Goal: Task Accomplishment & Management: Complete application form

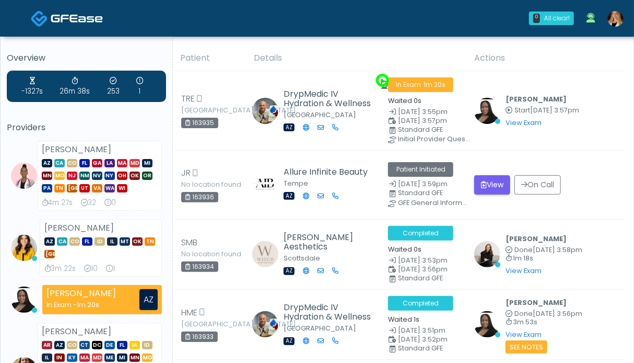
click at [614, 18] on img at bounding box center [616, 19] width 16 height 16
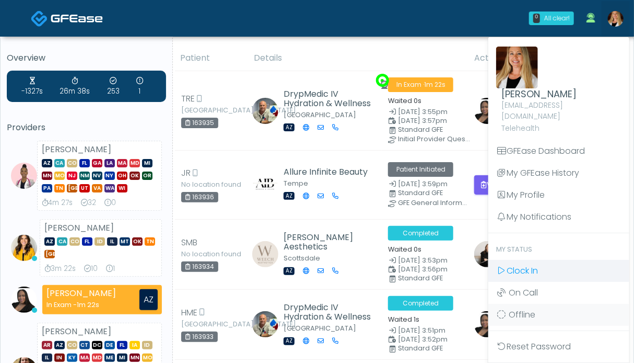
click at [547, 263] on link "Clock In" at bounding box center [558, 271] width 141 height 22
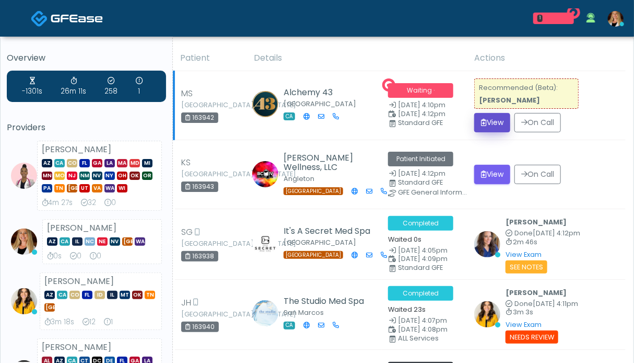
click at [490, 123] on button "View" at bounding box center [492, 122] width 36 height 19
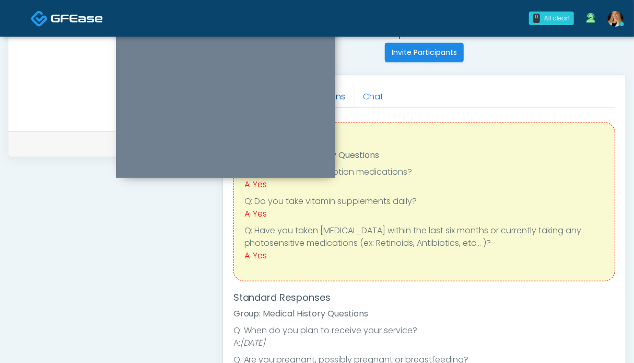
scroll to position [313, 0]
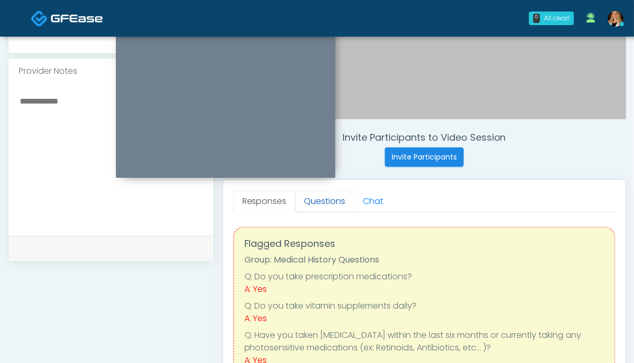
click at [312, 204] on link "Questions" at bounding box center [325, 201] width 59 height 22
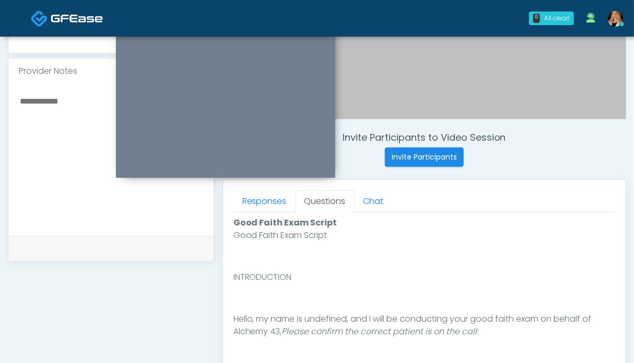
scroll to position [574, 0]
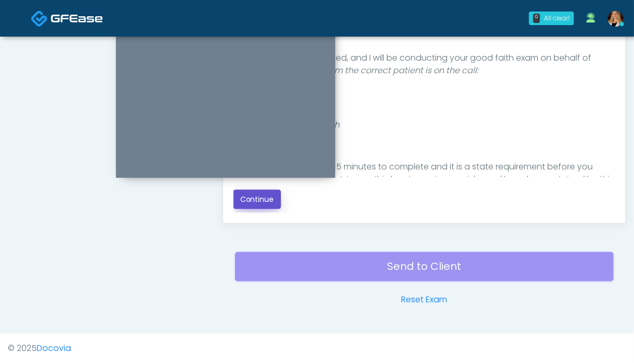
click at [257, 205] on button "Continue" at bounding box center [258, 199] width 48 height 19
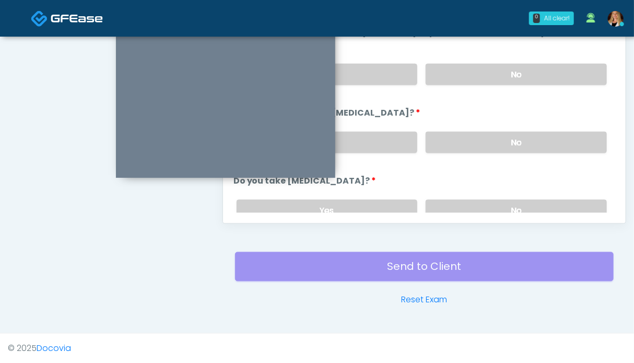
drag, startPoint x: 552, startPoint y: 142, endPoint x: 537, endPoint y: 97, distance: 47.4
click at [552, 141] on label "No" at bounding box center [516, 142] width 181 height 21
click at [537, 76] on label "No" at bounding box center [516, 74] width 181 height 21
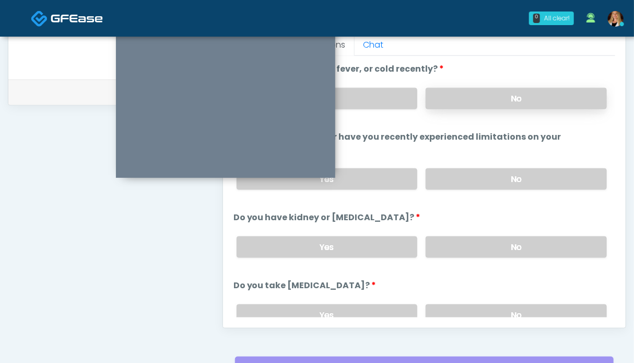
click at [518, 96] on label "No" at bounding box center [516, 98] width 181 height 21
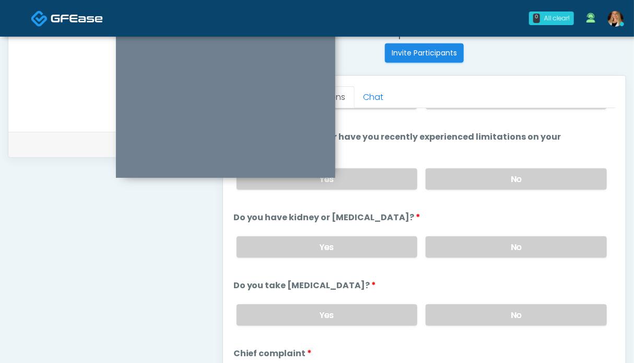
scroll to position [157, 0]
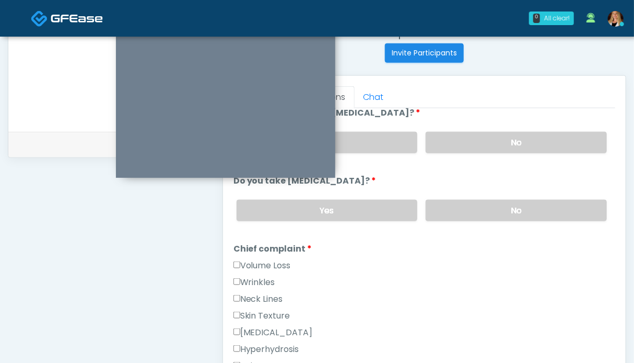
drag, startPoint x: 475, startPoint y: 205, endPoint x: 336, endPoint y: 244, distance: 143.7
click at [473, 205] on label "No" at bounding box center [516, 210] width 181 height 21
click at [255, 276] on label "Wrinkles" at bounding box center [255, 282] width 42 height 13
click at [256, 296] on label "Neck Lines" at bounding box center [259, 299] width 50 height 13
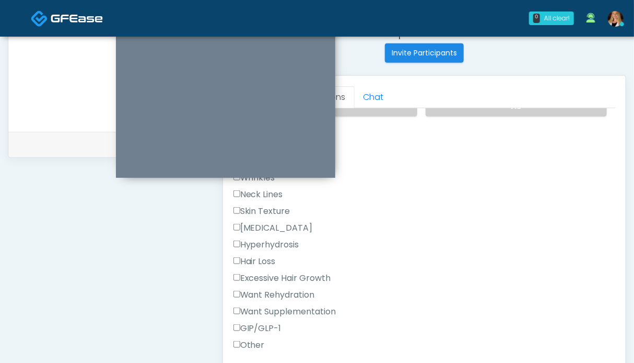
scroll to position [366, 0]
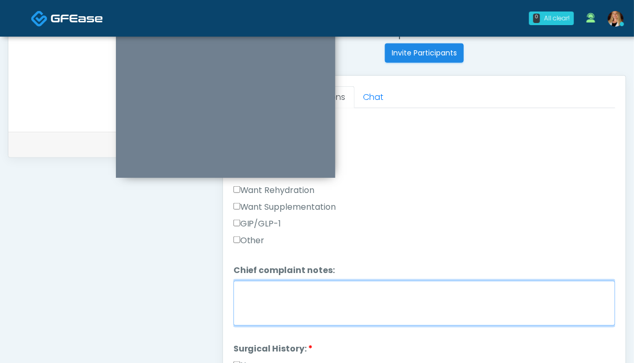
click at [285, 293] on textarea "Chief complaint notes:" at bounding box center [425, 303] width 382 height 45
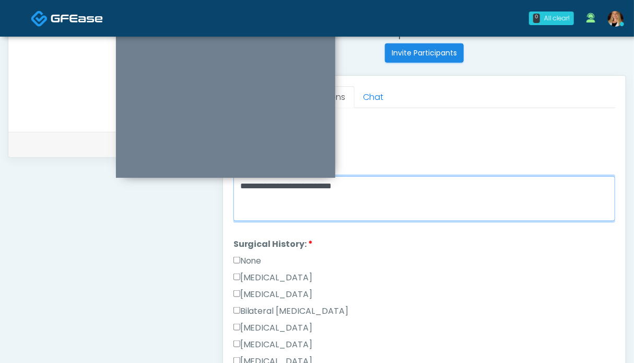
type textarea "**********"
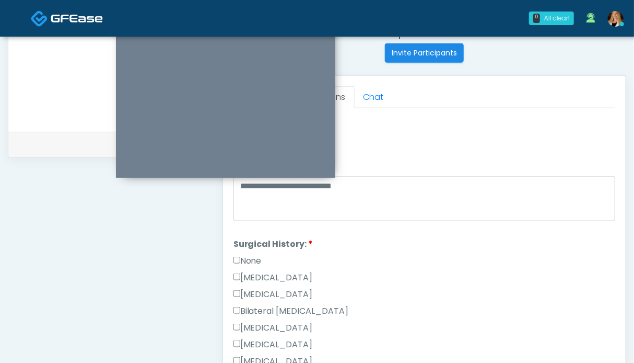
click at [244, 255] on label "None" at bounding box center [248, 260] width 28 height 13
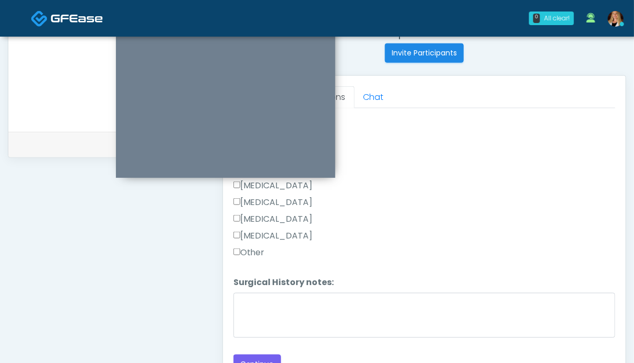
scroll to position [470, 0]
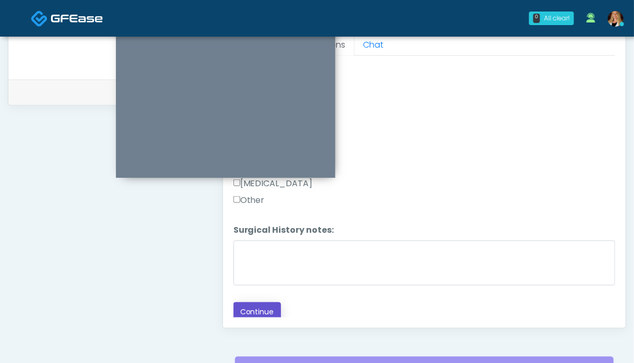
click at [249, 307] on button "Continue" at bounding box center [258, 311] width 48 height 19
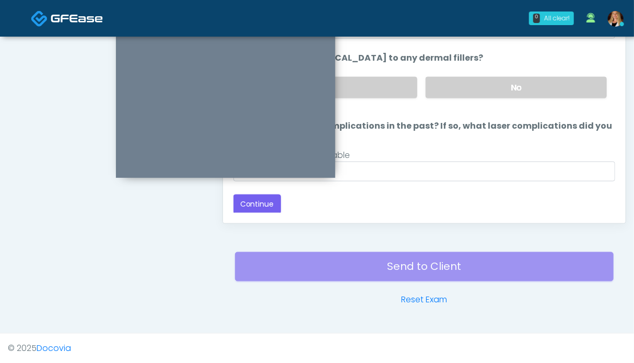
scroll to position [417, 0]
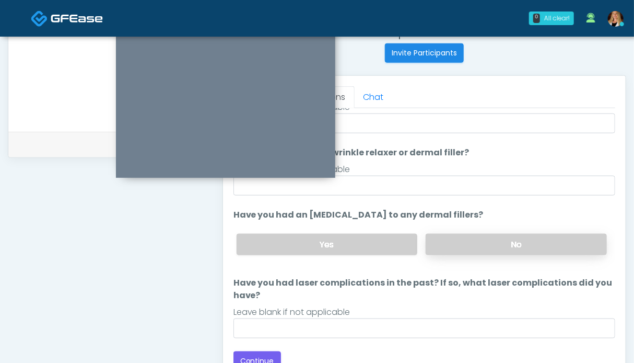
click at [464, 243] on label "No" at bounding box center [516, 244] width 181 height 21
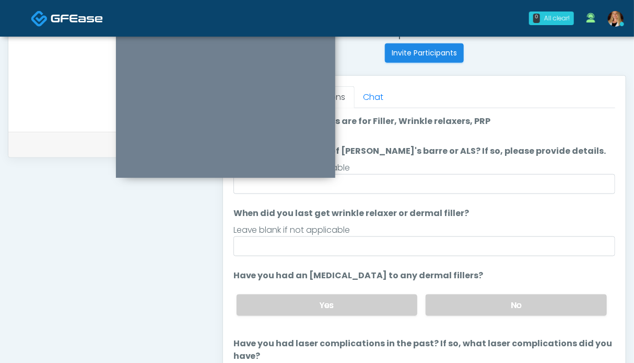
scroll to position [61, 0]
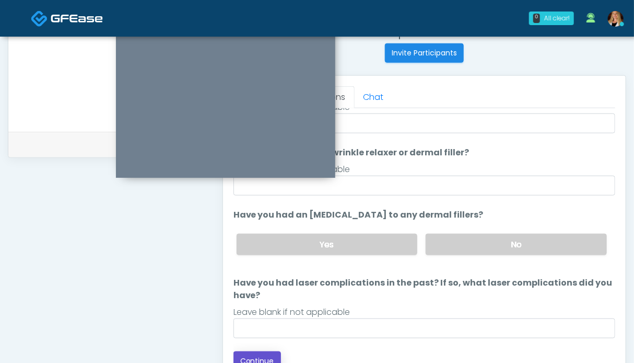
click at [258, 355] on button "Continue" at bounding box center [258, 360] width 48 height 19
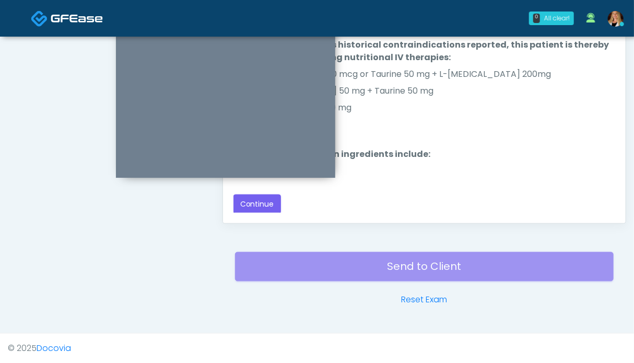
scroll to position [417, 0]
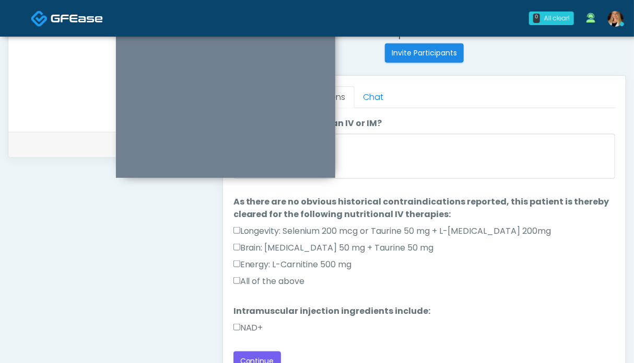
click at [271, 281] on label "All of the above" at bounding box center [270, 281] width 72 height 13
click at [252, 327] on label "NAD+" at bounding box center [249, 327] width 30 height 13
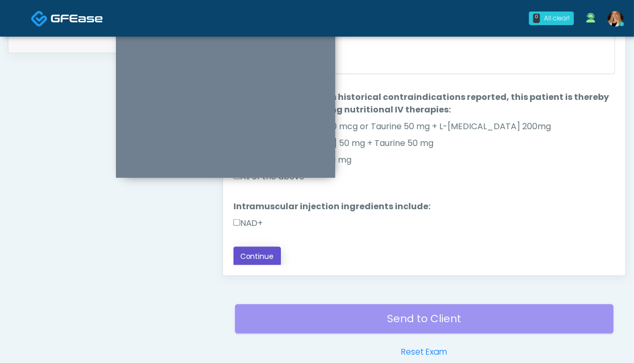
click at [271, 256] on button "Continue" at bounding box center [258, 256] width 48 height 19
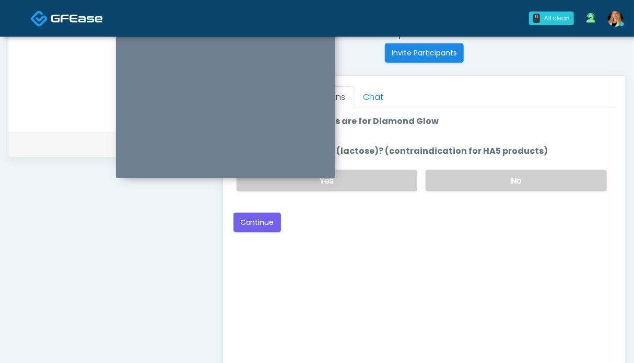
drag, startPoint x: 511, startPoint y: 182, endPoint x: 339, endPoint y: 224, distance: 178.0
click at [511, 181] on label "No" at bounding box center [516, 180] width 181 height 21
click at [263, 221] on button "Continue" at bounding box center [258, 222] width 48 height 19
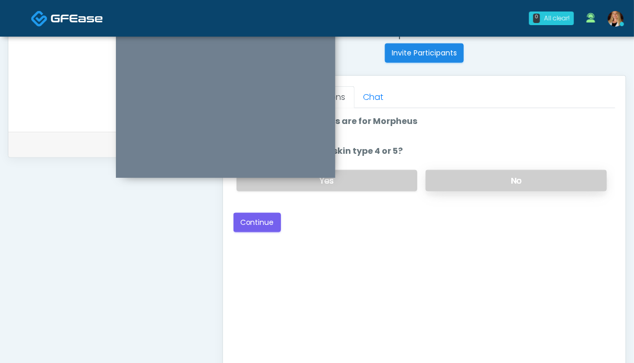
drag, startPoint x: 462, startPoint y: 178, endPoint x: 453, endPoint y: 179, distance: 8.4
click at [461, 178] on label "No" at bounding box center [516, 180] width 181 height 21
click at [244, 226] on button "Continue" at bounding box center [258, 222] width 48 height 19
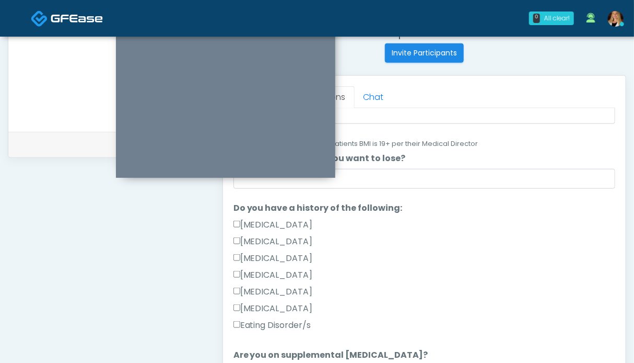
scroll to position [313, 0]
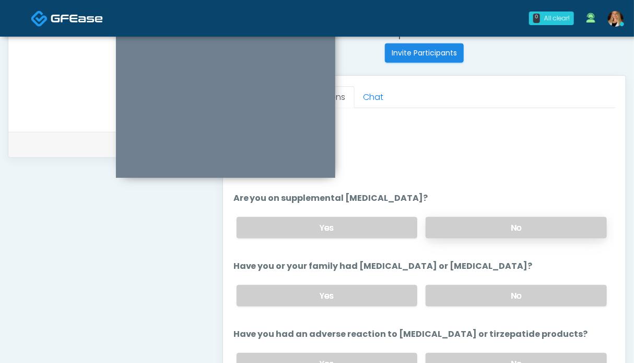
click at [484, 230] on label "No" at bounding box center [516, 227] width 181 height 21
drag, startPoint x: 471, startPoint y: 291, endPoint x: 456, endPoint y: 249, distance: 44.5
click at [470, 291] on label "No" at bounding box center [516, 295] width 181 height 21
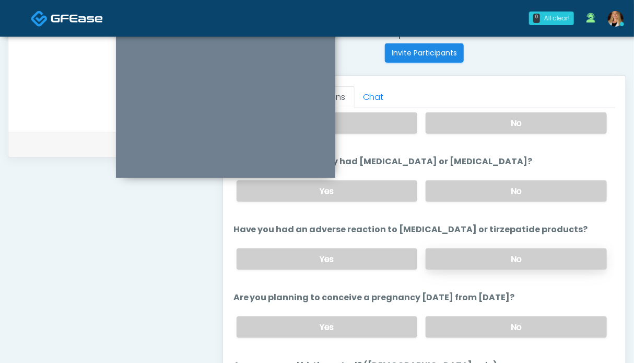
click at [485, 251] on label "No" at bounding box center [516, 258] width 181 height 21
click at [484, 318] on label "No" at bounding box center [516, 326] width 181 height 21
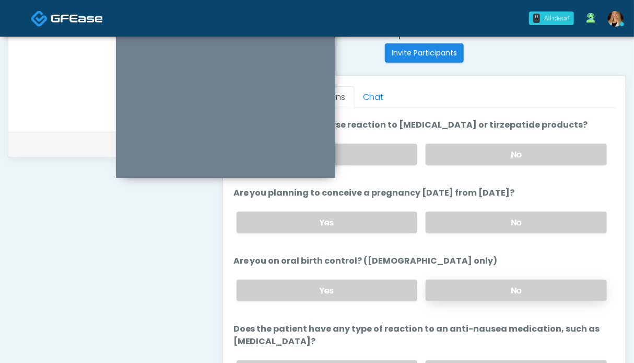
click at [486, 283] on label "No" at bounding box center [516, 289] width 181 height 21
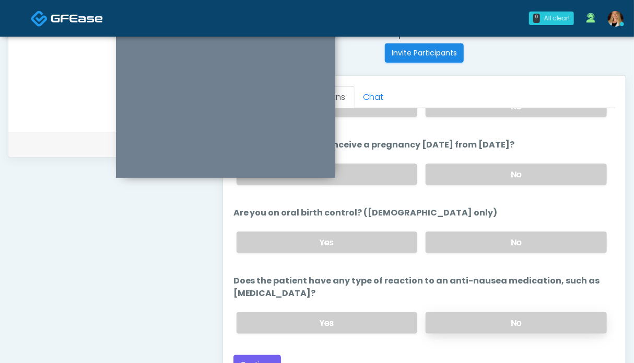
drag, startPoint x: 479, startPoint y: 322, endPoint x: 475, endPoint y: 315, distance: 7.5
click at [478, 321] on label "No" at bounding box center [516, 322] width 181 height 21
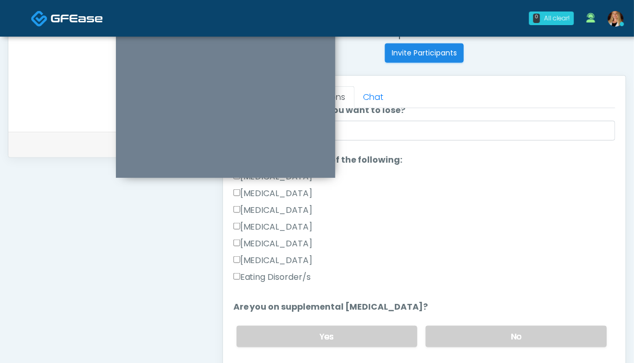
scroll to position [0, 0]
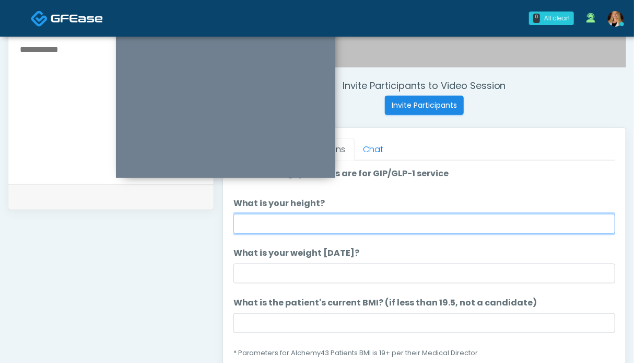
click at [326, 223] on input "What is your height?" at bounding box center [425, 224] width 382 height 20
type input "***"
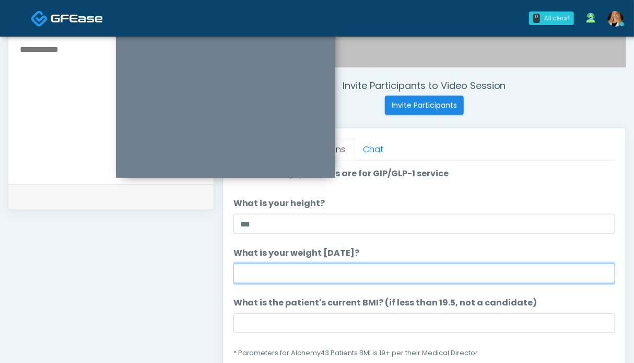
click at [249, 276] on input "What is your weight today?" at bounding box center [425, 273] width 382 height 20
type input "******"
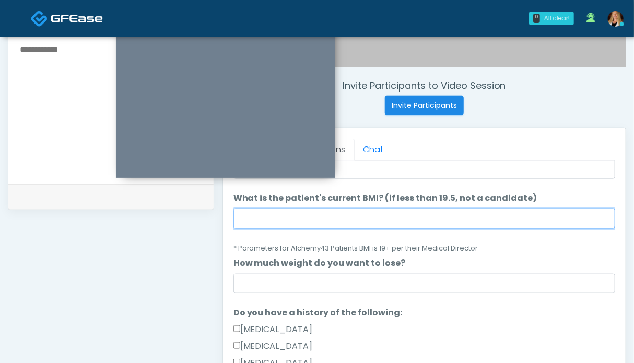
click at [427, 224] on input "What is the patient's current BMI? (if less than 19.5, not a candidate)" at bounding box center [425, 218] width 382 height 20
type input "****"
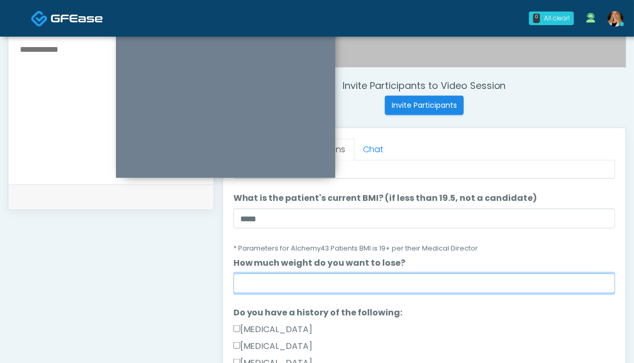
click at [372, 283] on input "How much weight do you want to lose?" at bounding box center [425, 283] width 382 height 20
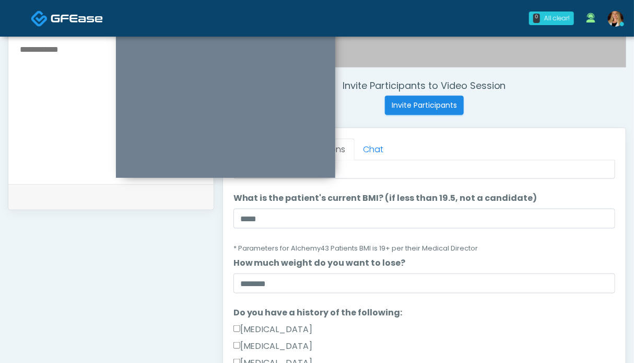
click at [135, 283] on div "**********" at bounding box center [111, 116] width 206 height 797
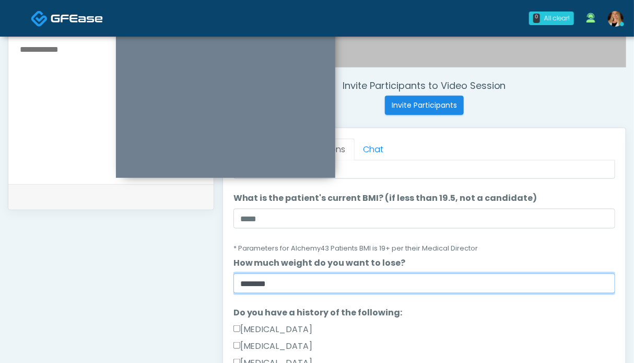
click at [290, 287] on input "*******" at bounding box center [425, 283] width 382 height 20
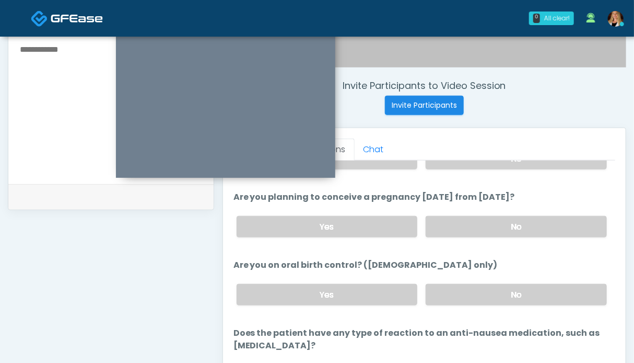
scroll to position [470, 0]
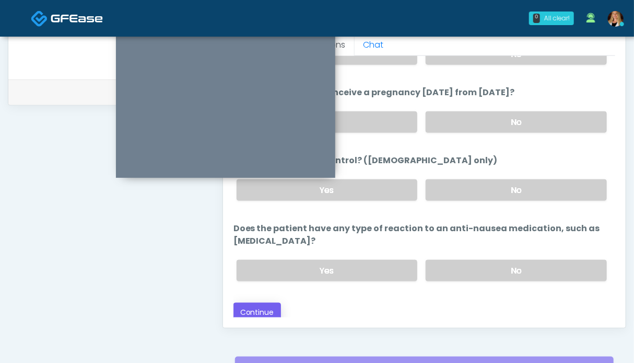
type input "**********"
click at [255, 310] on button "Continue" at bounding box center [258, 311] width 48 height 19
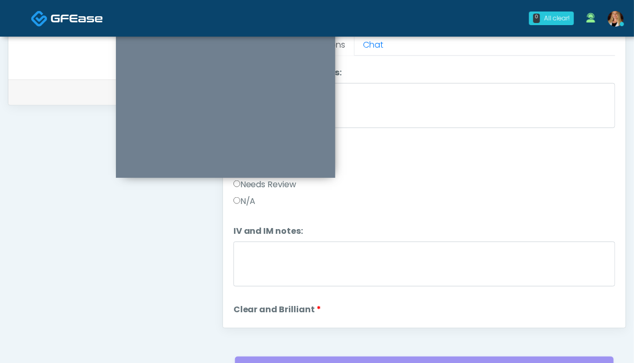
scroll to position [518, 0]
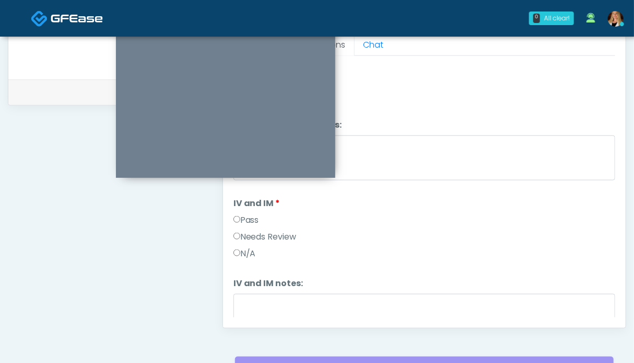
click at [248, 218] on label "Pass" at bounding box center [247, 220] width 26 height 13
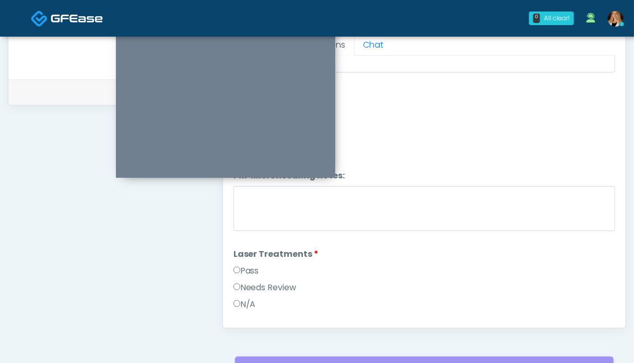
click at [250, 271] on label "Pass" at bounding box center [247, 270] width 26 height 13
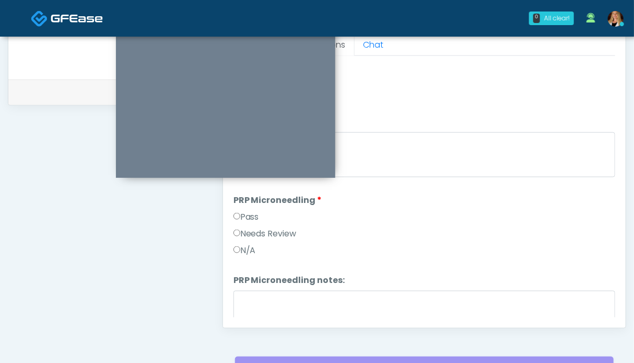
click at [249, 212] on label "Pass" at bounding box center [247, 217] width 26 height 13
click at [250, 210] on label "Pass" at bounding box center [247, 215] width 26 height 13
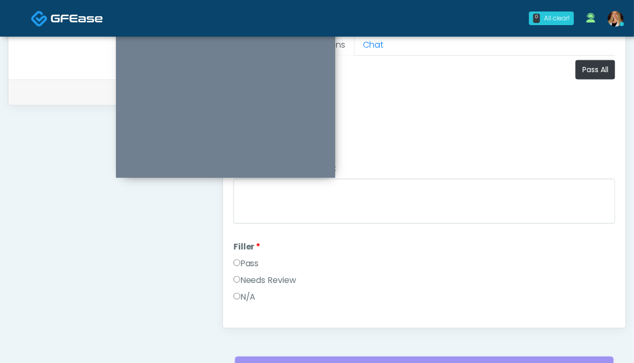
scroll to position [365, 0]
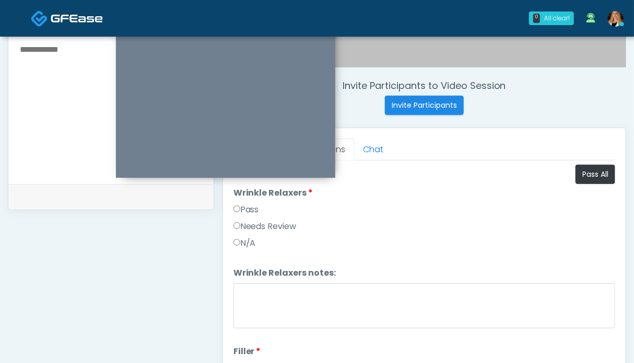
click at [251, 210] on label "Pass" at bounding box center [247, 209] width 26 height 13
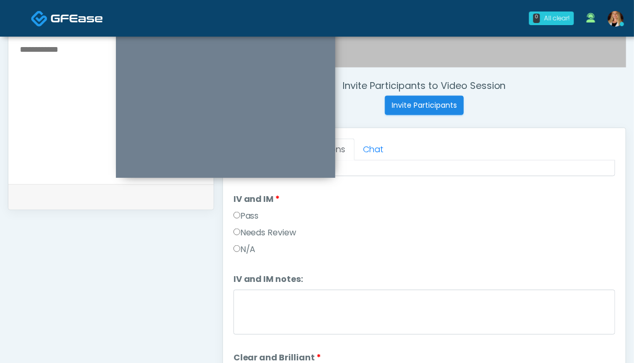
scroll to position [679, 0]
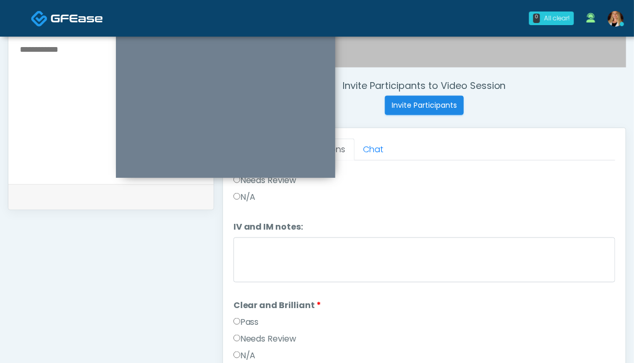
click at [251, 321] on label "Pass" at bounding box center [247, 322] width 26 height 13
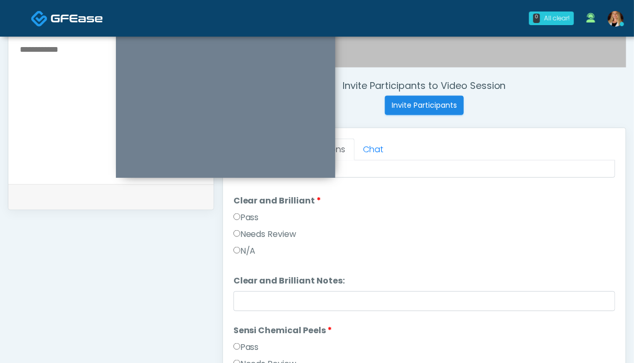
click at [250, 347] on label "Pass" at bounding box center [247, 347] width 26 height 13
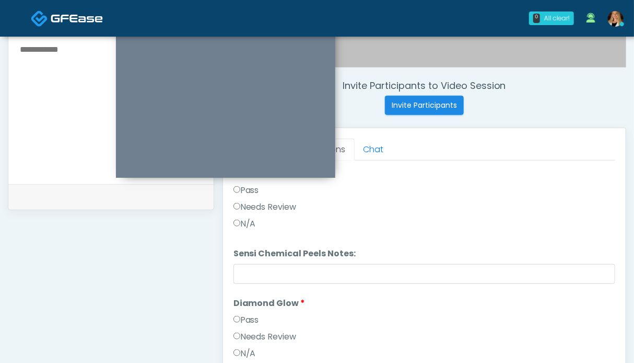
click at [246, 317] on label "Pass" at bounding box center [247, 319] width 26 height 13
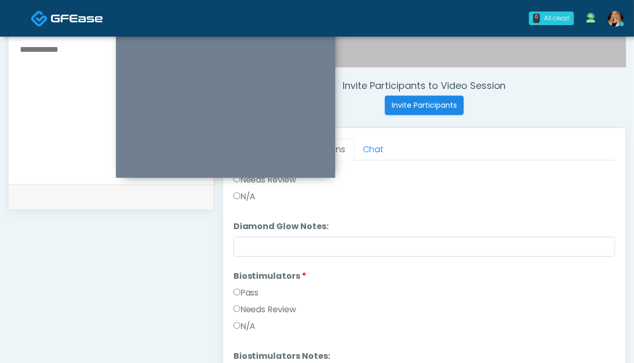
click at [251, 290] on label "Pass" at bounding box center [247, 292] width 26 height 13
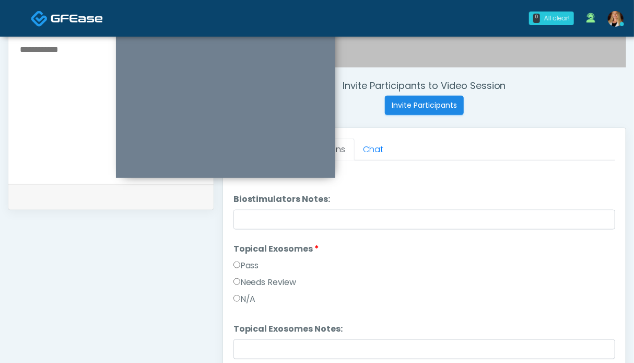
drag, startPoint x: 251, startPoint y: 263, endPoint x: 312, endPoint y: 258, distance: 61.3
click at [251, 262] on label "Pass" at bounding box center [247, 265] width 26 height 13
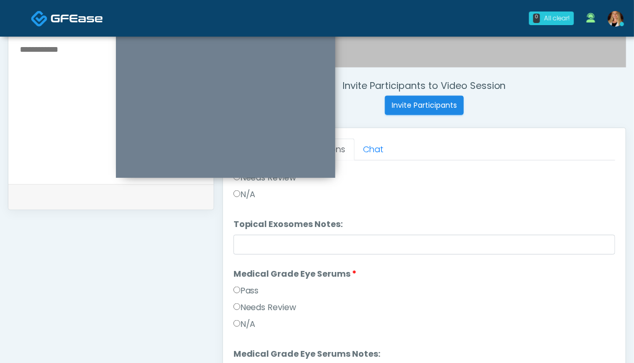
click at [253, 290] on label "Pass" at bounding box center [247, 290] width 26 height 13
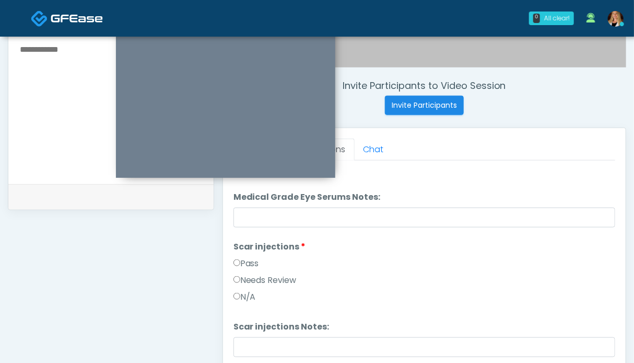
click at [243, 264] on label "Pass" at bounding box center [247, 263] width 26 height 13
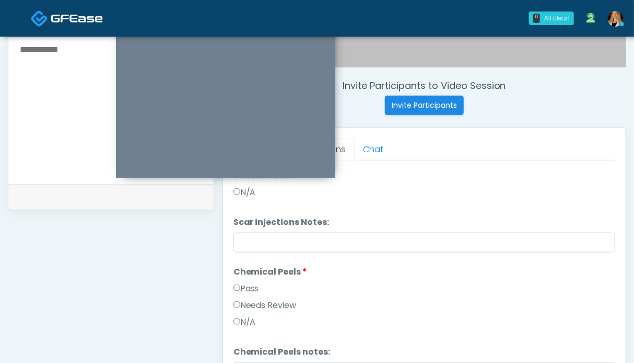
click at [244, 287] on label "Pass" at bounding box center [247, 288] width 26 height 13
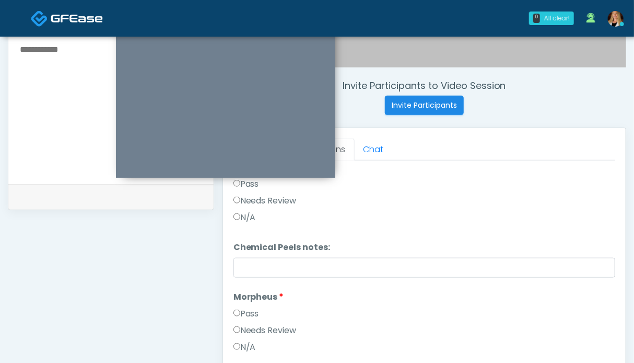
click at [256, 307] on label "Pass" at bounding box center [247, 313] width 26 height 13
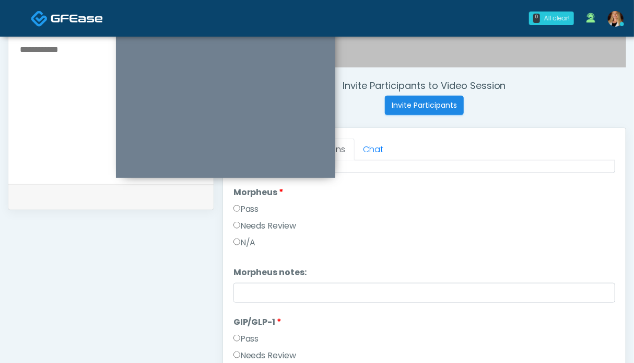
click at [251, 333] on label "Pass" at bounding box center [247, 338] width 26 height 13
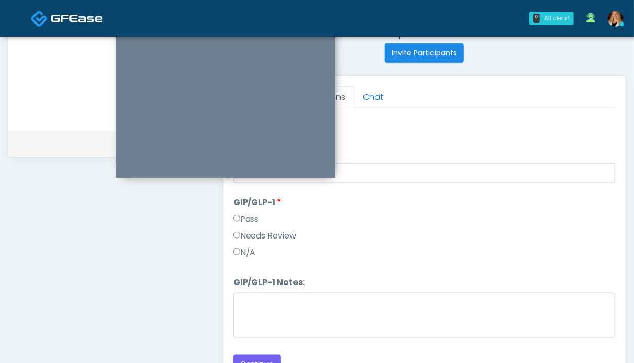
scroll to position [470, 0]
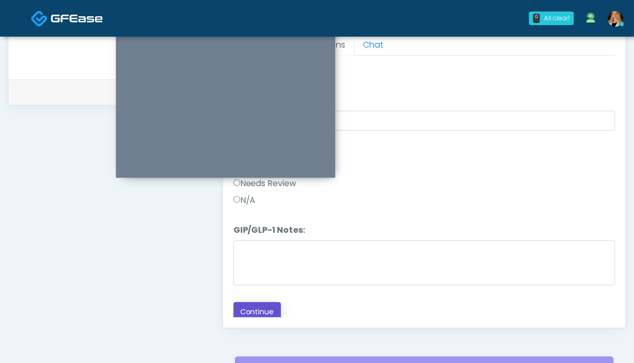
click at [270, 303] on button "Continue" at bounding box center [258, 311] width 48 height 19
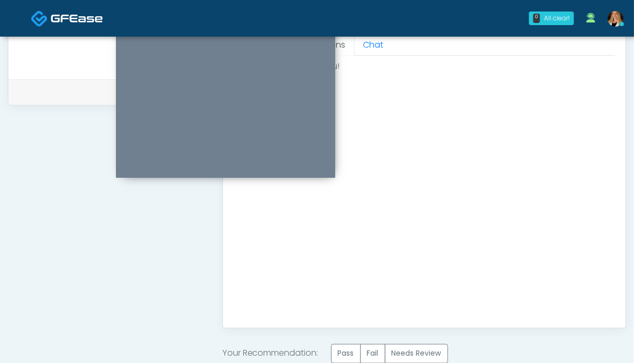
scroll to position [574, 0]
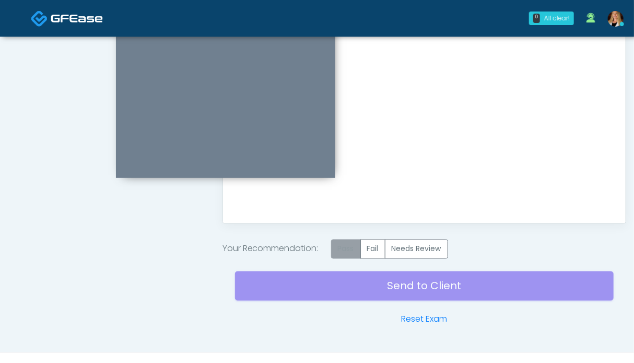
click at [354, 248] on label "Pass" at bounding box center [346, 248] width 30 height 19
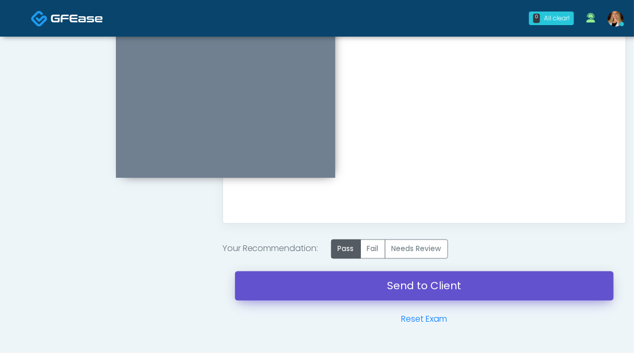
click at [439, 279] on link "Send to Client" at bounding box center [424, 285] width 379 height 29
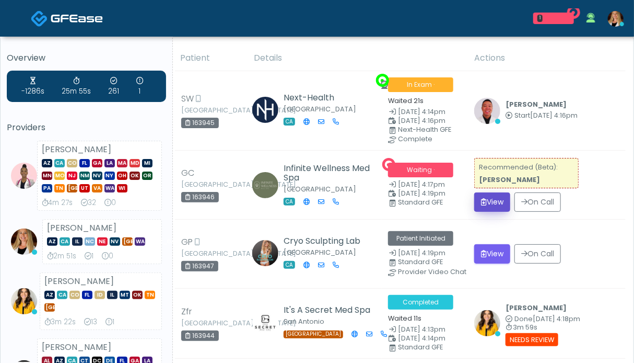
click at [495, 212] on button "View" at bounding box center [492, 201] width 36 height 19
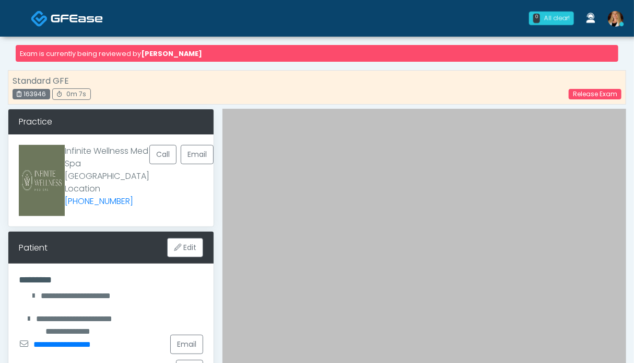
click at [76, 26] on link at bounding box center [67, 18] width 72 height 34
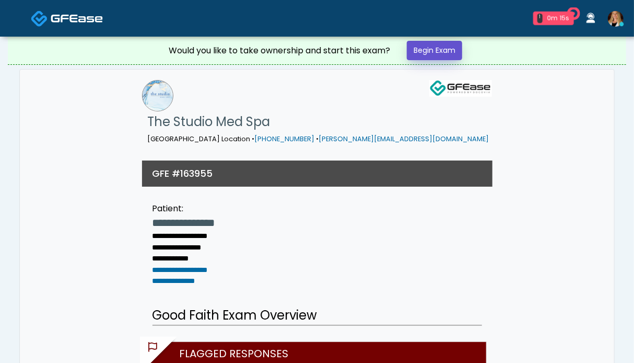
click at [419, 51] on link "Begin Exam" at bounding box center [434, 50] width 55 height 19
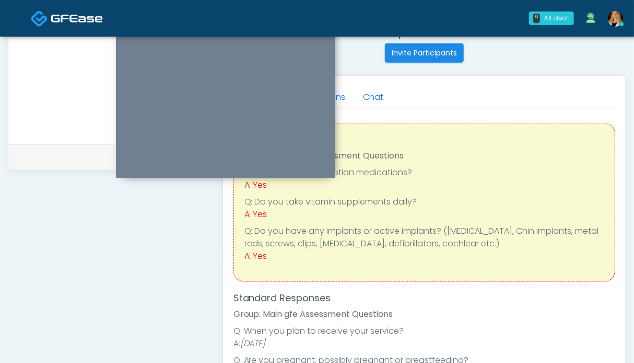
scroll to position [313, 0]
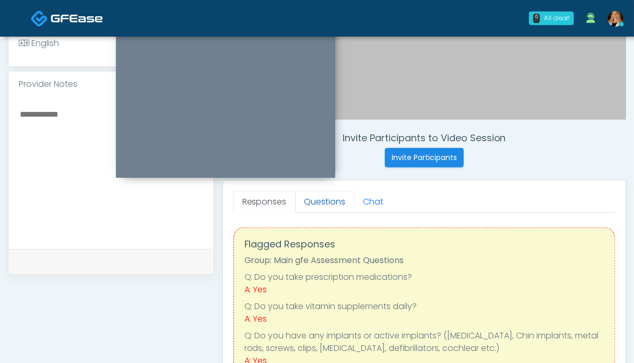
click at [313, 195] on link "Questions" at bounding box center [325, 202] width 59 height 22
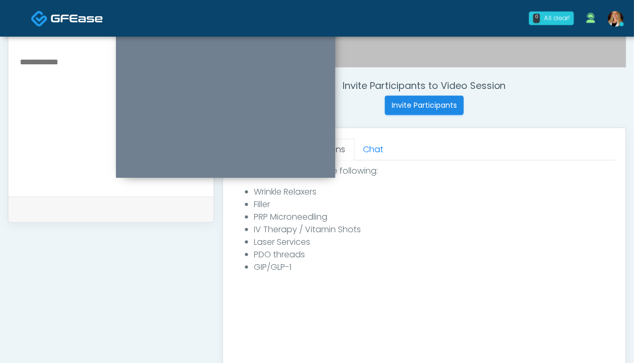
scroll to position [470, 0]
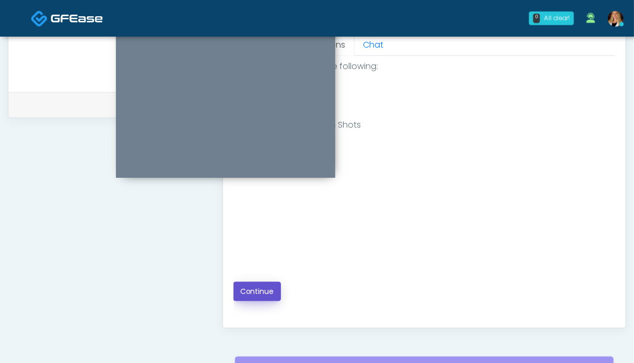
click at [255, 288] on button "Continue" at bounding box center [258, 291] width 48 height 19
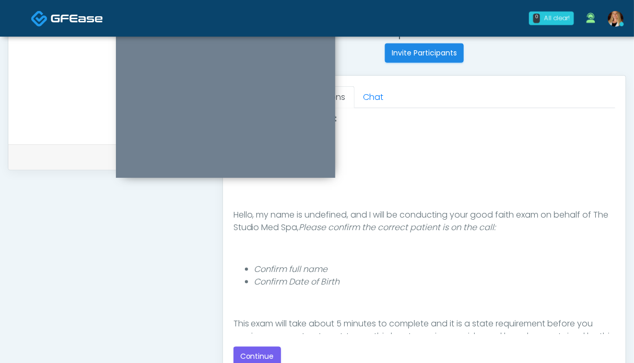
scroll to position [104, 0]
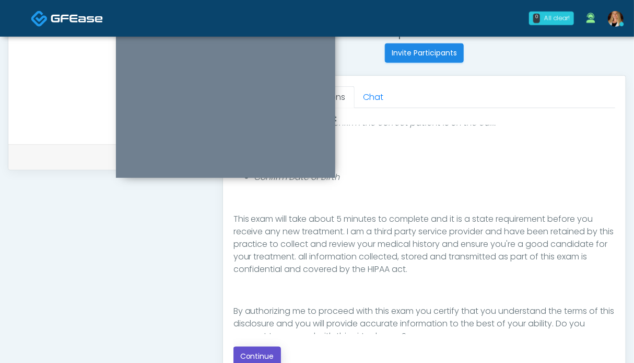
click at [261, 348] on button "Continue" at bounding box center [258, 355] width 48 height 19
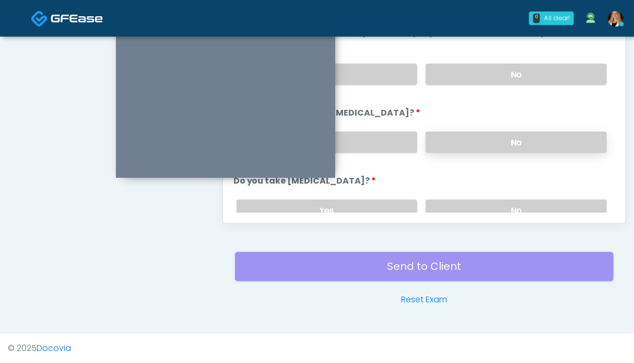
click at [505, 141] on label "No" at bounding box center [516, 142] width 181 height 21
click at [509, 72] on label "No" at bounding box center [516, 74] width 181 height 21
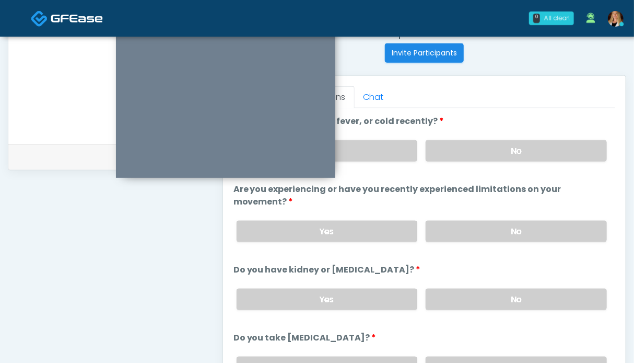
drag, startPoint x: 493, startPoint y: 150, endPoint x: 436, endPoint y: 171, distance: 61.1
click at [493, 150] on label "No" at bounding box center [516, 150] width 181 height 21
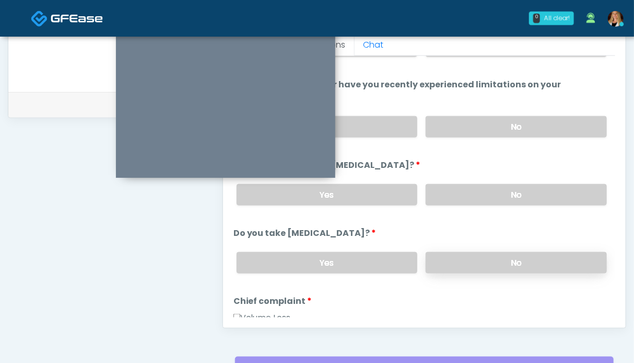
click at [503, 261] on label "No" at bounding box center [516, 262] width 181 height 21
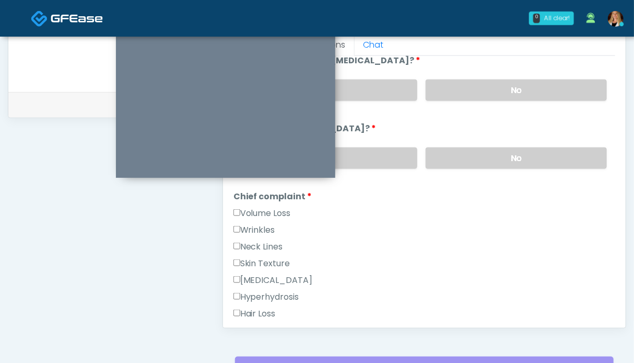
click at [260, 240] on label "Neck Lines" at bounding box center [259, 246] width 50 height 13
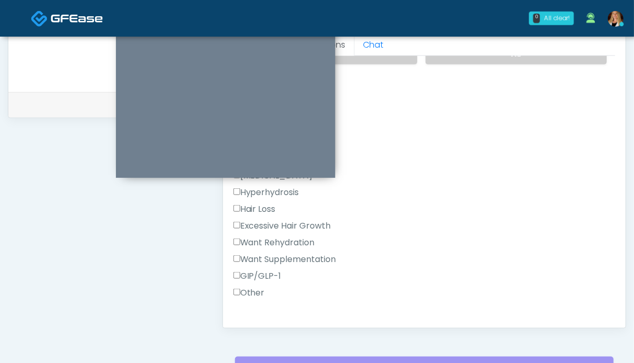
click at [266, 271] on label "GIP/GLP-1" at bounding box center [258, 276] width 48 height 13
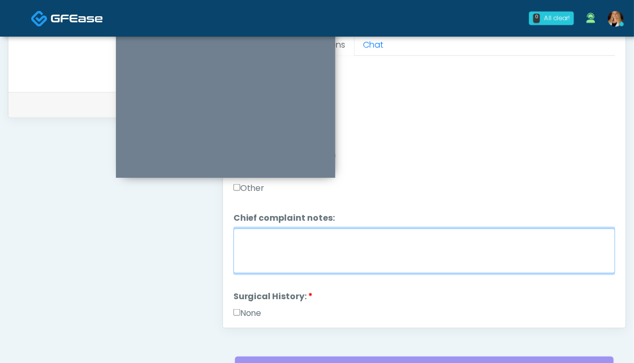
click at [336, 264] on textarea "Chief complaint notes:" at bounding box center [425, 250] width 382 height 45
type textarea "**********"
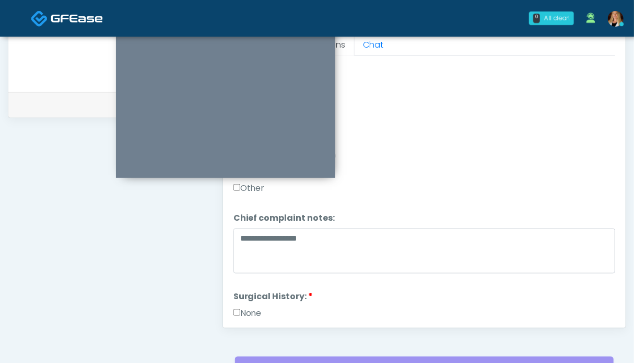
click at [254, 308] on label "None" at bounding box center [248, 313] width 28 height 13
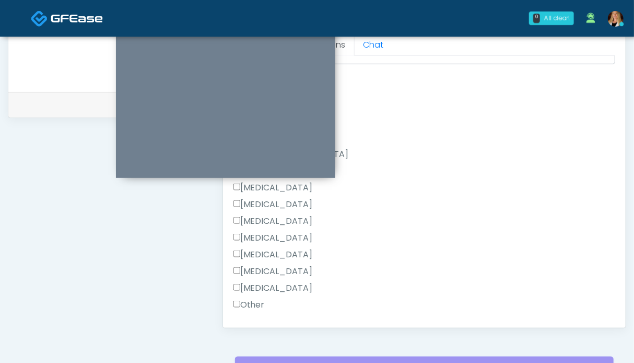
scroll to position [679, 0]
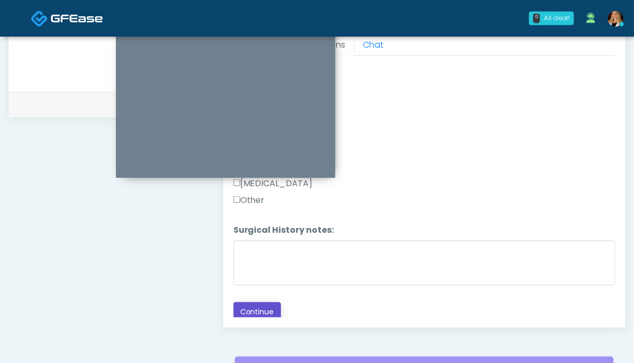
click at [252, 309] on button "Continue" at bounding box center [258, 311] width 48 height 19
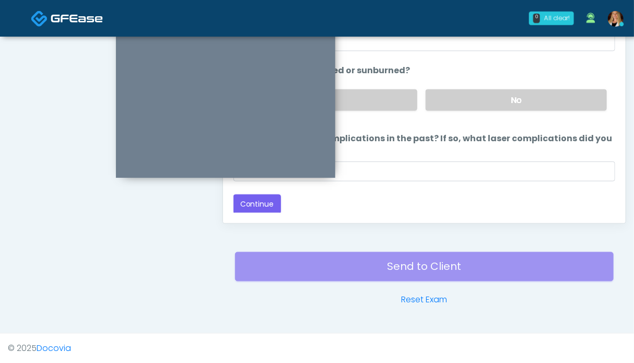
scroll to position [470, 0]
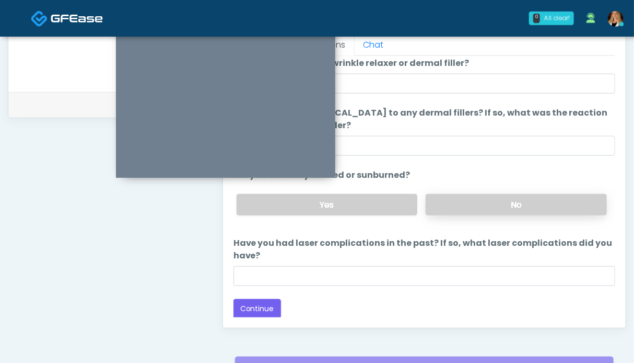
click at [512, 210] on label "No" at bounding box center [516, 204] width 181 height 21
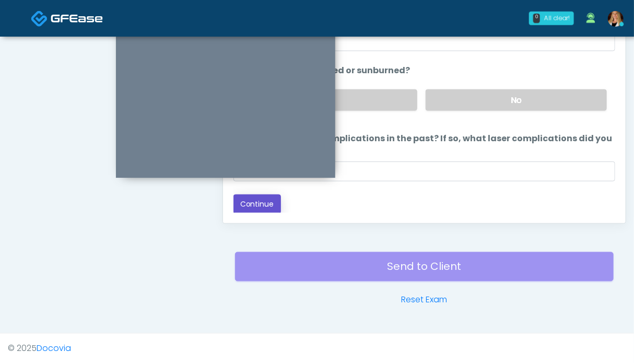
click at [271, 207] on button "Continue" at bounding box center [258, 203] width 48 height 19
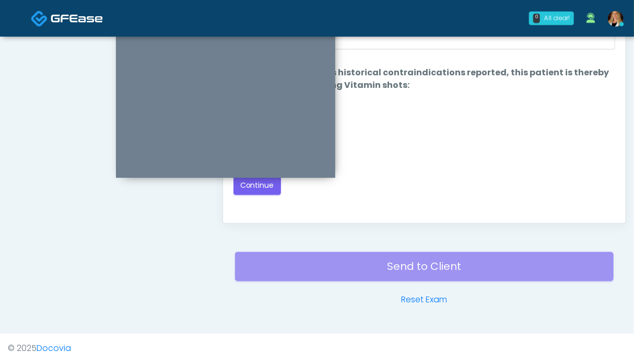
scroll to position [470, 0]
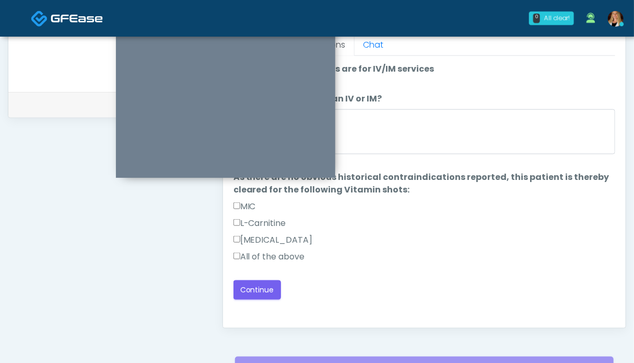
click at [261, 256] on label "All of the above" at bounding box center [270, 256] width 72 height 13
click at [263, 281] on button "Continue" at bounding box center [258, 289] width 48 height 19
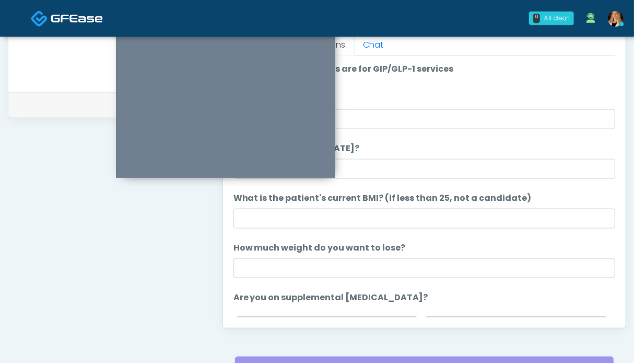
scroll to position [209, 0]
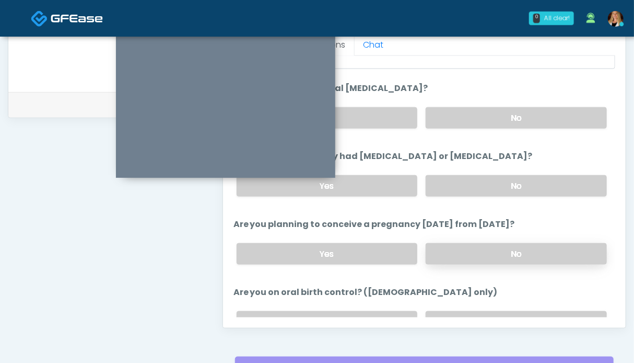
click at [474, 249] on label "No" at bounding box center [516, 253] width 181 height 21
drag, startPoint x: 481, startPoint y: 184, endPoint x: 481, endPoint y: 141, distance: 42.8
click at [481, 183] on label "No" at bounding box center [516, 185] width 181 height 21
click at [481, 115] on label "No" at bounding box center [516, 117] width 181 height 21
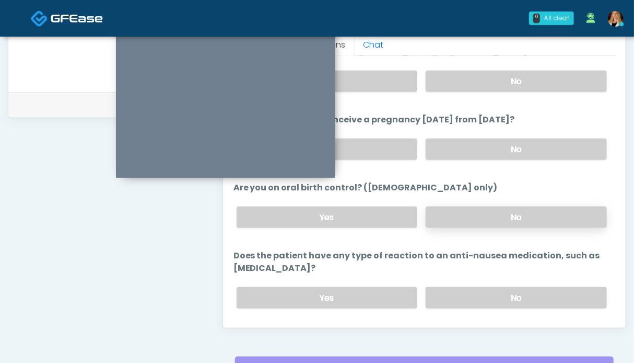
click at [494, 216] on label "No" at bounding box center [516, 216] width 181 height 21
click at [483, 282] on div "Yes No" at bounding box center [421, 297] width 387 height 38
click at [483, 297] on label "No" at bounding box center [516, 297] width 181 height 21
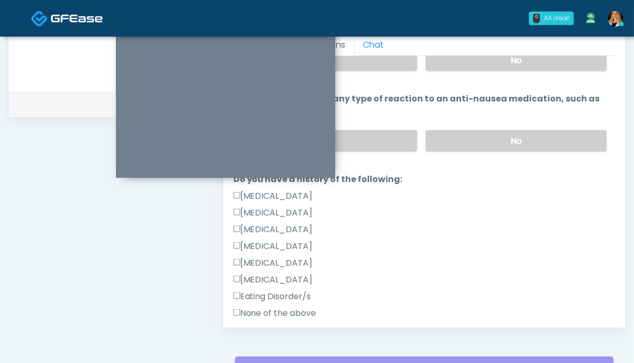
scroll to position [505, 0]
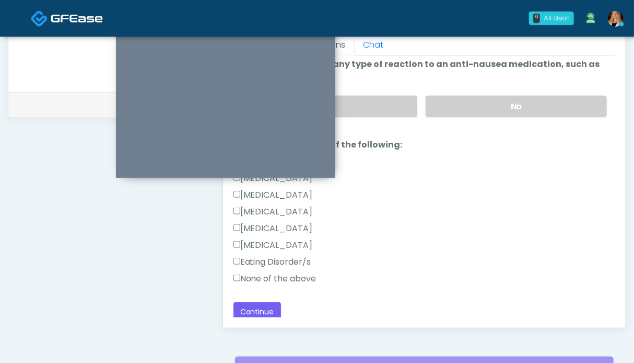
click at [294, 274] on label "None of the above" at bounding box center [275, 278] width 83 height 13
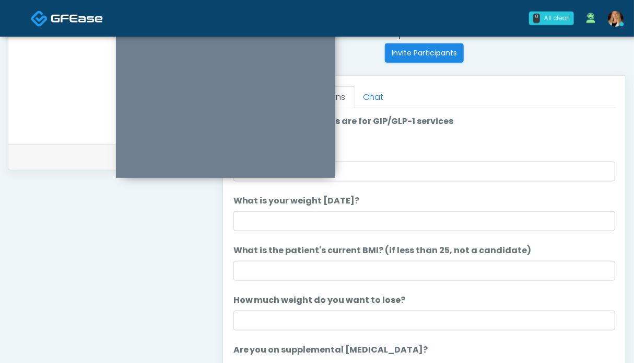
scroll to position [0, 0]
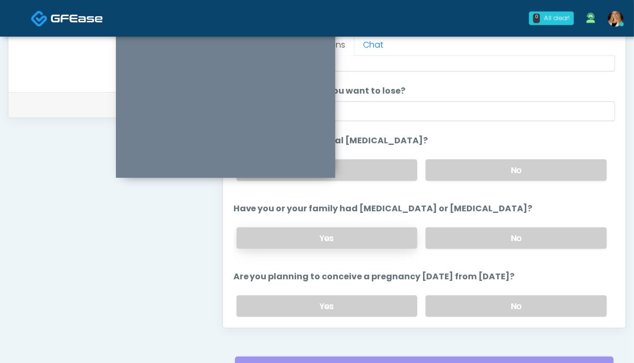
click at [324, 236] on label "Yes" at bounding box center [327, 237] width 181 height 21
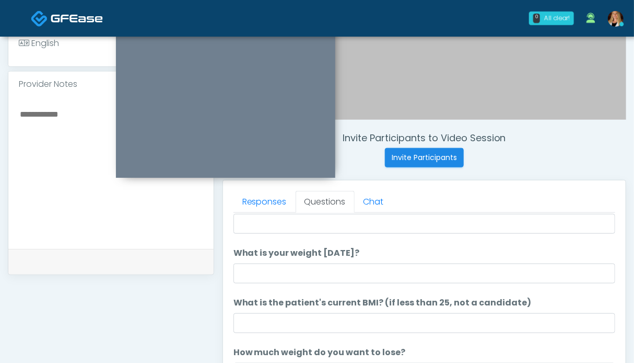
click at [51, 170] on textarea at bounding box center [111, 170] width 184 height 127
click at [54, 170] on textarea "**********" at bounding box center [111, 170] width 184 height 127
click at [42, 138] on textarea "**********" at bounding box center [111, 170] width 184 height 127
click at [20, 136] on textarea "**********" at bounding box center [111, 170] width 184 height 127
click at [32, 139] on textarea "**********" at bounding box center [111, 170] width 184 height 127
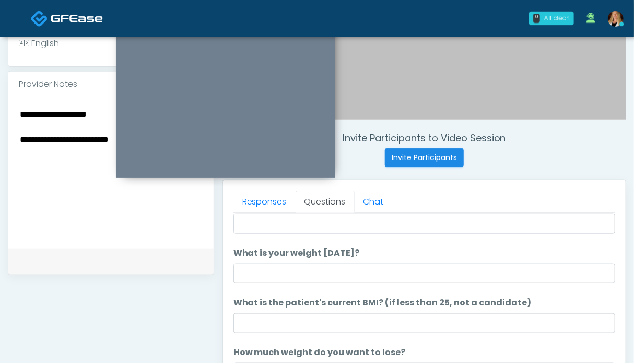
click at [87, 160] on textarea "**********" at bounding box center [111, 170] width 184 height 127
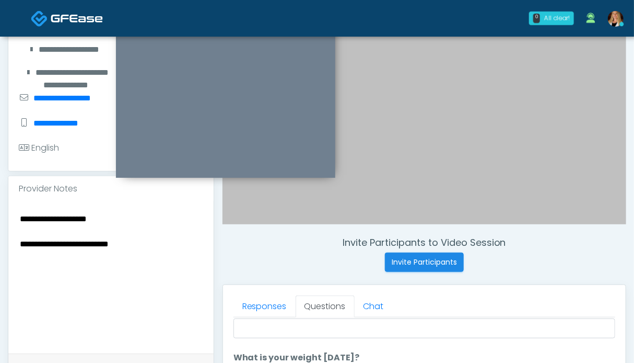
scroll to position [261, 0]
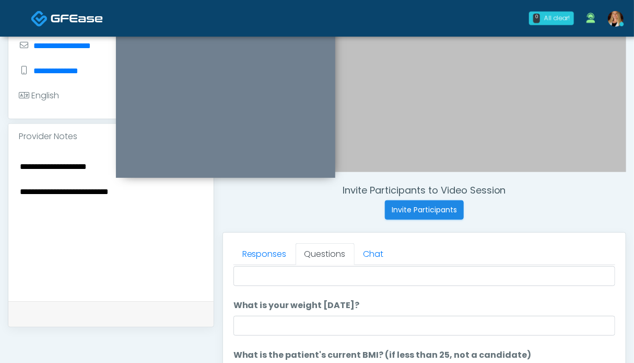
click at [114, 193] on textarea "**********" at bounding box center [111, 222] width 184 height 127
click at [118, 191] on textarea "**********" at bounding box center [111, 222] width 184 height 127
click at [142, 214] on textarea "**********" at bounding box center [111, 222] width 184 height 127
click at [139, 213] on textarea "**********" at bounding box center [111, 222] width 184 height 127
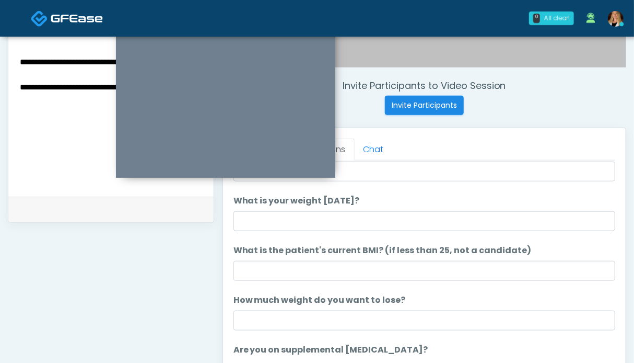
scroll to position [0, 0]
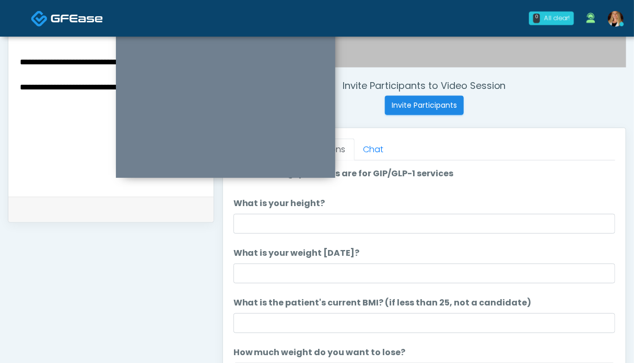
type textarea "**********"
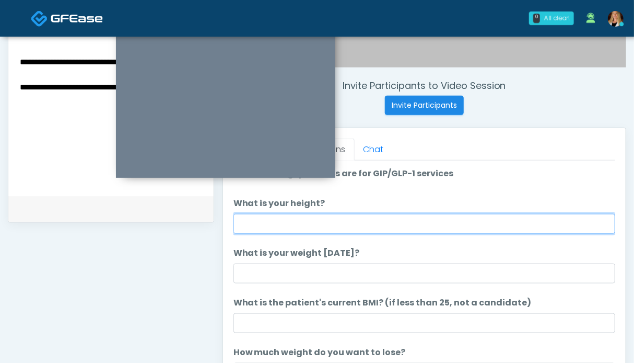
click at [307, 224] on input "What is your height?" at bounding box center [425, 224] width 382 height 20
type input "***"
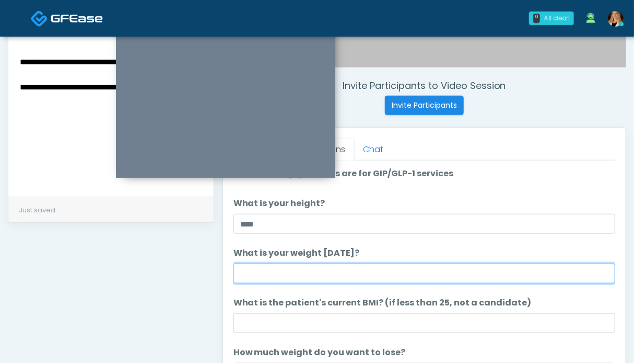
click at [297, 267] on input "What is your weight [DATE]?" at bounding box center [425, 273] width 382 height 20
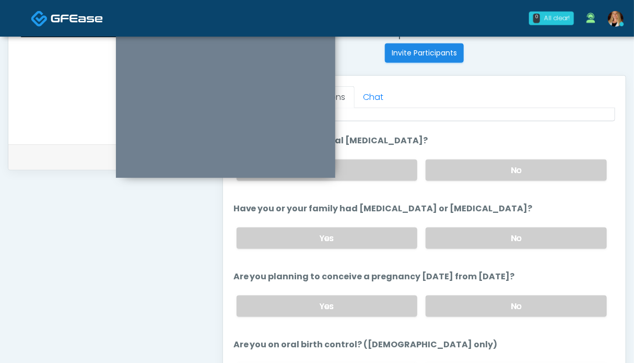
scroll to position [157, 0]
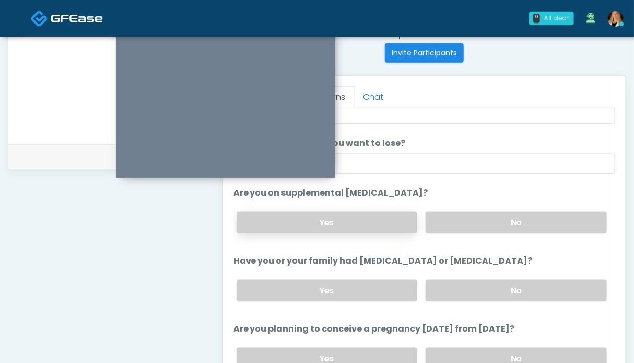
type input "*******"
click at [351, 230] on label "Yes" at bounding box center [327, 222] width 181 height 21
click at [128, 249] on div "**********" at bounding box center [111, 64] width 206 height 797
click at [503, 181] on ol "The following questions are for GIP/GLP-1 services The following questions are …" at bounding box center [425, 323] width 382 height 731
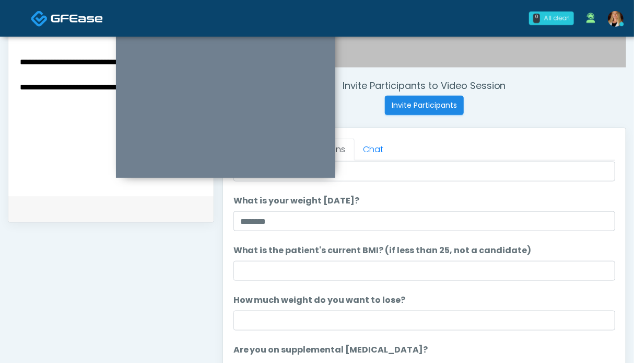
scroll to position [313, 0]
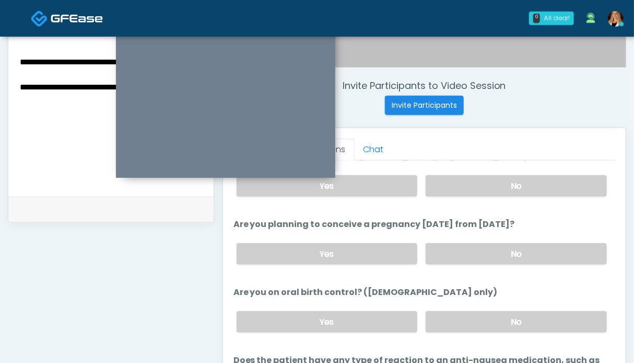
click at [202, 296] on div "**********" at bounding box center [111, 116] width 206 height 797
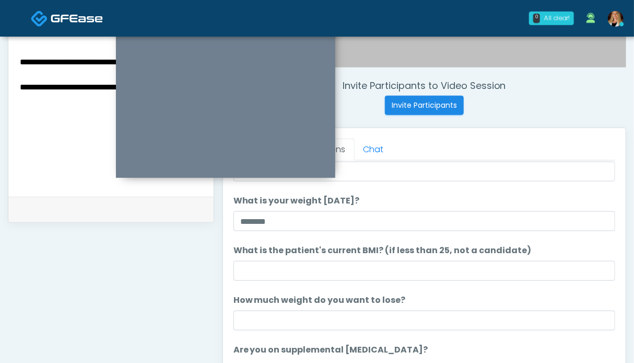
scroll to position [261, 0]
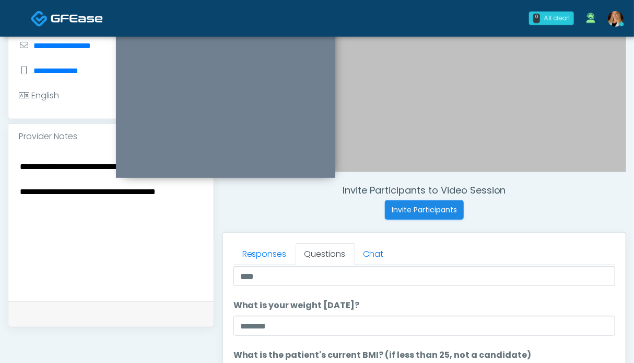
click at [203, 214] on textarea "**********" at bounding box center [111, 222] width 184 height 127
click at [94, 259] on textarea "**********" at bounding box center [111, 222] width 184 height 127
drag, startPoint x: 127, startPoint y: 246, endPoint x: 122, endPoint y: 245, distance: 5.8
click at [127, 245] on textarea "**********" at bounding box center [111, 222] width 184 height 127
click at [130, 249] on textarea "**********" at bounding box center [111, 222] width 184 height 127
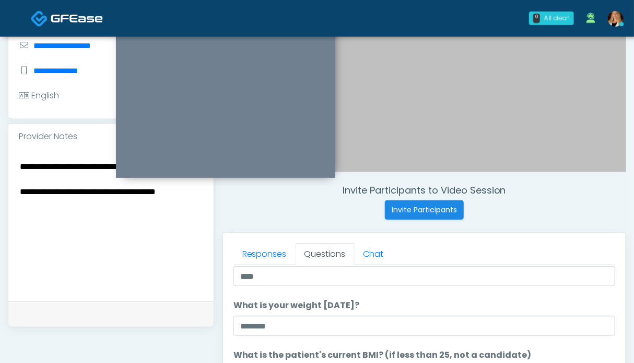
click at [148, 216] on textarea "**********" at bounding box center [111, 222] width 184 height 127
click at [133, 215] on textarea "**********" at bounding box center [111, 222] width 184 height 127
click at [202, 214] on textarea "**********" at bounding box center [111, 222] width 184 height 127
type textarea "**********"
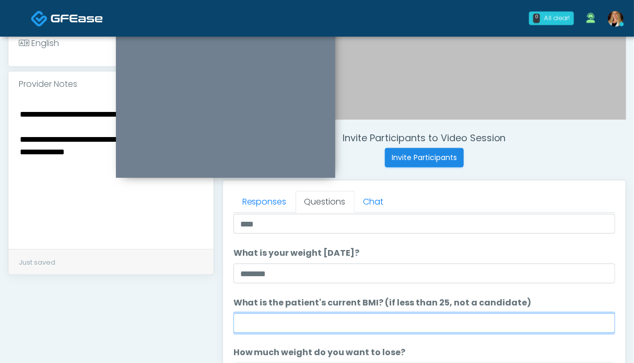
click at [273, 320] on input "What is the patient's current BMI? (if less than 25, not a candidate)" at bounding box center [425, 323] width 382 height 20
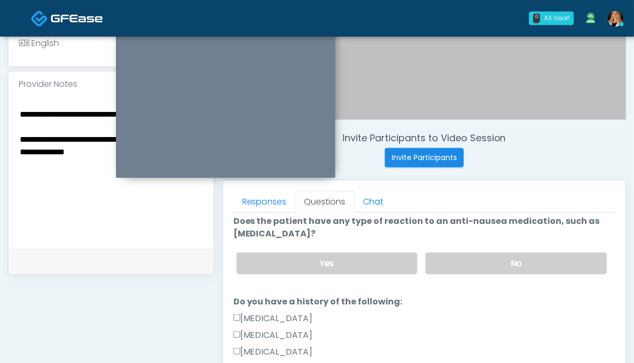
scroll to position [522, 0]
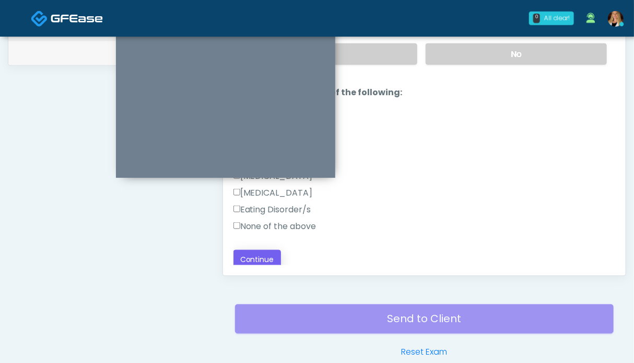
type input "****"
click at [260, 251] on button "Continue" at bounding box center [258, 259] width 48 height 19
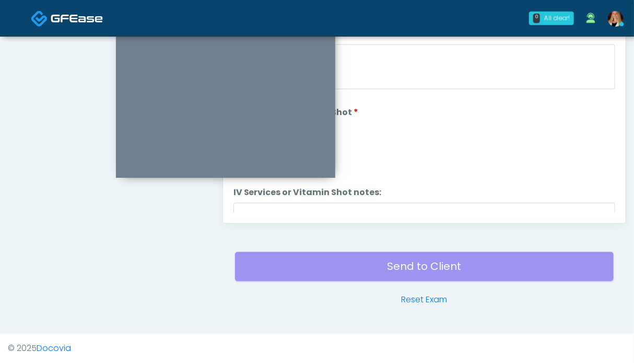
scroll to position [417, 0]
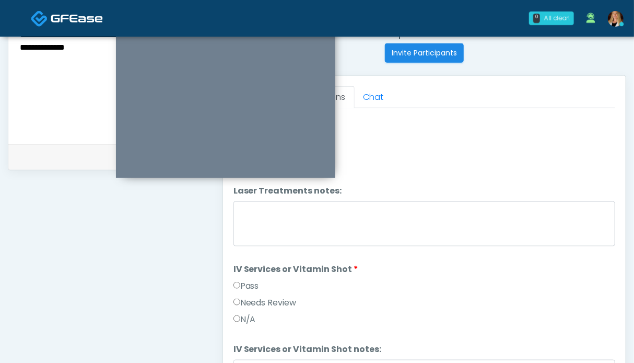
click at [255, 282] on label "Pass" at bounding box center [247, 285] width 26 height 13
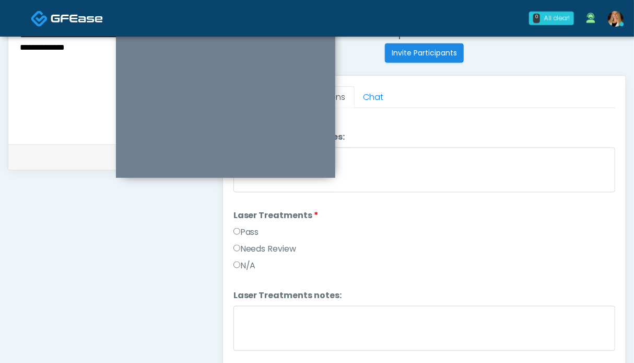
click at [253, 228] on label "Pass" at bounding box center [247, 232] width 26 height 13
click at [251, 224] on label "Pass" at bounding box center [247, 230] width 26 height 13
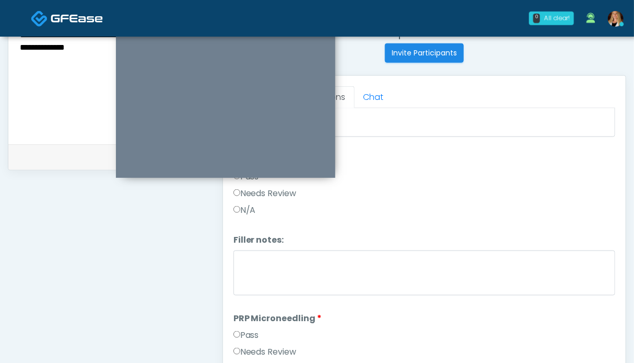
scroll to position [87, 0]
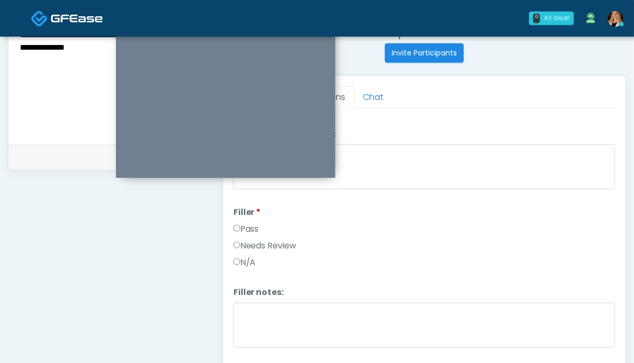
click at [253, 226] on label "Pass" at bounding box center [247, 229] width 26 height 13
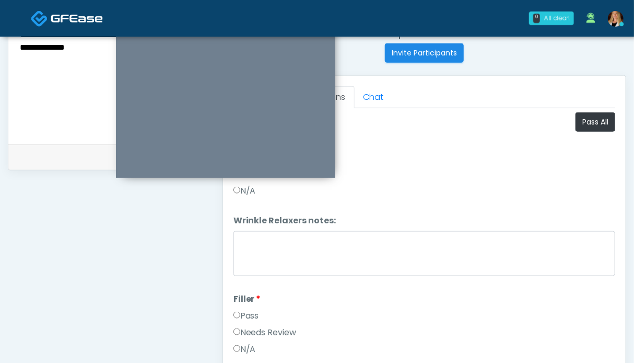
scroll to position [365, 0]
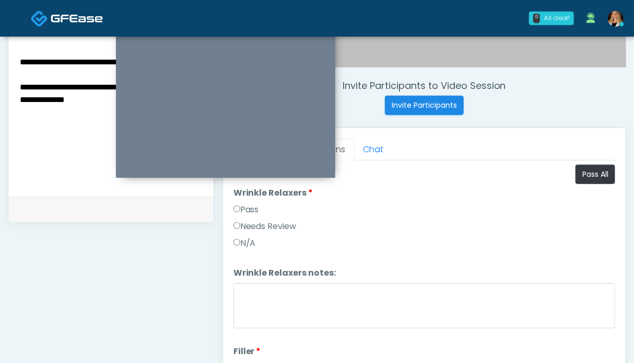
click at [251, 209] on label "Pass" at bounding box center [247, 209] width 26 height 13
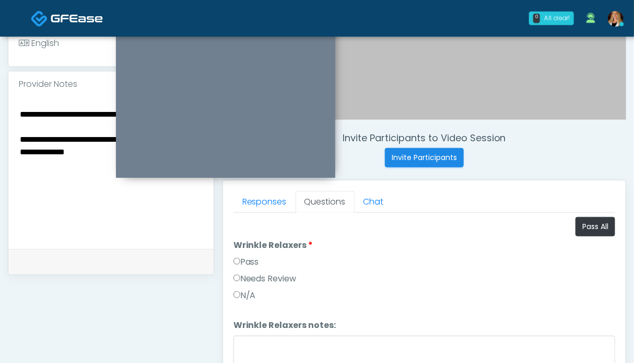
scroll to position [261, 0]
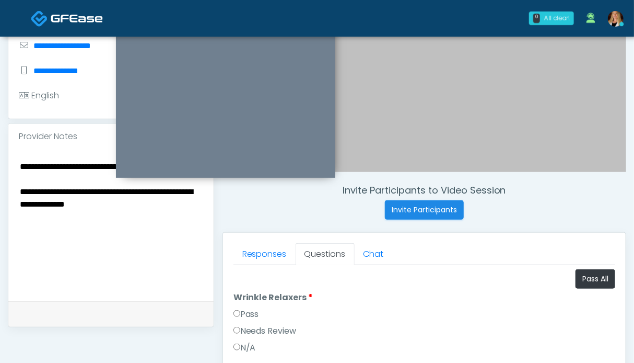
drag, startPoint x: 102, startPoint y: 233, endPoint x: 0, endPoint y: 172, distance: 118.8
click at [0, 172] on div "**********" at bounding box center [317, 211] width 634 height 870
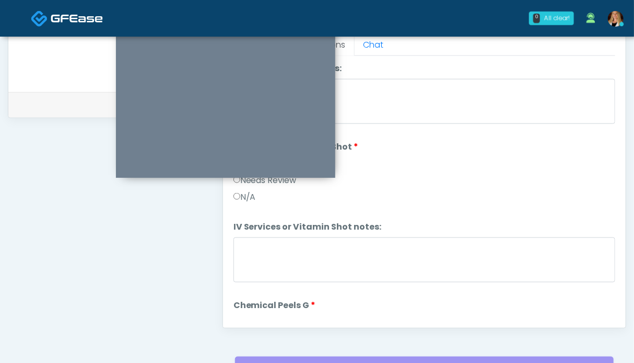
scroll to position [679, 0]
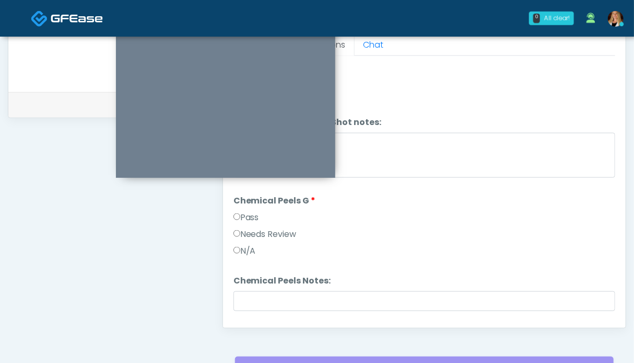
click at [245, 218] on label "Pass" at bounding box center [247, 217] width 26 height 13
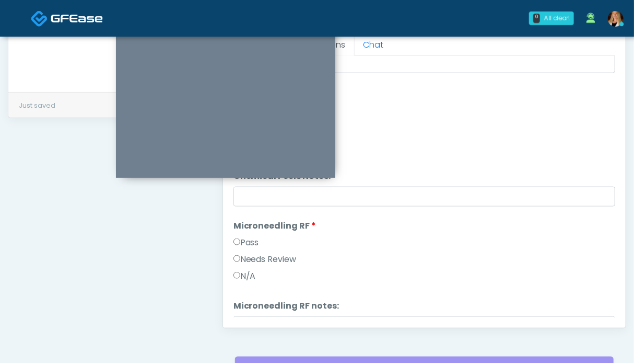
click at [248, 236] on label "Pass" at bounding box center [247, 242] width 26 height 13
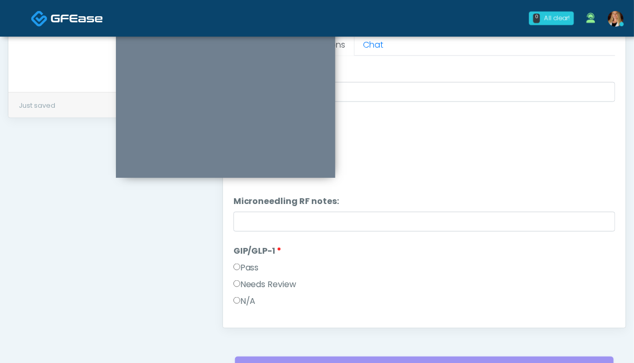
click at [253, 263] on label "Pass" at bounding box center [247, 267] width 26 height 13
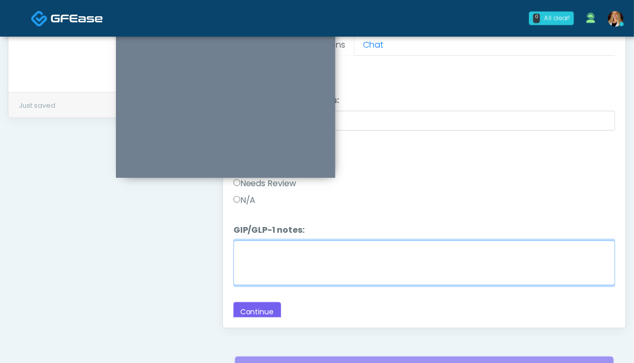
click at [281, 266] on textarea "GIP/GLP-1 notes:" at bounding box center [425, 262] width 382 height 45
paste textarea "**********"
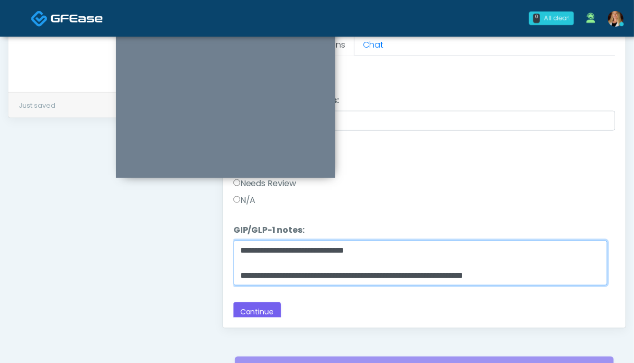
scroll to position [21, 0]
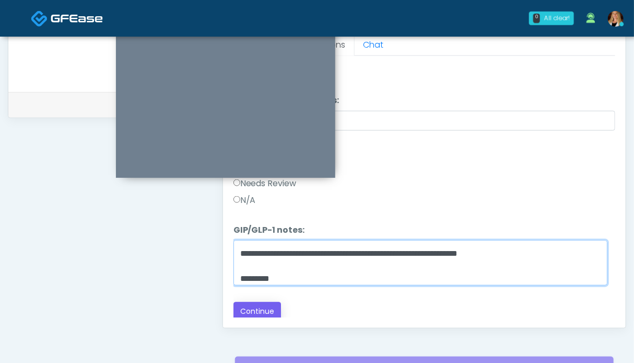
type textarea "**********"
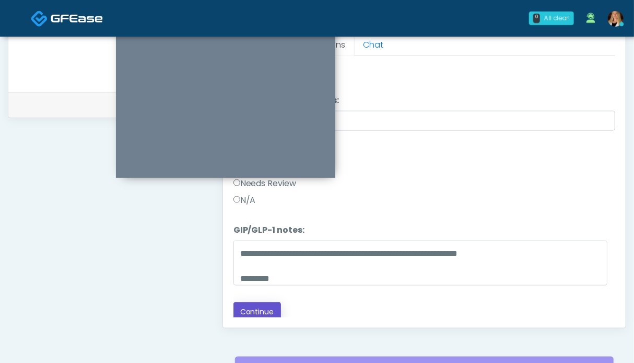
click at [261, 305] on button "Continue" at bounding box center [258, 311] width 48 height 19
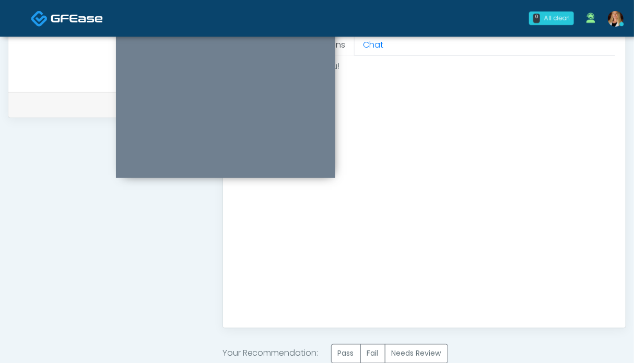
scroll to position [574, 0]
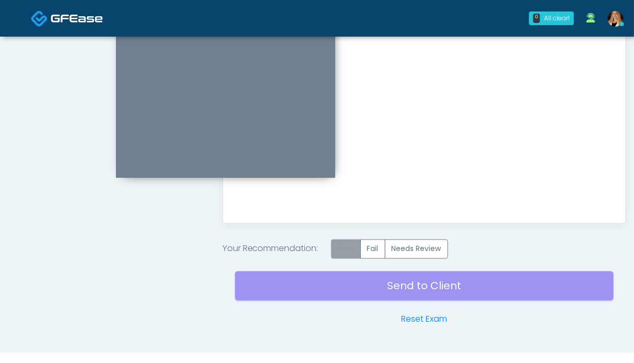
click at [336, 247] on label "Pass" at bounding box center [346, 248] width 30 height 19
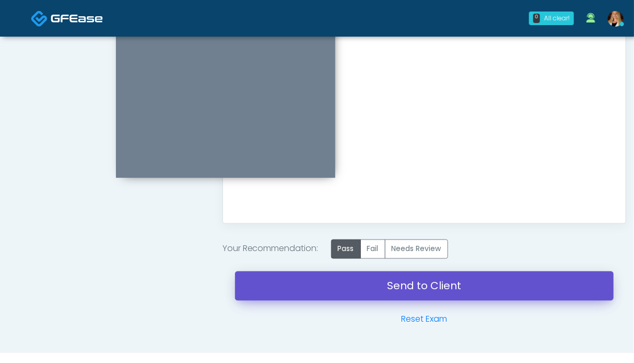
click at [412, 292] on link "Send to Client" at bounding box center [424, 285] width 379 height 29
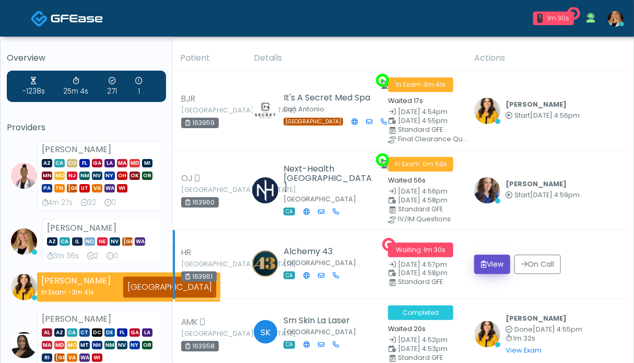
click at [491, 272] on button "View" at bounding box center [492, 263] width 36 height 19
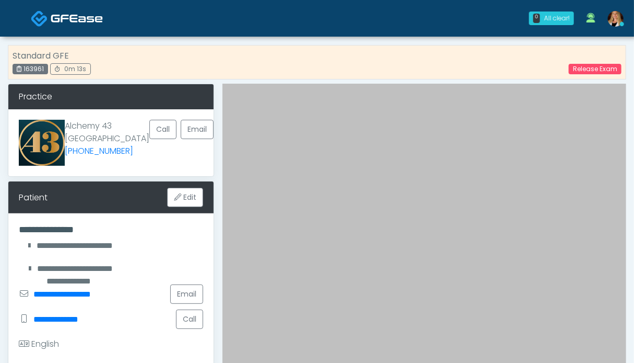
scroll to position [209, 0]
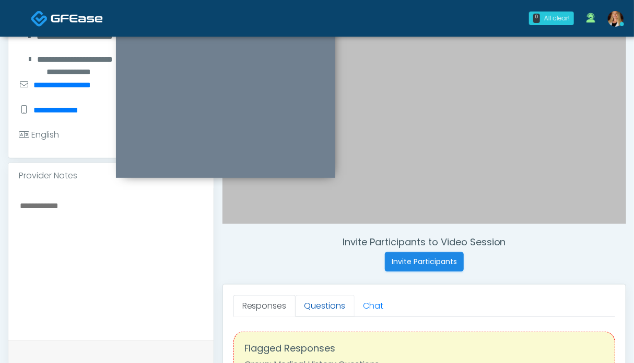
click at [312, 307] on link "Questions" at bounding box center [325, 306] width 59 height 22
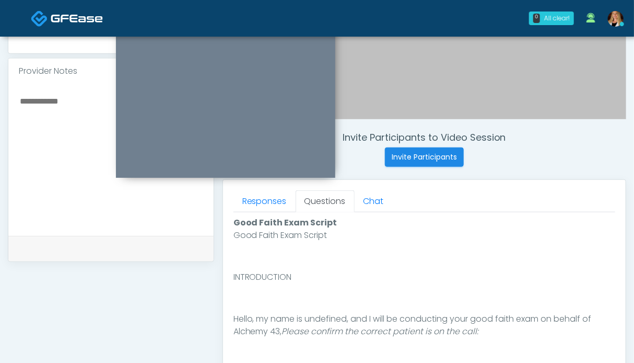
scroll to position [418, 0]
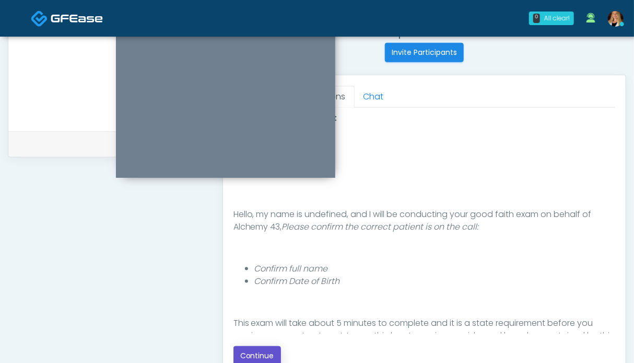
click at [258, 351] on button "Continue" at bounding box center [258, 355] width 48 height 19
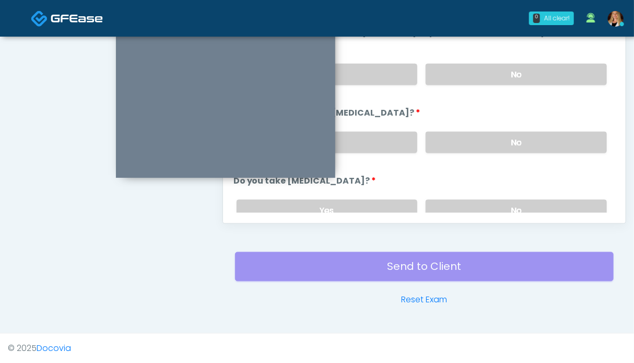
scroll to position [470, 0]
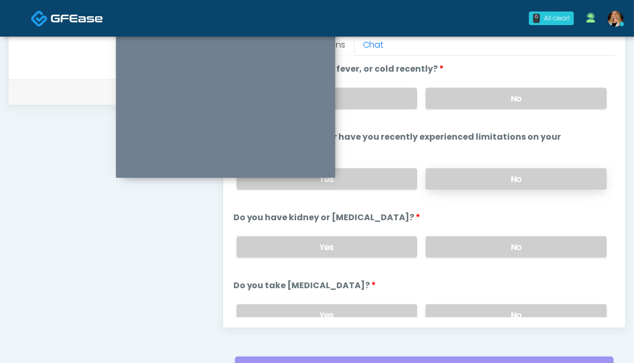
click at [482, 178] on label "No" at bounding box center [516, 178] width 181 height 21
click at [485, 239] on label "No" at bounding box center [516, 246] width 181 height 21
click at [496, 91] on label "No" at bounding box center [516, 98] width 181 height 21
drag, startPoint x: 515, startPoint y: 305, endPoint x: 461, endPoint y: 300, distance: 54.0
click at [514, 305] on label "No" at bounding box center [516, 314] width 181 height 21
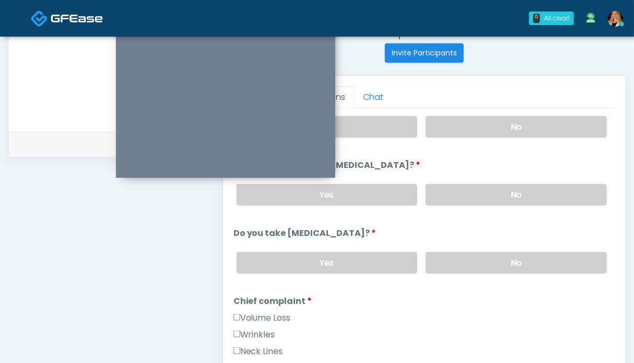
scroll to position [209, 0]
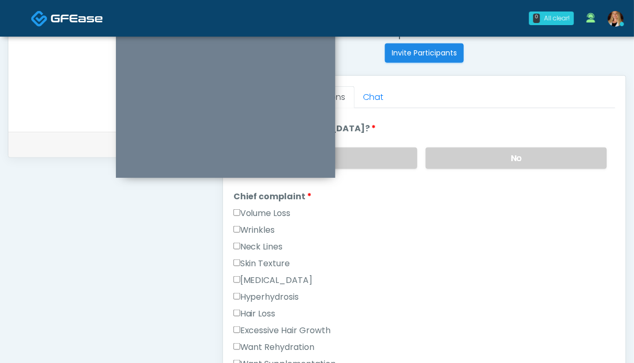
click at [263, 228] on label "Wrinkles" at bounding box center [255, 230] width 42 height 13
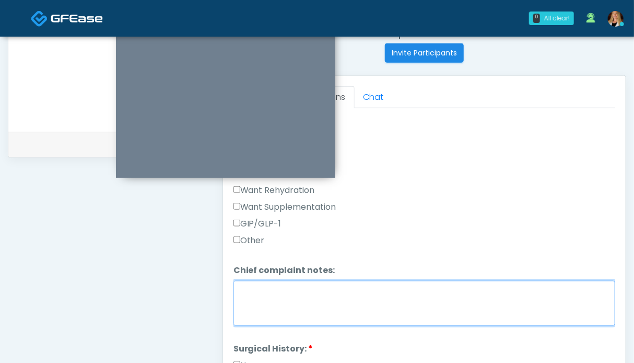
click at [301, 318] on textarea "Chief complaint notes:" at bounding box center [425, 303] width 382 height 45
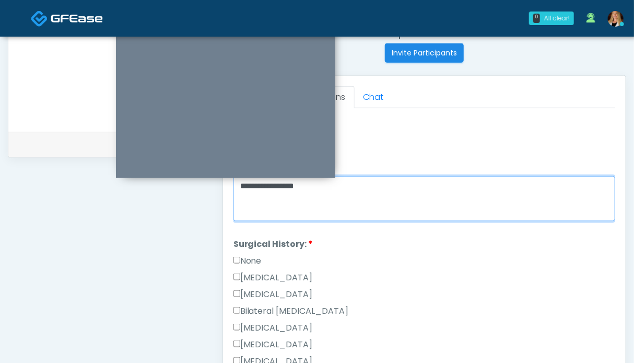
type textarea "**********"
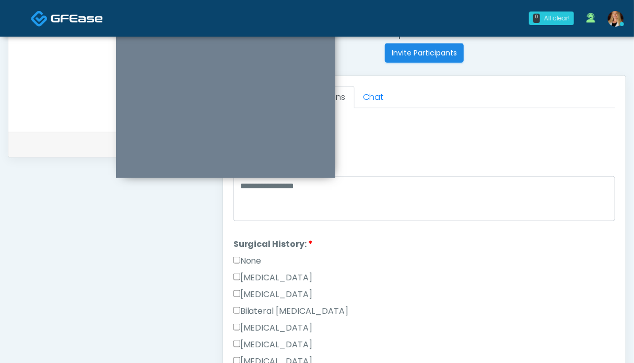
click at [255, 256] on label "None" at bounding box center [248, 260] width 28 height 13
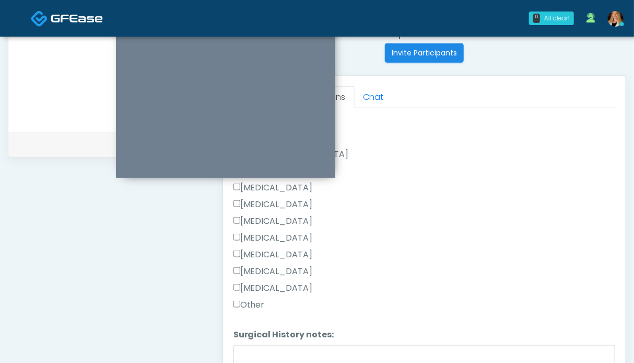
scroll to position [679, 0]
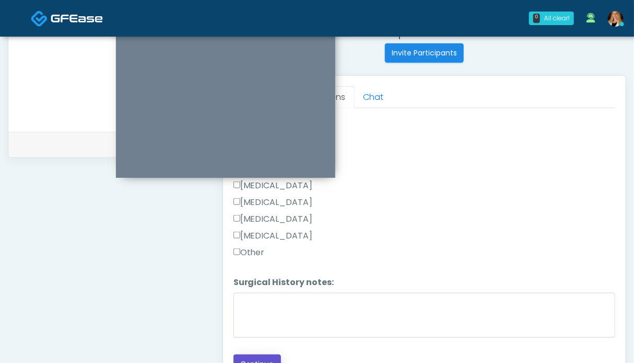
click at [263, 358] on button "Continue" at bounding box center [258, 363] width 48 height 19
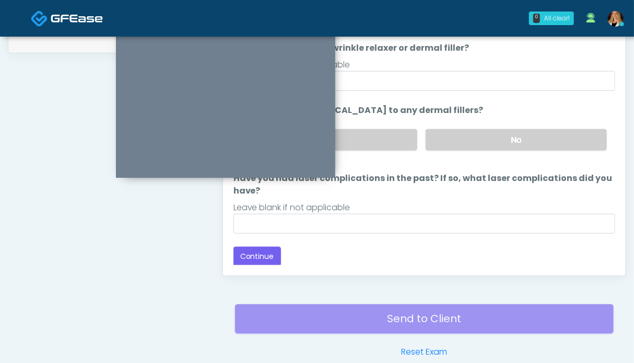
scroll to position [470, 0]
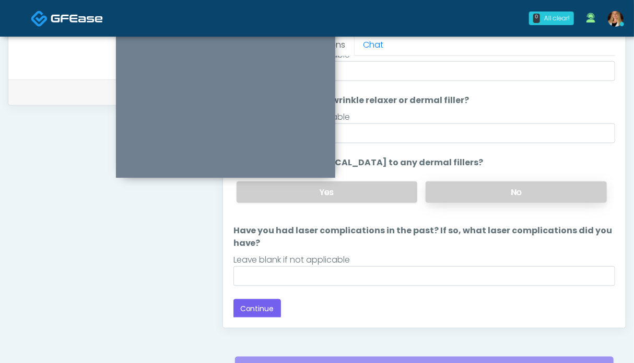
click at [483, 193] on label "No" at bounding box center [516, 191] width 181 height 21
click at [263, 309] on button "Continue" at bounding box center [258, 308] width 48 height 19
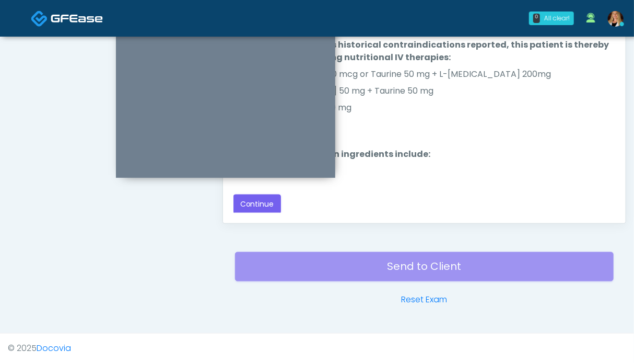
scroll to position [522, 0]
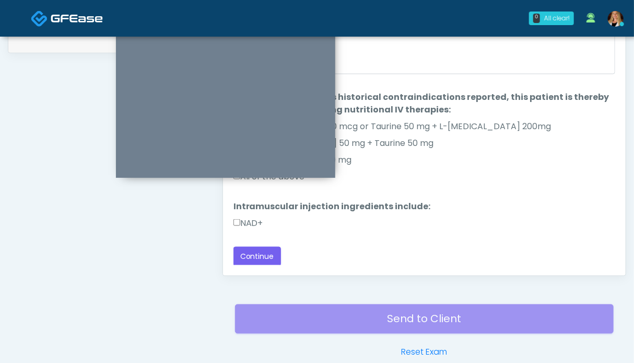
click at [249, 220] on label "NAD+" at bounding box center [249, 223] width 30 height 13
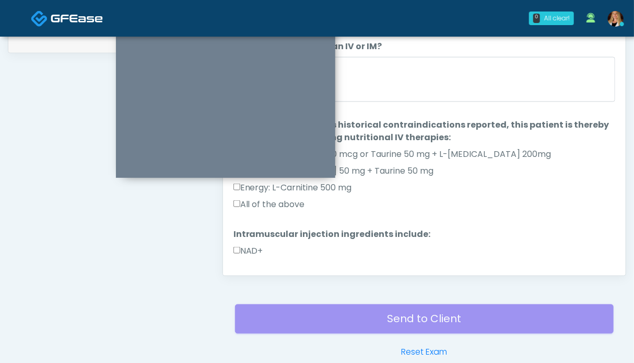
click at [265, 199] on label "All of the above" at bounding box center [270, 204] width 72 height 13
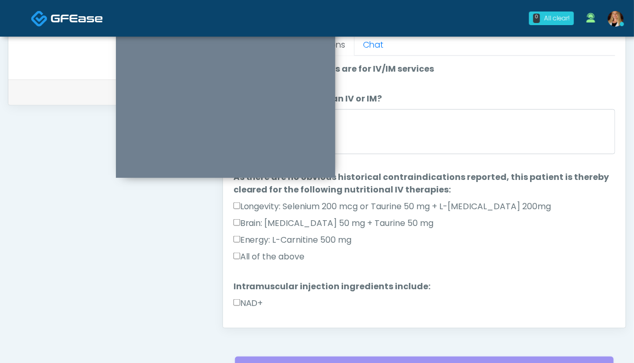
scroll to position [28, 0]
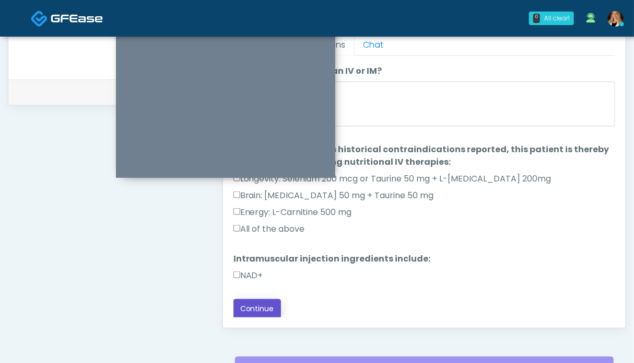
click at [271, 309] on button "Continue" at bounding box center [258, 308] width 48 height 19
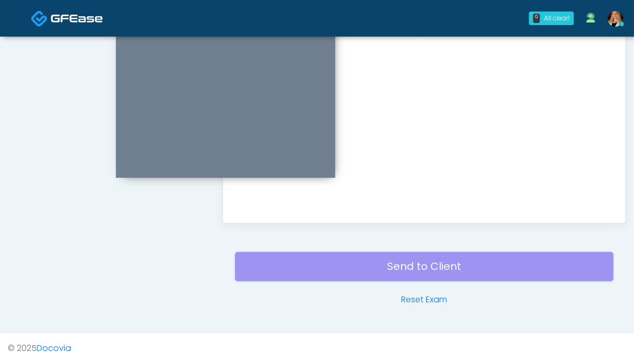
scroll to position [417, 0]
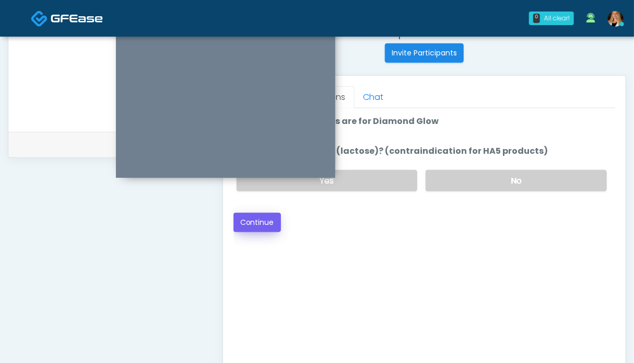
drag, startPoint x: 483, startPoint y: 177, endPoint x: 244, endPoint y: 218, distance: 242.2
click at [482, 176] on label "No" at bounding box center [516, 180] width 181 height 21
click at [254, 227] on button "Continue" at bounding box center [258, 222] width 48 height 19
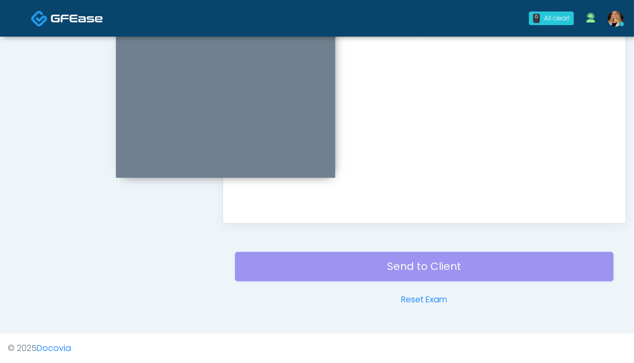
scroll to position [470, 0]
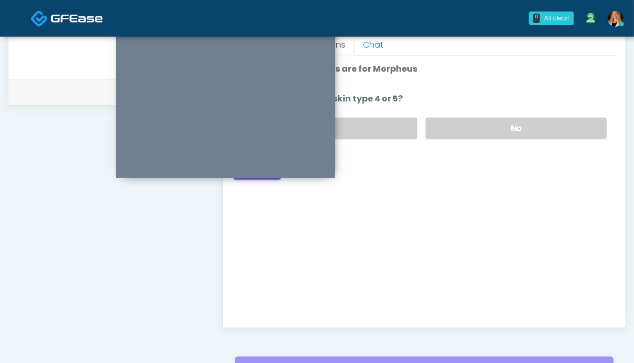
drag, startPoint x: 513, startPoint y: 133, endPoint x: 446, endPoint y: 159, distance: 71.8
click at [512, 133] on label "No" at bounding box center [516, 128] width 181 height 21
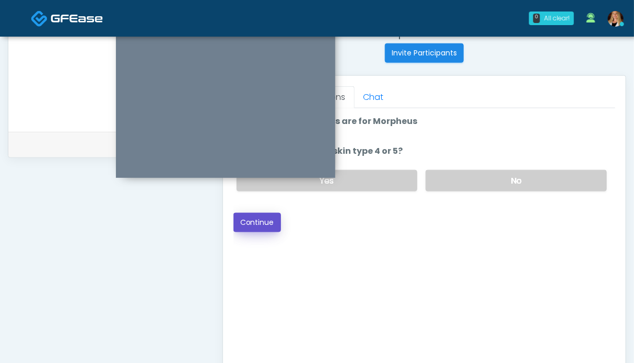
click at [259, 223] on button "Continue" at bounding box center [258, 222] width 48 height 19
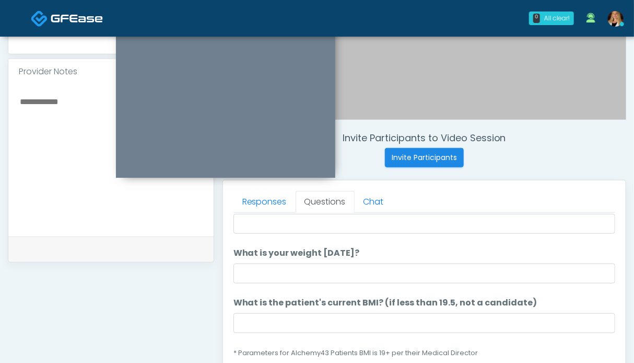
scroll to position [0, 0]
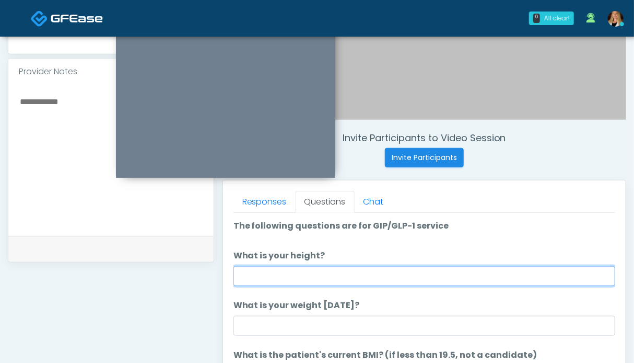
click at [295, 273] on input "What is your height?" at bounding box center [425, 276] width 382 height 20
type input "***"
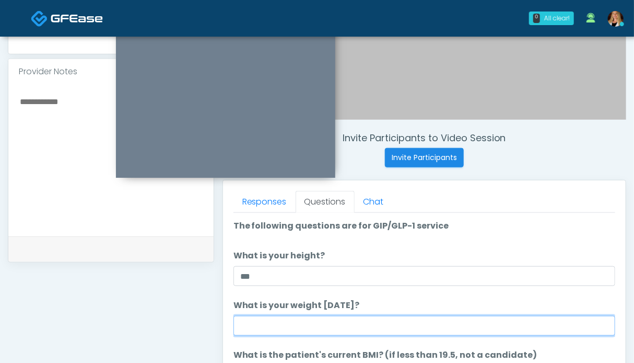
click at [297, 333] on input "What is your weight today?" at bounding box center [425, 326] width 382 height 20
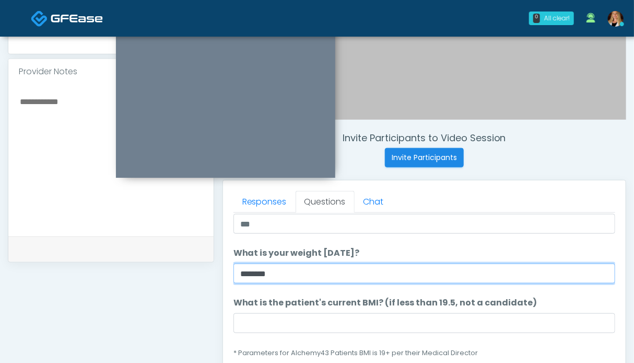
click at [256, 274] on input "*******" at bounding box center [425, 273] width 382 height 20
type input "******"
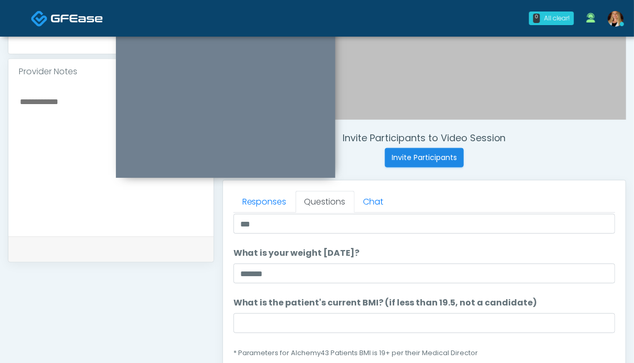
click at [182, 300] on div "**********" at bounding box center [111, 169] width 206 height 797
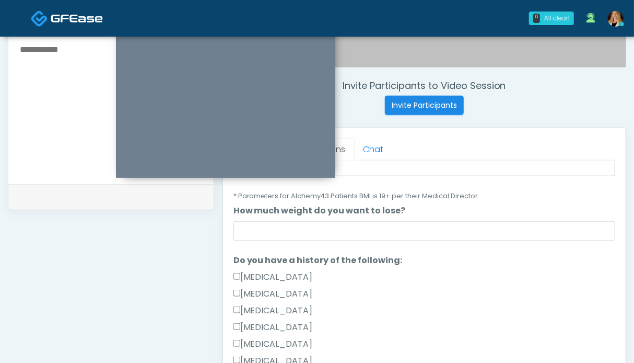
scroll to position [261, 0]
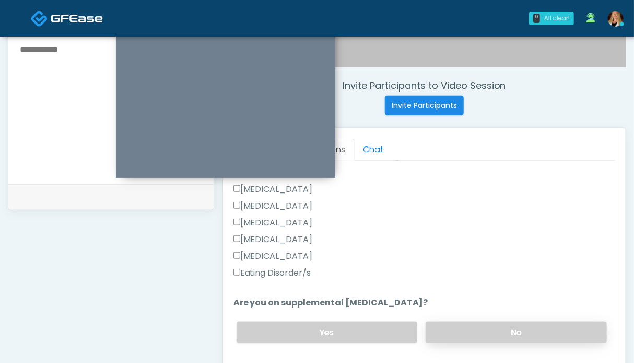
click at [467, 328] on label "No" at bounding box center [516, 331] width 181 height 21
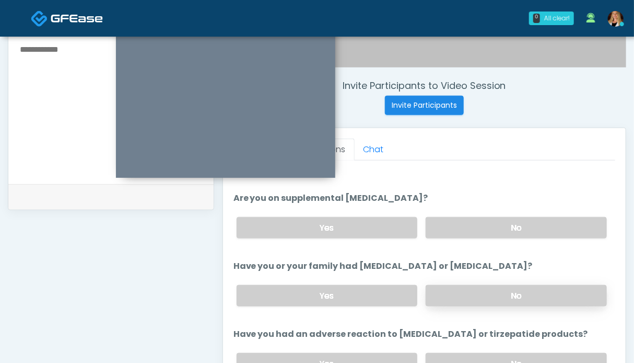
click at [487, 293] on label "No" at bounding box center [516, 295] width 181 height 21
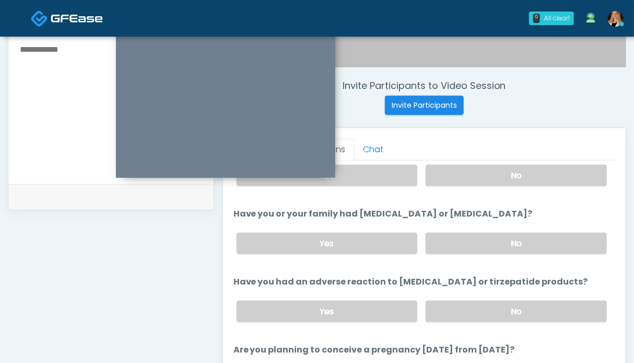
drag, startPoint x: 479, startPoint y: 310, endPoint x: 479, endPoint y: 255, distance: 54.3
click at [479, 309] on label "No" at bounding box center [516, 310] width 181 height 21
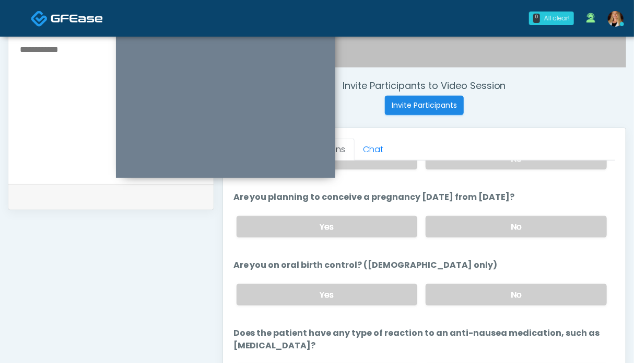
scroll to position [518, 0]
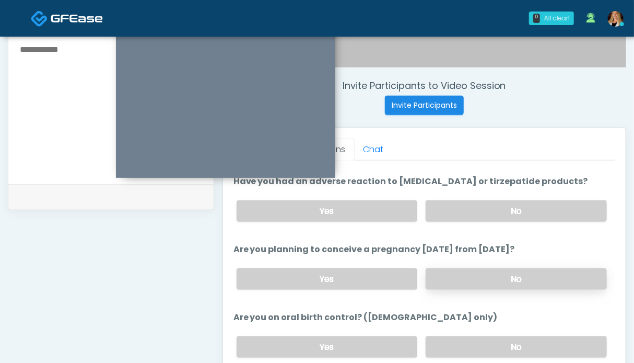
click at [480, 274] on label "No" at bounding box center [516, 278] width 181 height 21
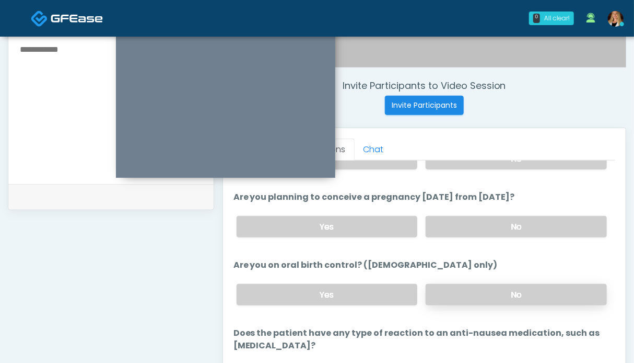
click at [488, 293] on label "No" at bounding box center [516, 294] width 181 height 21
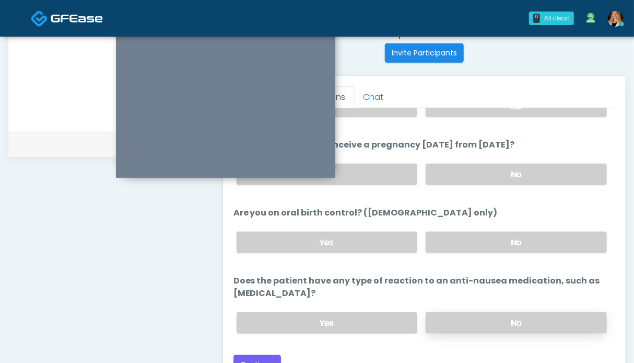
click at [479, 312] on label "No" at bounding box center [516, 322] width 181 height 21
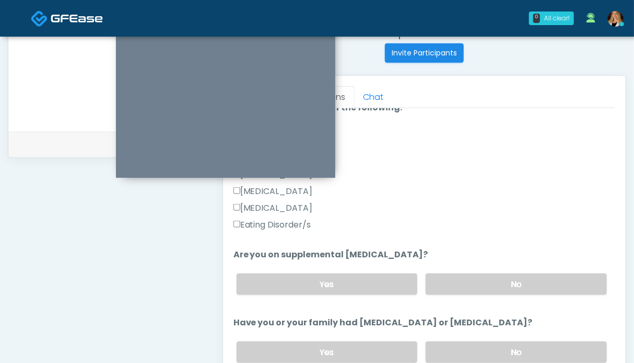
scroll to position [0, 0]
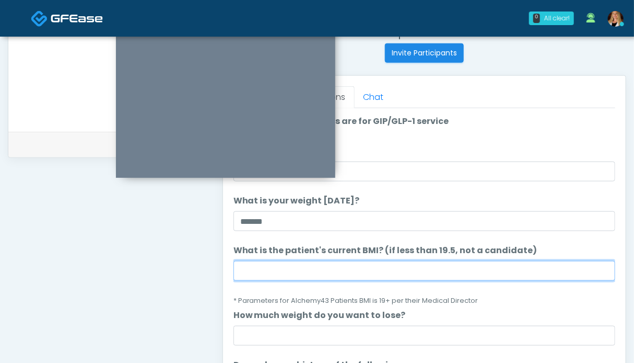
click at [265, 270] on input "What is the patient's current BMI? (if less than 19.5, not a candidate)" at bounding box center [425, 271] width 382 height 20
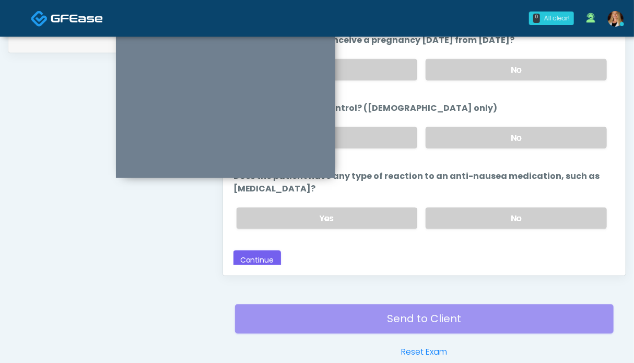
scroll to position [574, 0]
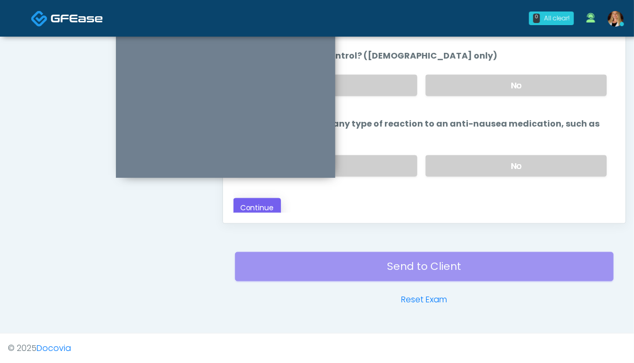
type input "****"
click at [259, 203] on button "Continue" at bounding box center [258, 207] width 48 height 19
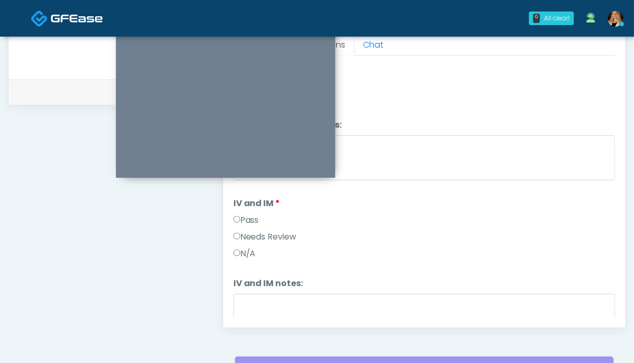
click at [247, 218] on label "Pass" at bounding box center [247, 220] width 26 height 13
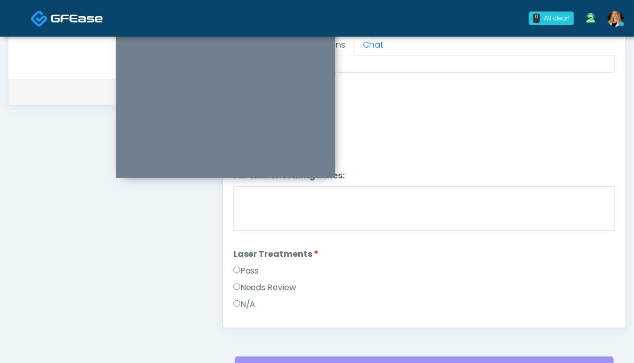
click at [247, 267] on label "Pass" at bounding box center [247, 270] width 26 height 13
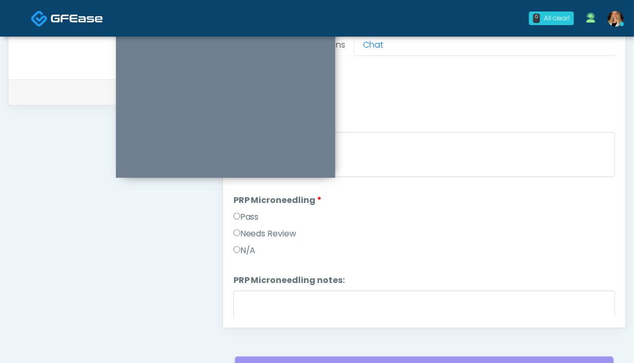
click at [251, 213] on label "Pass" at bounding box center [247, 217] width 26 height 13
click at [253, 209] on label "Pass" at bounding box center [247, 215] width 26 height 13
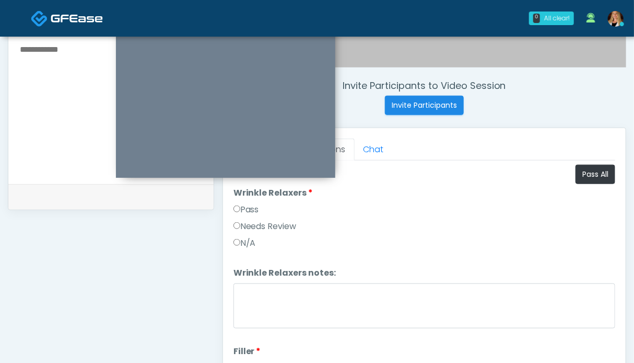
click at [250, 212] on label "Pass" at bounding box center [247, 209] width 26 height 13
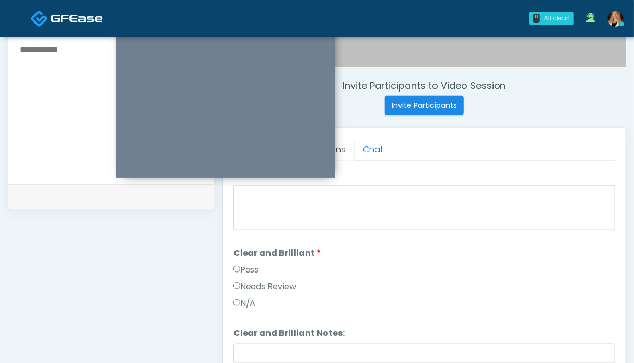
click at [254, 266] on label "Pass" at bounding box center [247, 269] width 26 height 13
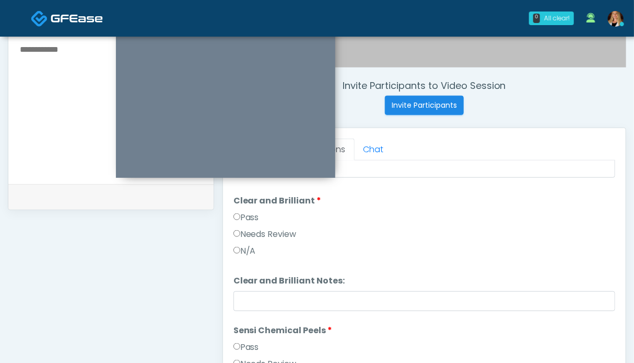
scroll to position [888, 0]
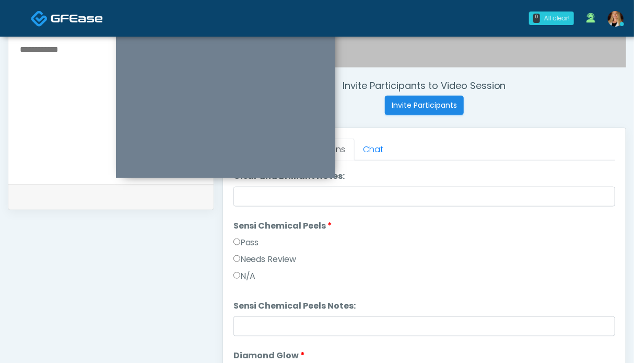
click at [247, 238] on label "Pass" at bounding box center [247, 242] width 26 height 13
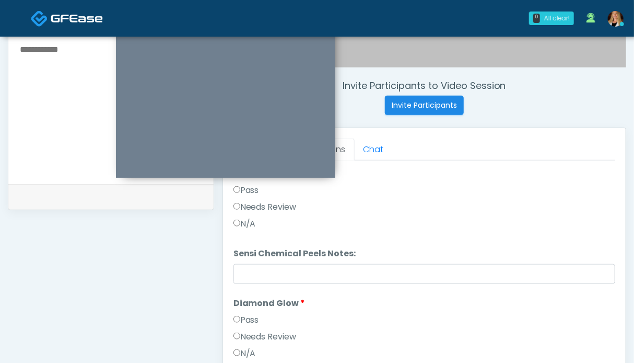
drag, startPoint x: 251, startPoint y: 314, endPoint x: 260, endPoint y: 308, distance: 10.6
click at [251, 314] on label "Pass" at bounding box center [247, 319] width 26 height 13
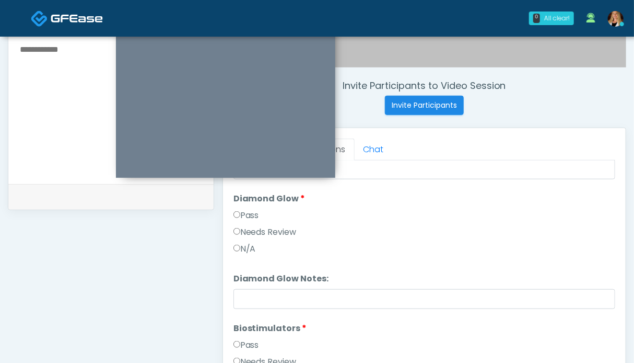
click at [241, 339] on label "Pass" at bounding box center [247, 345] width 26 height 13
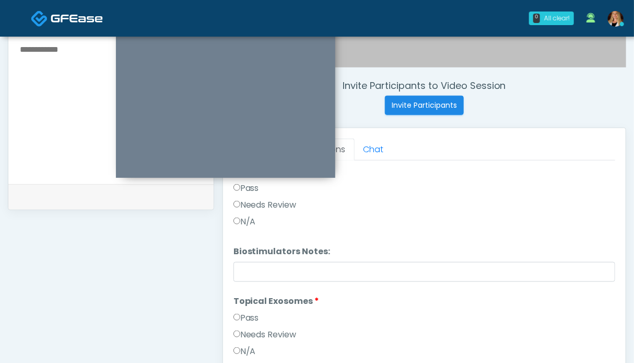
click at [239, 320] on label "Pass" at bounding box center [247, 317] width 26 height 13
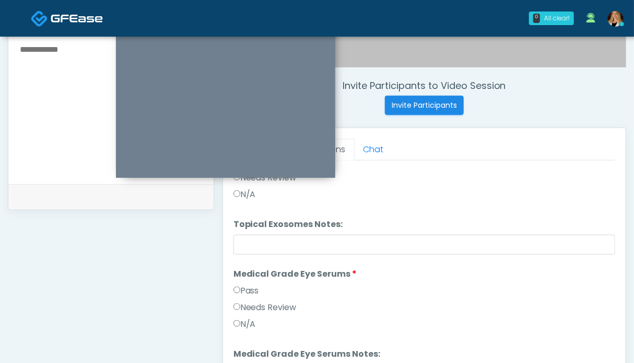
click at [249, 284] on label "Pass" at bounding box center [247, 290] width 26 height 13
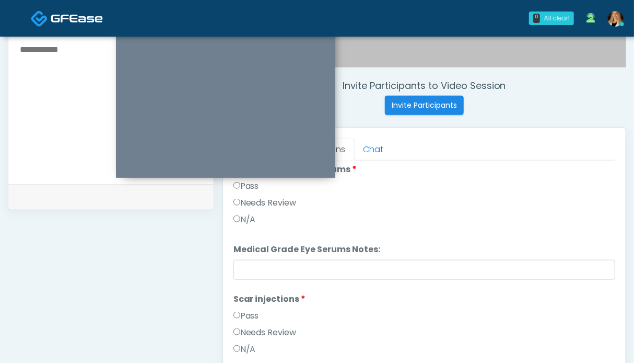
click at [250, 310] on label "Pass" at bounding box center [247, 315] width 26 height 13
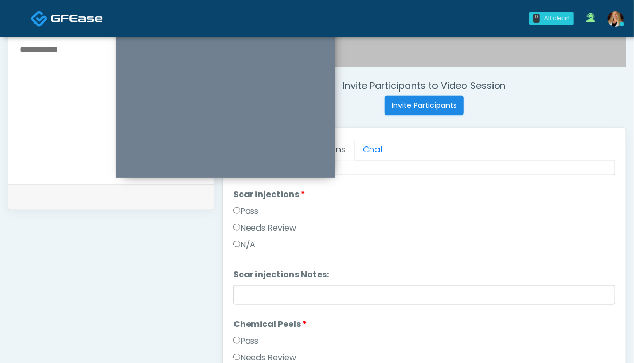
click at [244, 341] on label "Pass" at bounding box center [247, 340] width 26 height 13
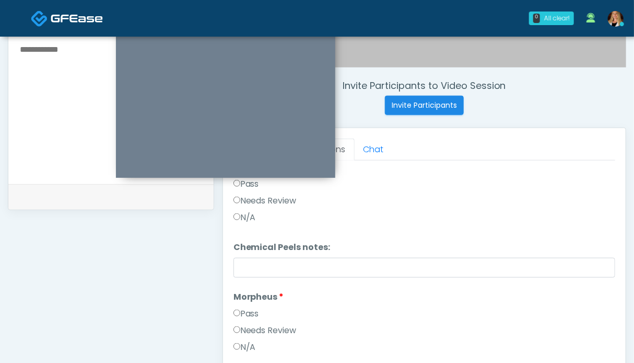
click at [251, 309] on label "Pass" at bounding box center [247, 313] width 26 height 13
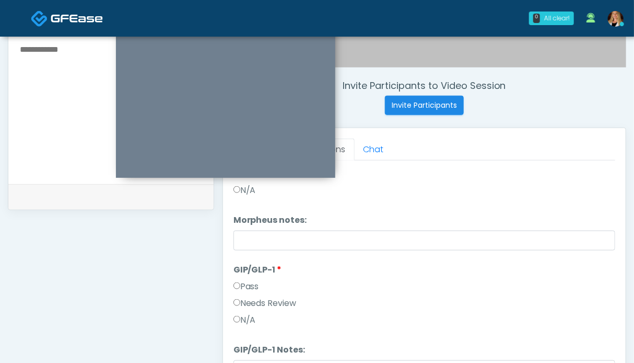
click at [254, 285] on label "Pass" at bounding box center [247, 286] width 26 height 13
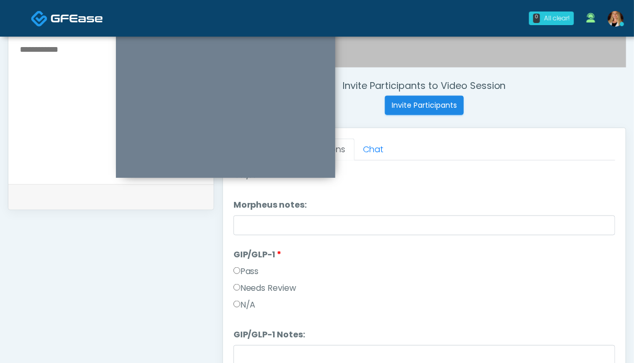
scroll to position [470, 0]
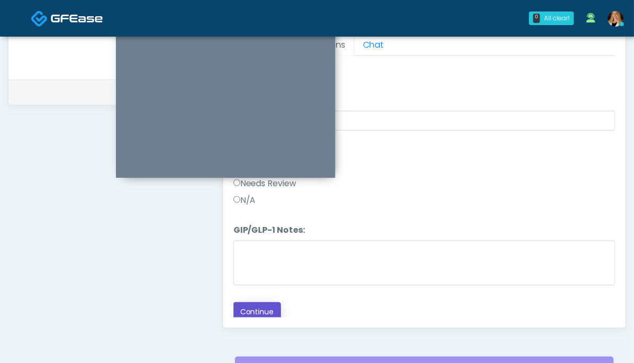
click at [255, 309] on button "Continue" at bounding box center [258, 311] width 48 height 19
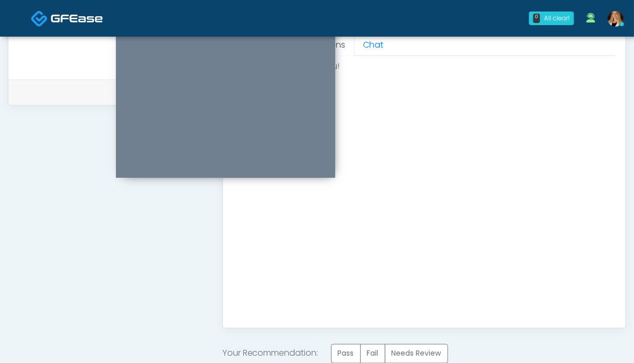
scroll to position [522, 0]
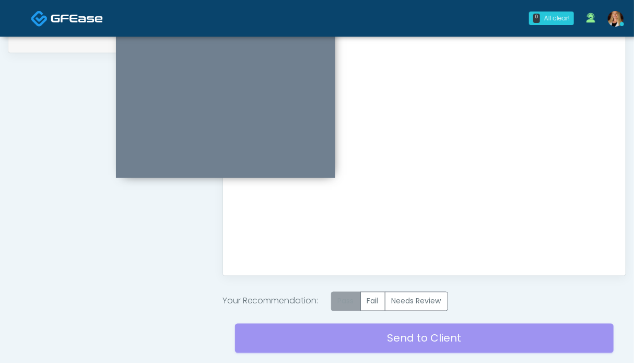
click at [355, 298] on label "Pass" at bounding box center [346, 300] width 30 height 19
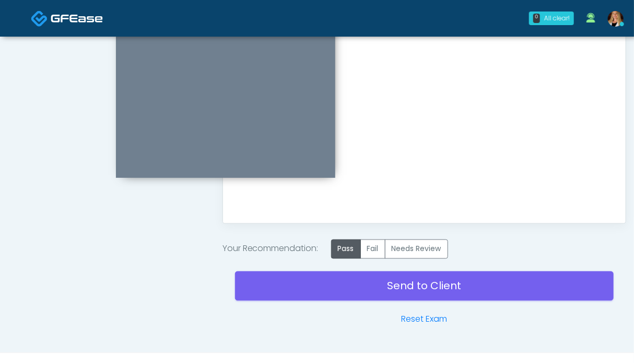
scroll to position [593, 0]
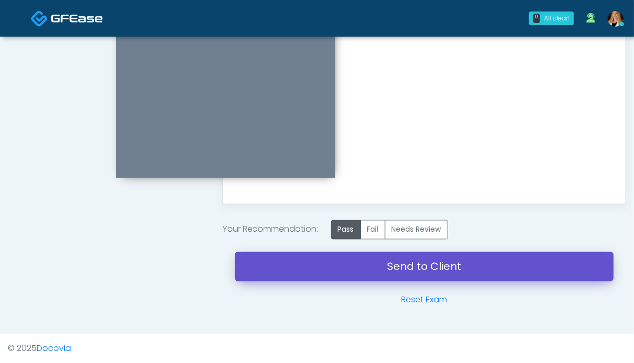
click at [393, 267] on link "Send to Client" at bounding box center [424, 266] width 379 height 29
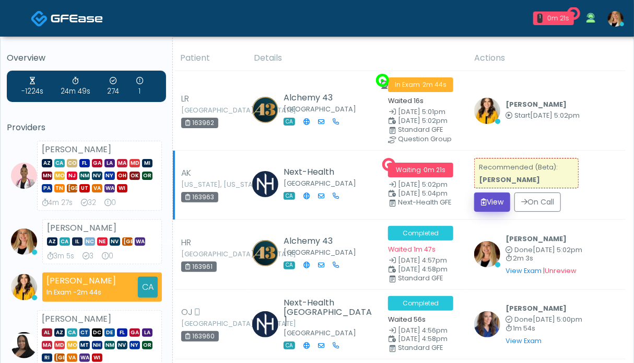
click at [490, 203] on button "View" at bounding box center [492, 201] width 36 height 19
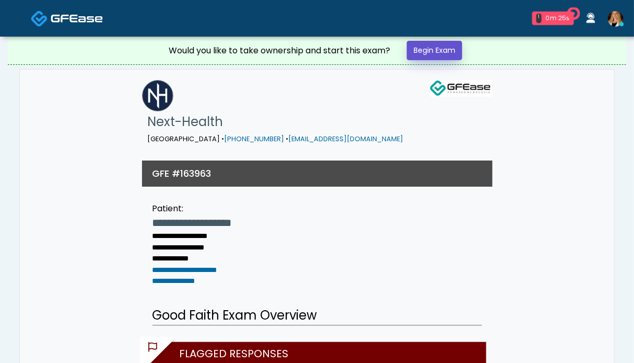
click at [444, 44] on link "Begin Exam" at bounding box center [434, 50] width 55 height 19
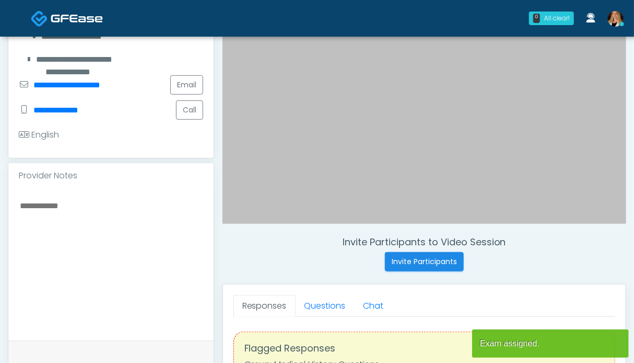
scroll to position [209, 0]
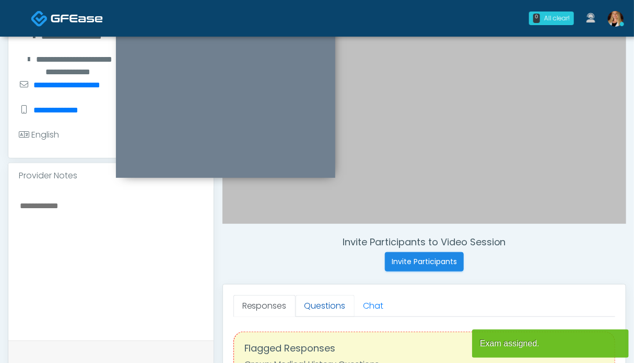
click at [305, 301] on link "Questions" at bounding box center [325, 306] width 59 height 22
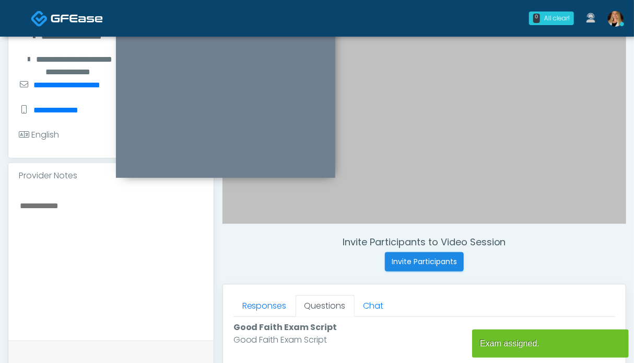
scroll to position [470, 0]
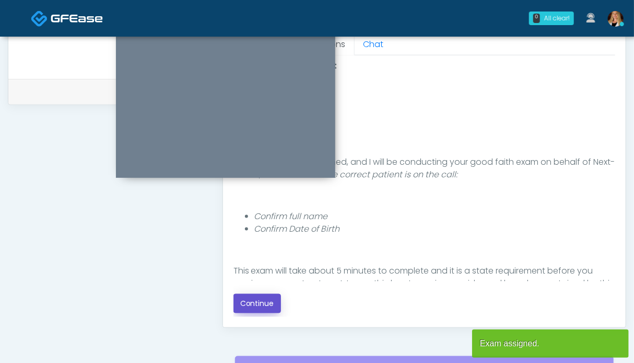
click at [246, 304] on button "Continue" at bounding box center [258, 303] width 48 height 19
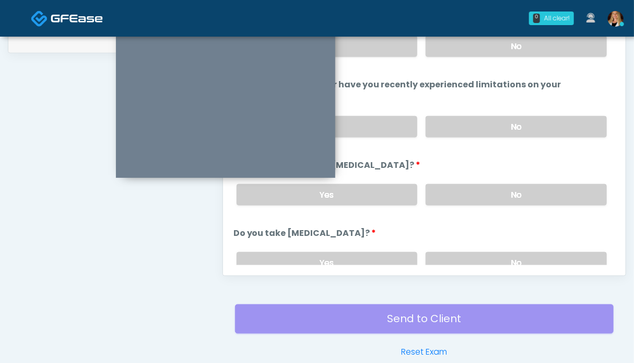
scroll to position [470, 0]
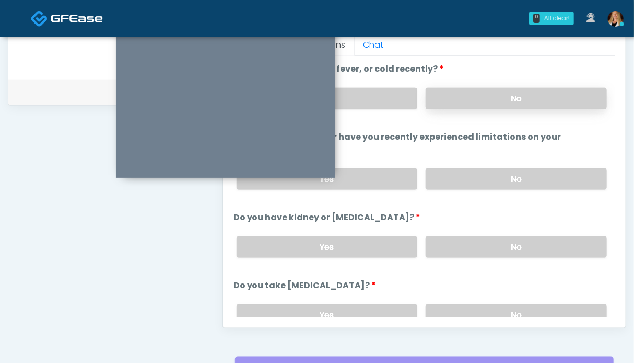
click at [472, 105] on label "No" at bounding box center [516, 98] width 181 height 21
click at [488, 168] on label "No" at bounding box center [516, 178] width 181 height 21
click at [487, 242] on label "No" at bounding box center [516, 246] width 181 height 21
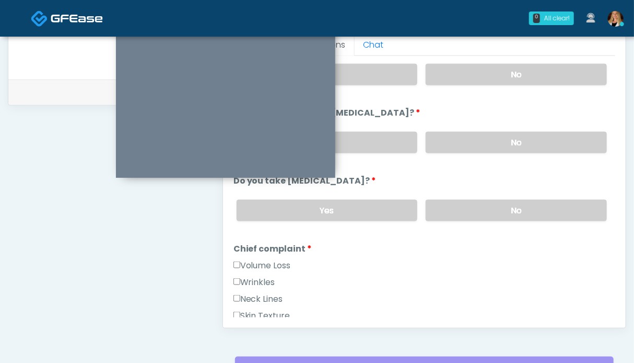
click at [478, 224] on div "Yes No" at bounding box center [421, 210] width 387 height 38
click at [476, 211] on label "No" at bounding box center [516, 210] width 181 height 21
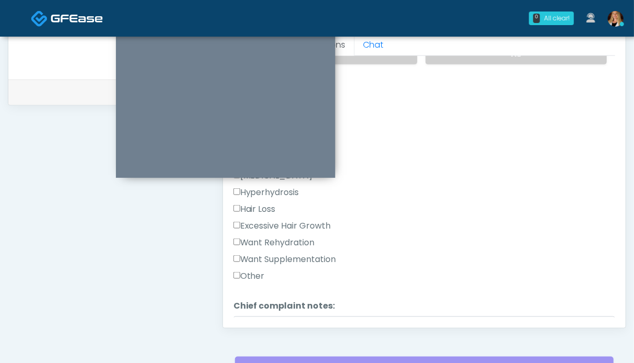
click at [293, 240] on label "Want Rehydration" at bounding box center [274, 242] width 81 height 13
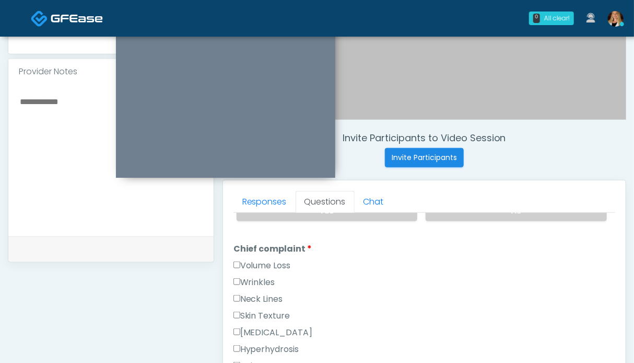
scroll to position [417, 0]
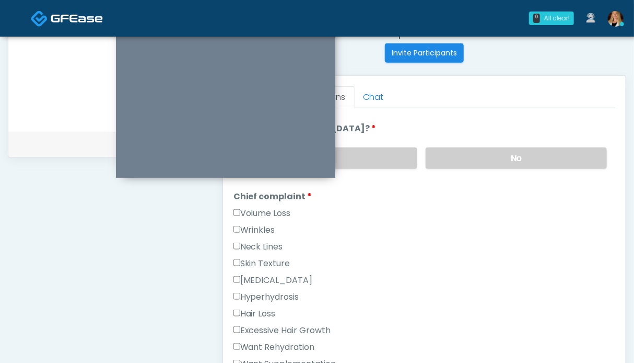
click at [260, 224] on label "Wrinkles" at bounding box center [255, 230] width 42 height 13
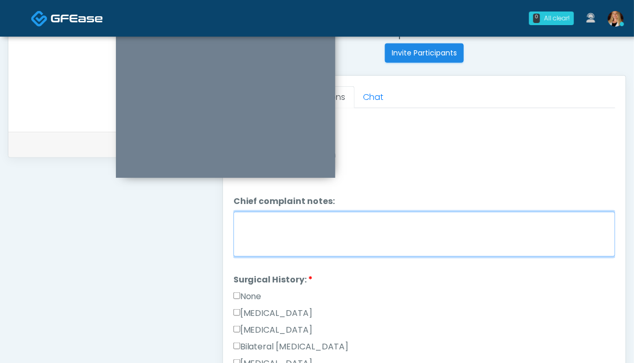
click at [326, 248] on textarea "Chief complaint notes:" at bounding box center [425, 234] width 382 height 45
type textarea "*****"
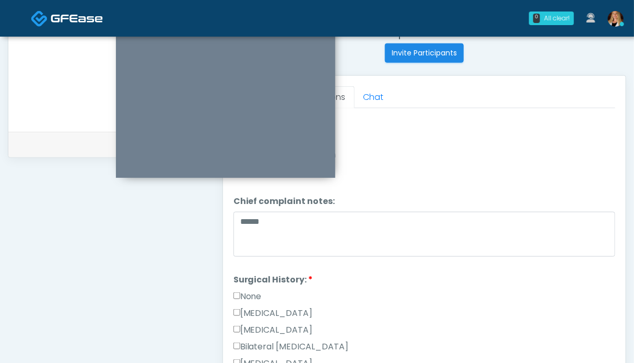
click at [247, 298] on div "None" at bounding box center [425, 298] width 382 height 17
click at [257, 293] on label "None" at bounding box center [248, 296] width 28 height 13
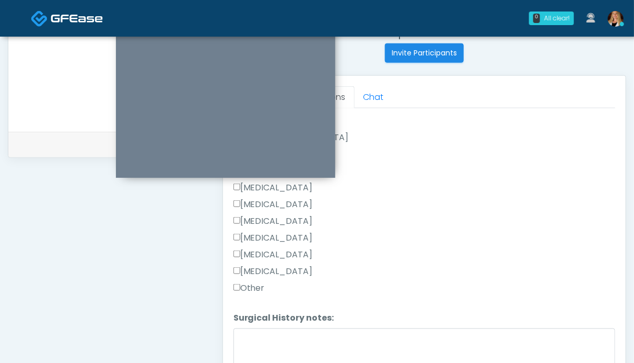
scroll to position [662, 0]
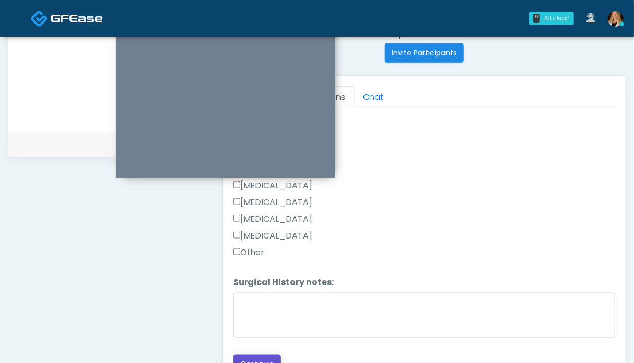
click at [260, 355] on button "Continue" at bounding box center [258, 363] width 48 height 19
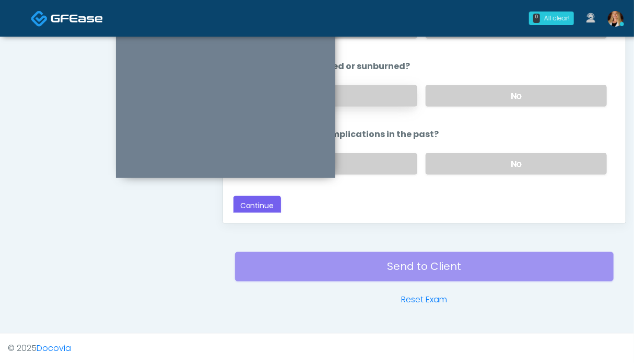
scroll to position [417, 0]
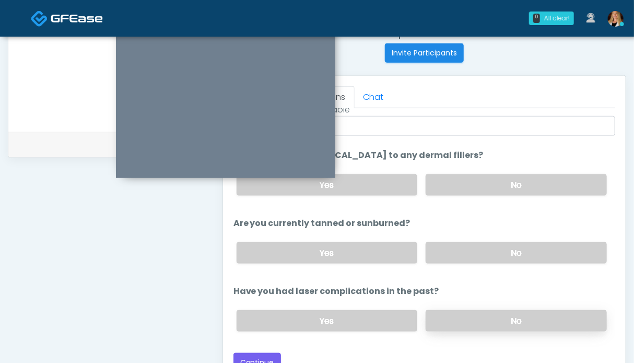
click at [513, 313] on label "No" at bounding box center [516, 320] width 181 height 21
drag, startPoint x: 501, startPoint y: 245, endPoint x: 503, endPoint y: 208, distance: 36.6
click at [501, 242] on label "No" at bounding box center [516, 252] width 181 height 21
click at [504, 191] on label "No" at bounding box center [516, 184] width 181 height 21
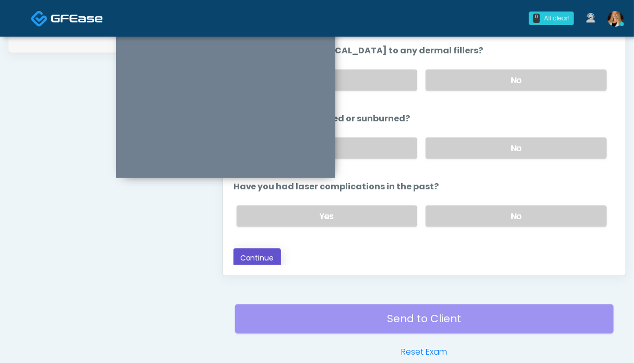
click at [257, 258] on button "Continue" at bounding box center [258, 257] width 48 height 19
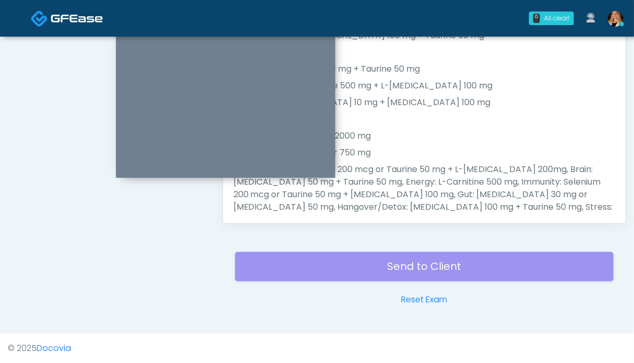
scroll to position [417, 0]
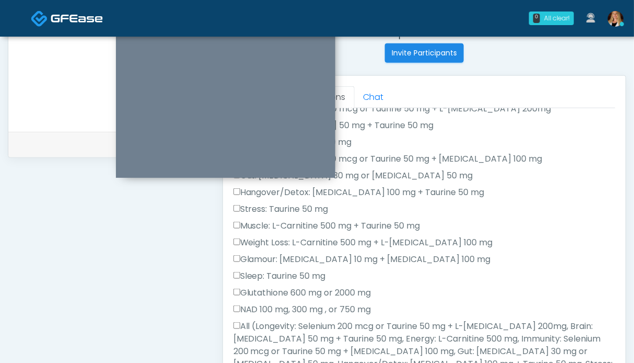
click at [263, 330] on label "All (Longevity: Selenium 200 mcg or Taurine 50 mg + L-Arginine 200mg, Brain: Gl…" at bounding box center [425, 364] width 382 height 88
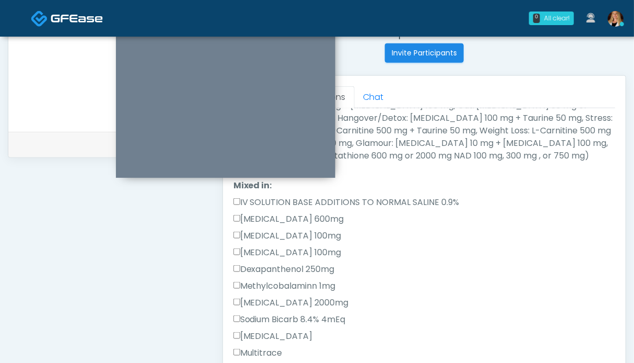
scroll to position [522, 0]
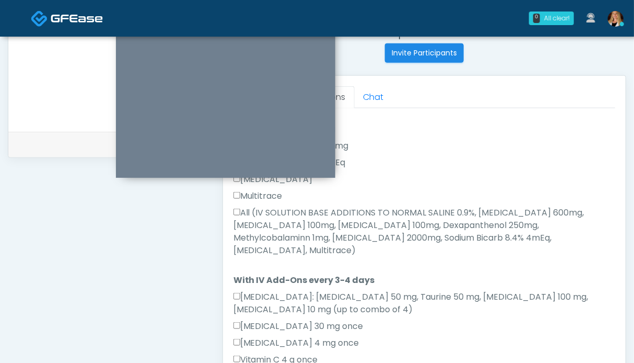
click at [282, 222] on label "All (IV SOLUTION BASE ADDITIONS TO NORMAL SALINE 0.9%, Magnesium Chloride 600mg…" at bounding box center [425, 231] width 382 height 50
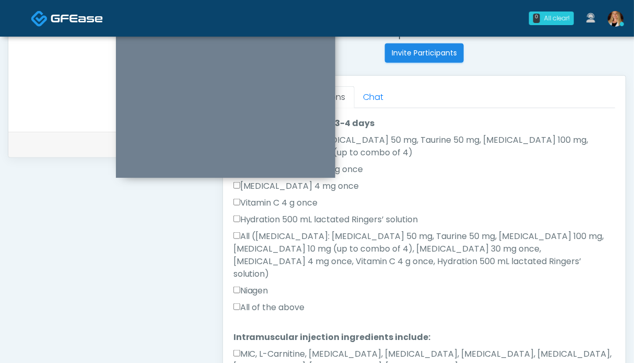
click at [273, 301] on label "All of the above" at bounding box center [270, 307] width 72 height 13
click at [275, 347] on label "MIC, L-Carnitine, Methylcobalamin, Glycine, B-Complex, Lycine, Biotin, Vitamin …" at bounding box center [425, 359] width 382 height 25
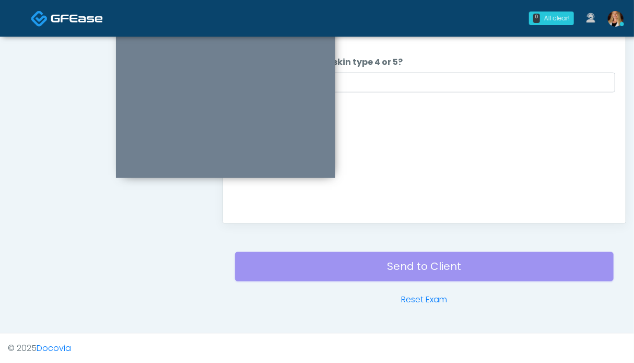
scroll to position [470, 0]
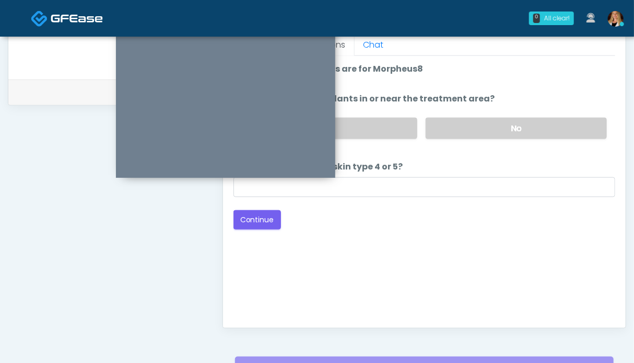
drag, startPoint x: 530, startPoint y: 126, endPoint x: 397, endPoint y: 172, distance: 141.1
click at [530, 125] on label "No" at bounding box center [516, 128] width 181 height 21
click at [265, 218] on button "Continue" at bounding box center [258, 219] width 48 height 19
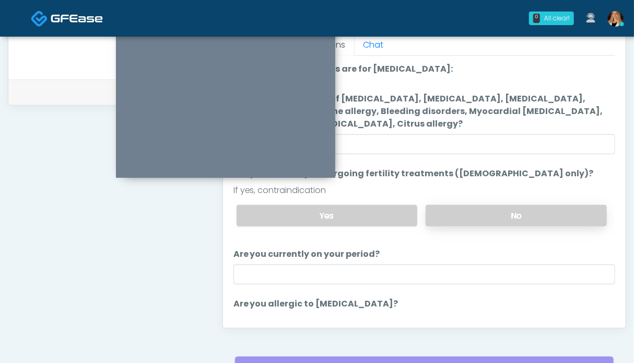
click at [489, 217] on label "No" at bounding box center [516, 215] width 181 height 21
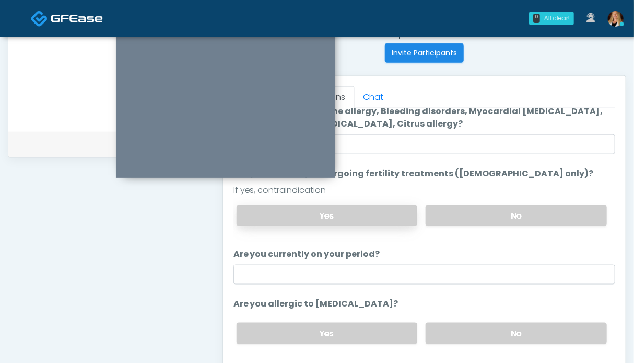
scroll to position [65, 0]
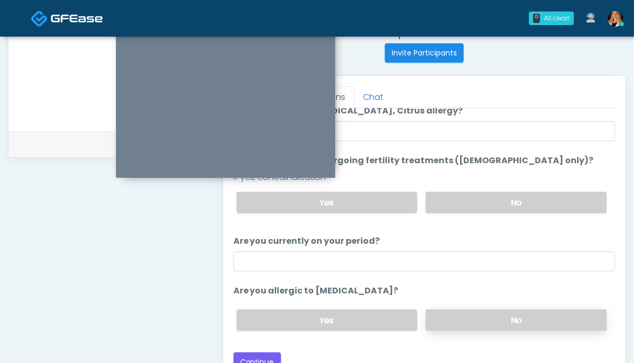
click at [485, 326] on label "No" at bounding box center [516, 319] width 181 height 21
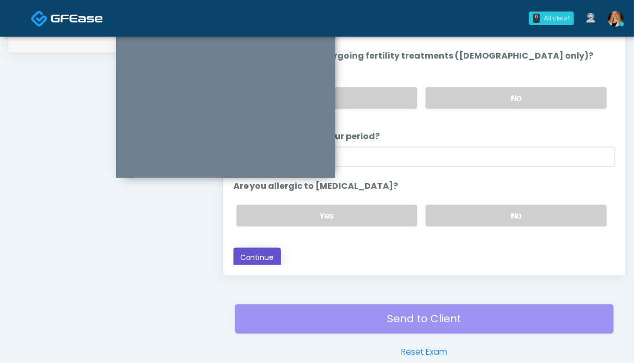
click at [267, 251] on button "Continue" at bounding box center [258, 257] width 48 height 19
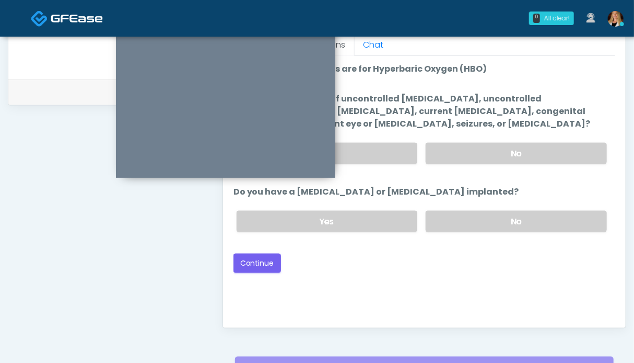
scroll to position [417, 0]
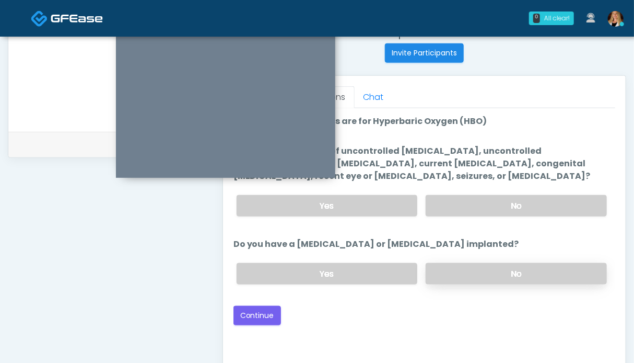
click at [465, 266] on label "No" at bounding box center [516, 273] width 181 height 21
click at [465, 203] on label "No" at bounding box center [516, 205] width 181 height 21
click at [259, 310] on button "Continue" at bounding box center [258, 315] width 48 height 19
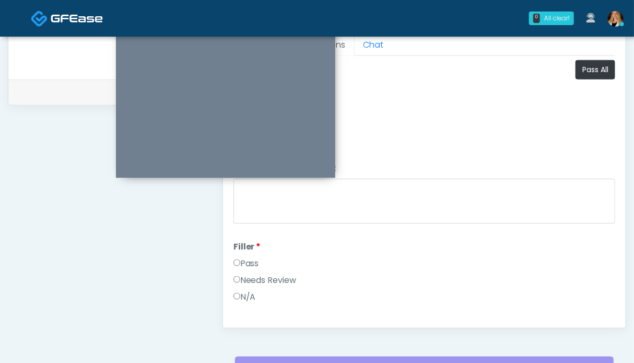
click at [249, 257] on label "Pass" at bounding box center [247, 263] width 26 height 13
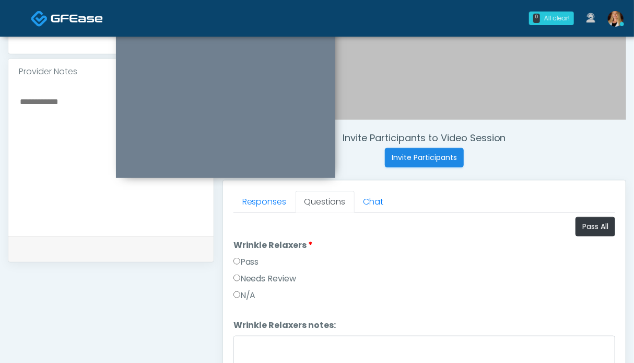
click at [253, 259] on label "Pass" at bounding box center [247, 261] width 26 height 13
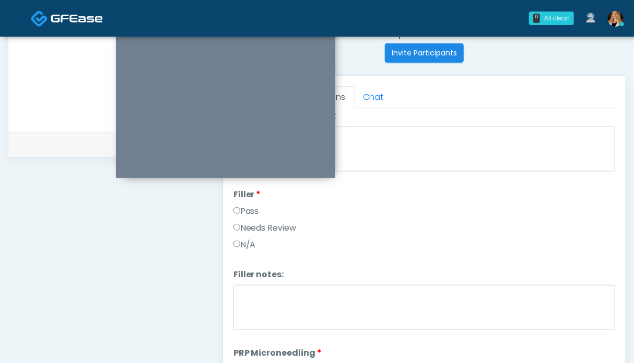
scroll to position [209, 0]
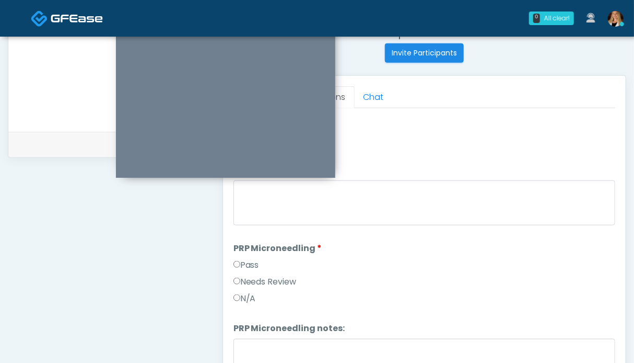
click at [253, 263] on label "Pass" at bounding box center [247, 265] width 26 height 13
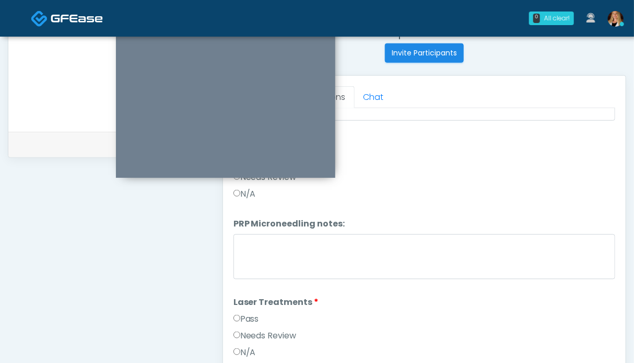
scroll to position [366, 0]
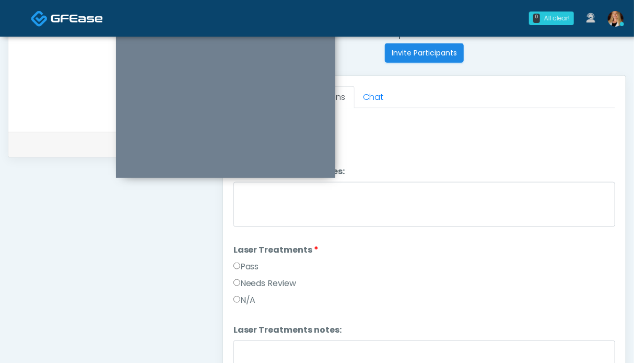
drag, startPoint x: 251, startPoint y: 270, endPoint x: 254, endPoint y: 262, distance: 8.3
click at [251, 270] on div "Pass" at bounding box center [425, 268] width 382 height 17
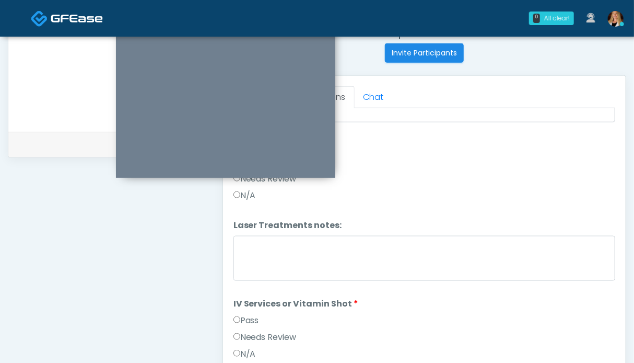
scroll to position [418, 0]
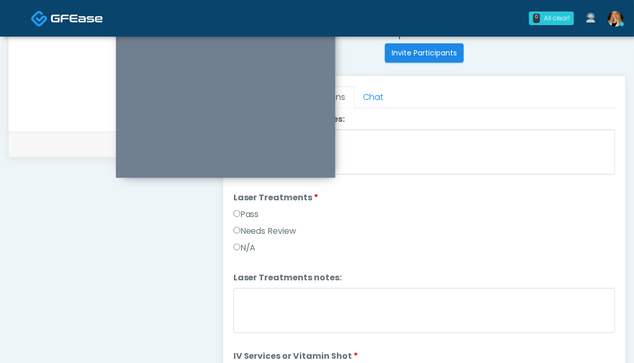
click at [242, 211] on label "Pass" at bounding box center [247, 214] width 26 height 13
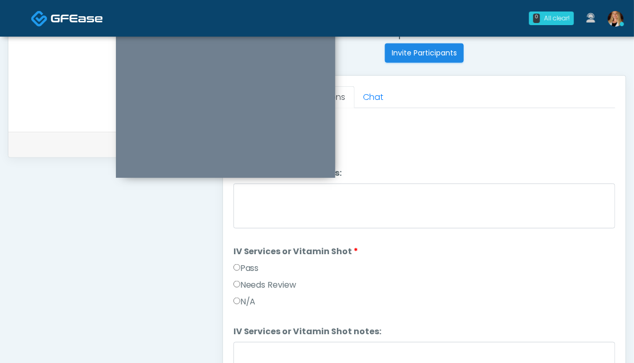
click at [248, 265] on label "Pass" at bounding box center [247, 268] width 26 height 13
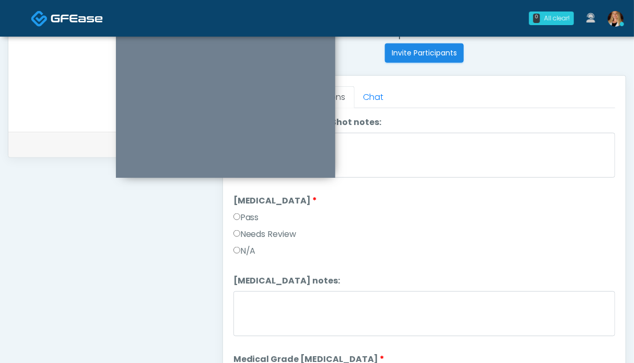
scroll to position [836, 0]
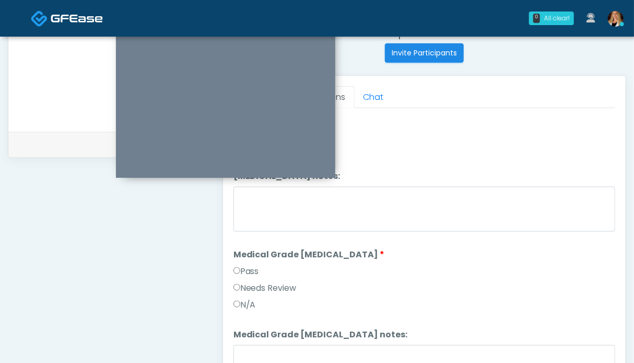
click at [239, 272] on label "Pass" at bounding box center [247, 271] width 26 height 13
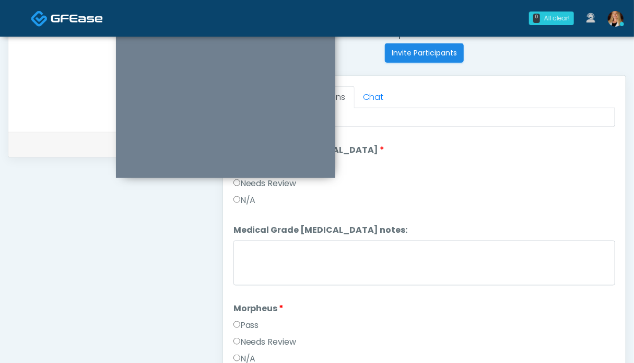
click at [244, 321] on label "Pass" at bounding box center [247, 325] width 26 height 13
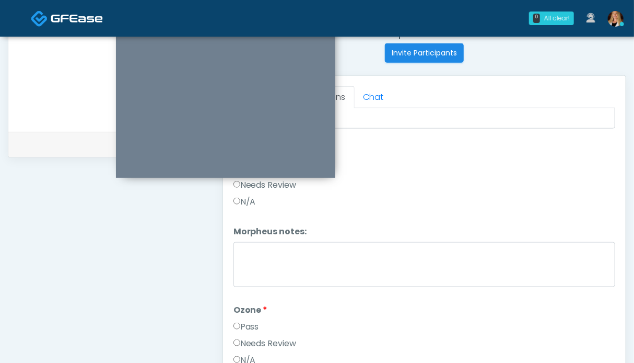
click at [251, 324] on label "Pass" at bounding box center [247, 326] width 26 height 13
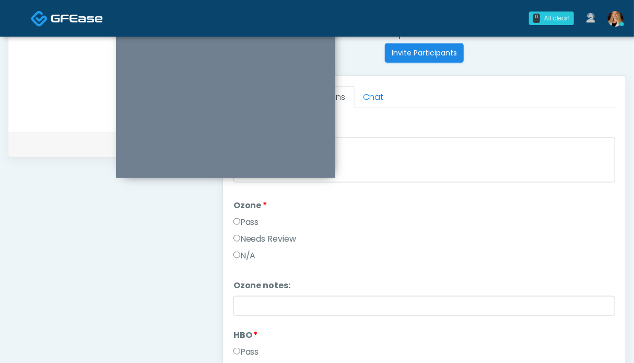
scroll to position [1254, 0]
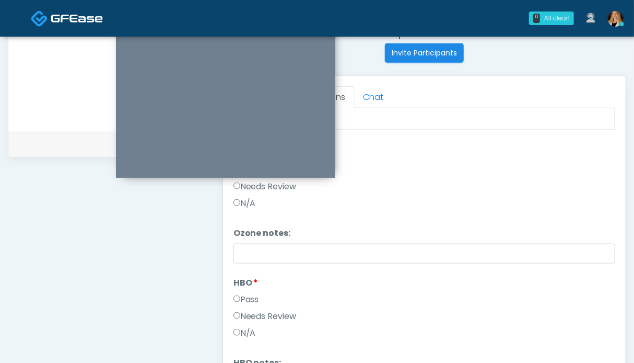
click at [246, 294] on label "Pass" at bounding box center [247, 299] width 26 height 13
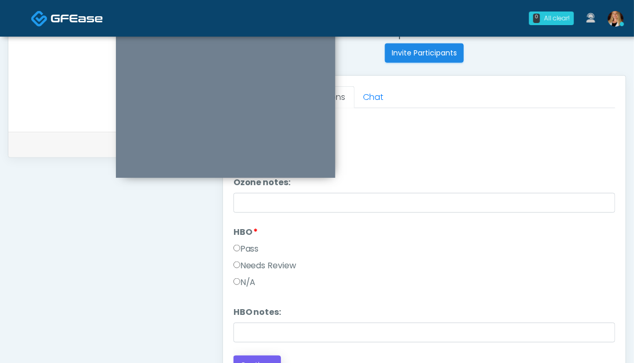
scroll to position [470, 0]
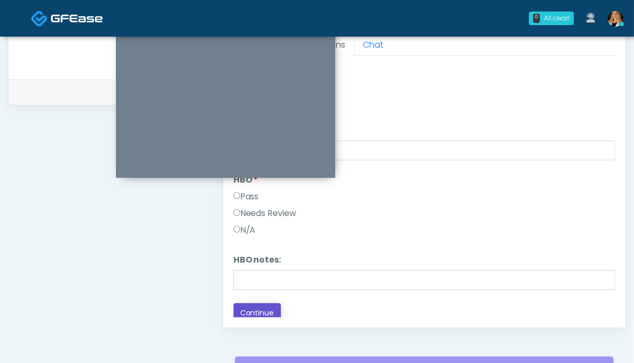
click at [266, 303] on button "Continue" at bounding box center [258, 312] width 48 height 19
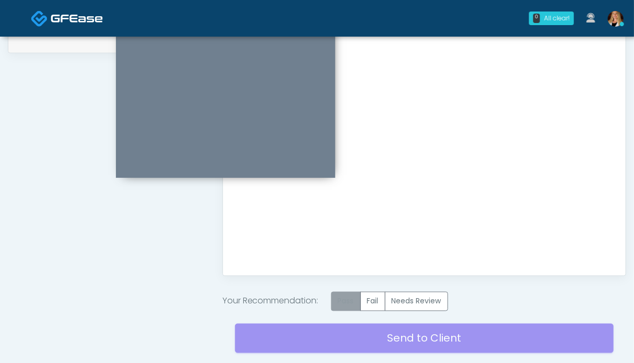
click at [345, 298] on label "Pass" at bounding box center [346, 300] width 30 height 19
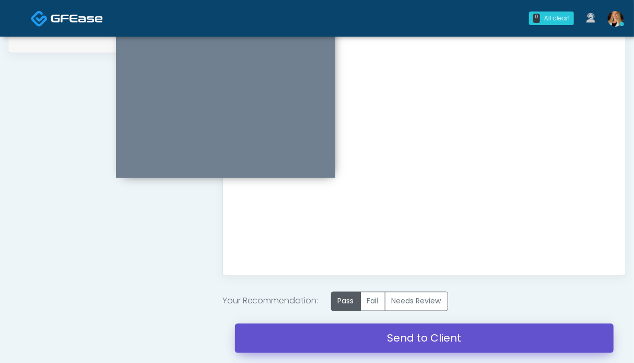
click at [388, 326] on link "Send to Client" at bounding box center [424, 337] width 379 height 29
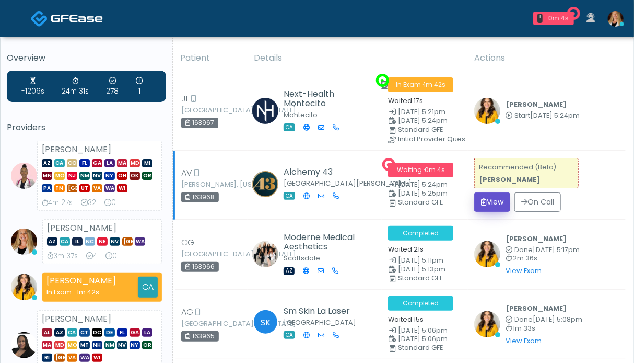
click at [491, 211] on button "View" at bounding box center [492, 201] width 36 height 19
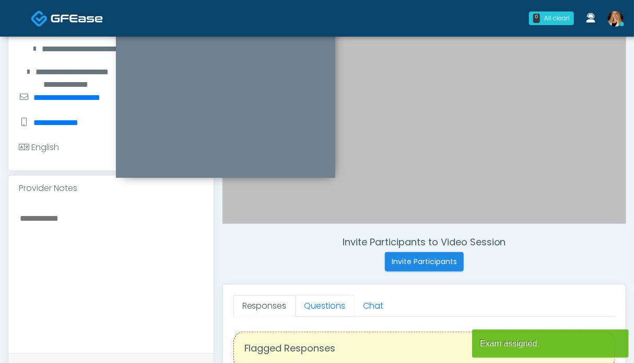
click at [314, 307] on link "Questions" at bounding box center [325, 306] width 59 height 22
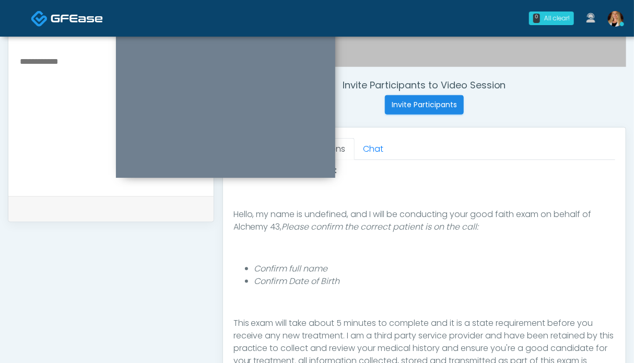
scroll to position [104, 0]
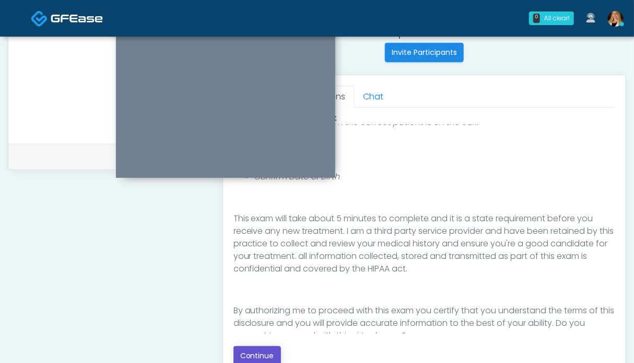
click at [259, 353] on button "Continue" at bounding box center [258, 355] width 48 height 19
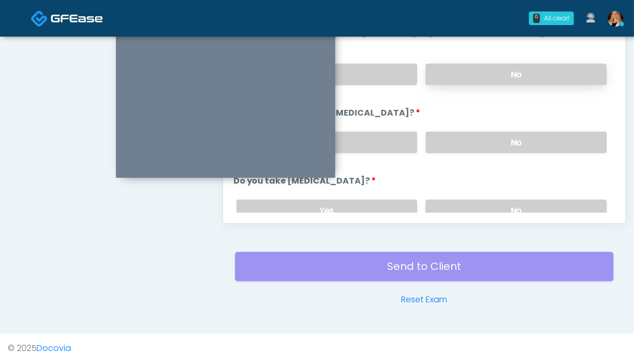
drag, startPoint x: 505, startPoint y: 135, endPoint x: 498, endPoint y: 80, distance: 54.8
click at [505, 134] on label "No" at bounding box center [516, 142] width 181 height 21
click at [497, 69] on label "No" at bounding box center [516, 74] width 181 height 21
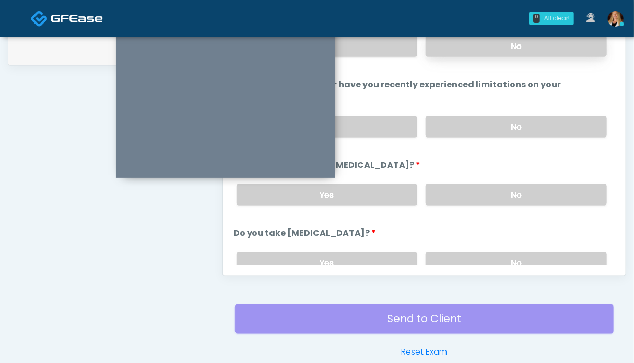
click at [500, 46] on label "No" at bounding box center [516, 46] width 181 height 21
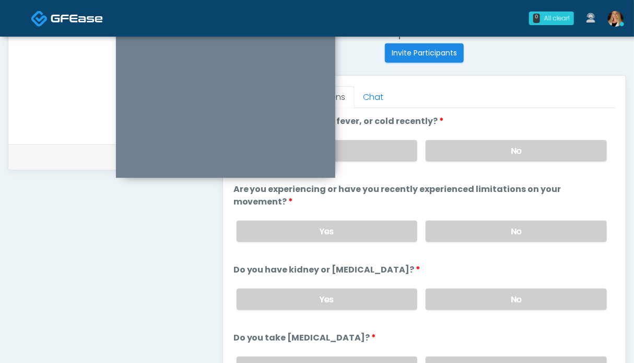
scroll to position [52, 0]
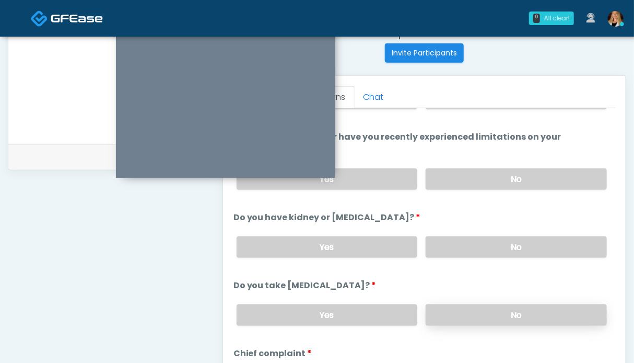
click at [516, 305] on label "No" at bounding box center [516, 314] width 181 height 21
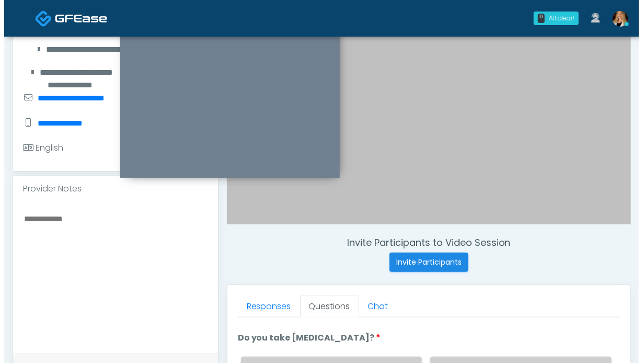
scroll to position [52, 0]
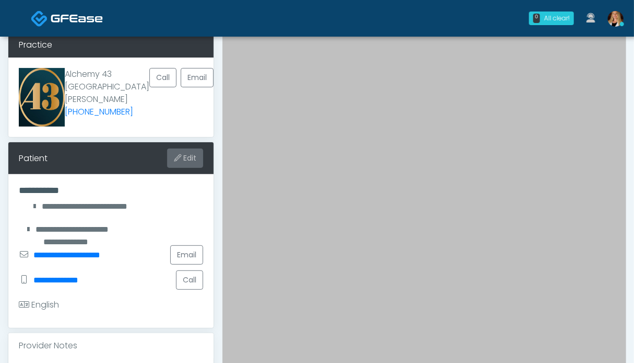
click at [194, 148] on button "Edit" at bounding box center [185, 157] width 36 height 19
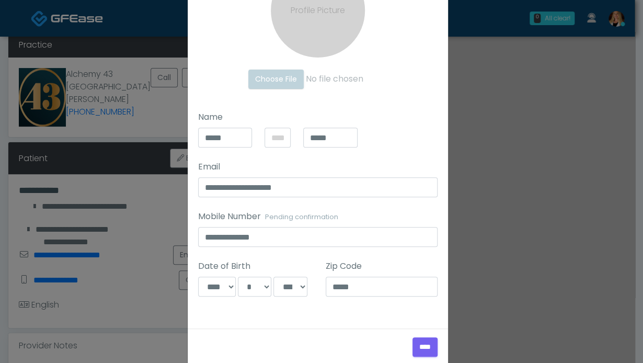
scroll to position [123, 0]
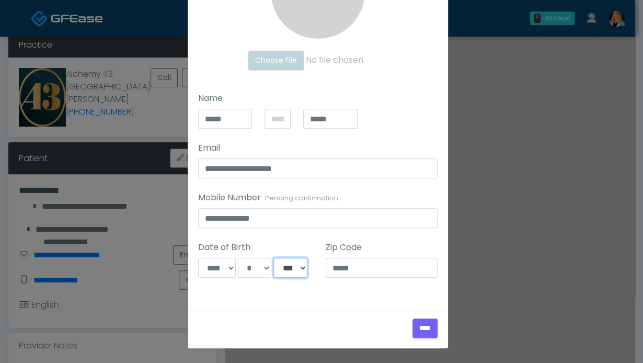
click at [286, 265] on select "**** **** **** **** **** **** **** **** **** **** **** **** **** **** **** ****…" at bounding box center [289, 268] width 33 height 20
select select "****"
click at [273, 258] on select "**** **** **** **** **** **** **** **** **** **** **** **** **** **** **** ****…" at bounding box center [289, 268] width 33 height 20
click at [415, 328] on input "****" at bounding box center [424, 327] width 25 height 19
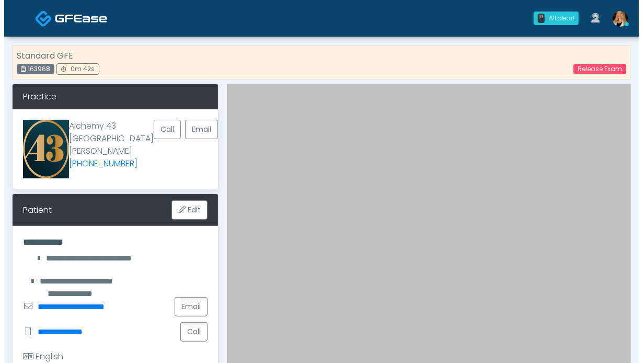
scroll to position [104, 0]
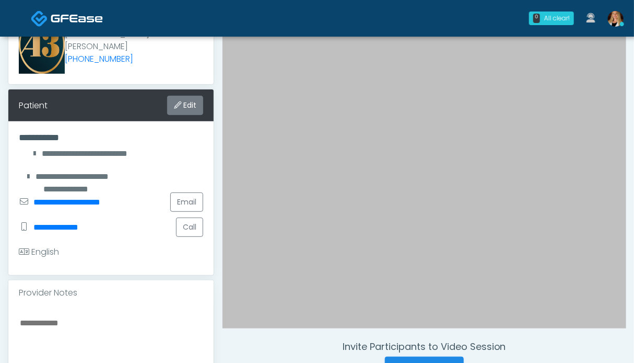
click at [185, 96] on button "Edit" at bounding box center [185, 105] width 36 height 19
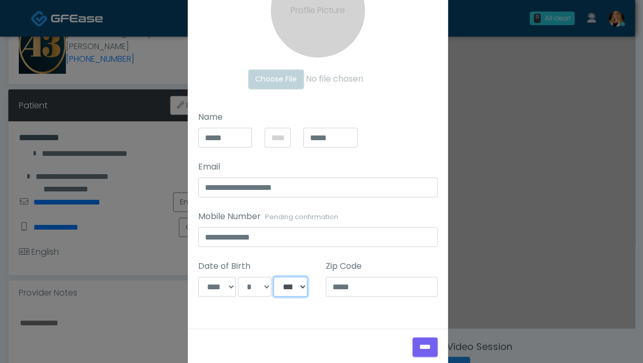
click at [284, 287] on select "**** **** **** **** **** **** **** **** **** **** **** **** **** **** **** ****…" at bounding box center [289, 286] width 33 height 20
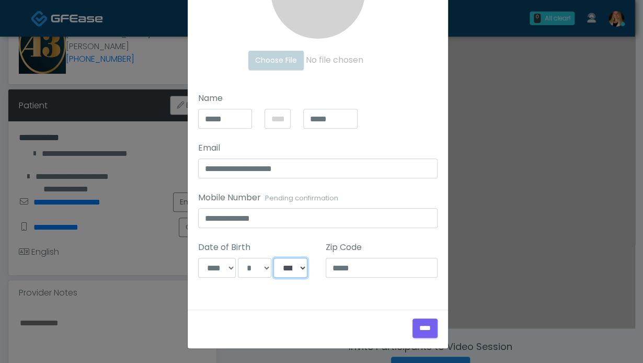
click at [287, 259] on select "**** **** **** **** **** **** **** **** **** **** **** **** **** **** **** ****…" at bounding box center [289, 268] width 33 height 20
select select "****"
click at [273, 258] on select "**** **** **** **** **** **** **** **** **** **** **** **** **** **** **** ****…" at bounding box center [289, 268] width 33 height 20
click at [419, 332] on input "****" at bounding box center [424, 327] width 25 height 19
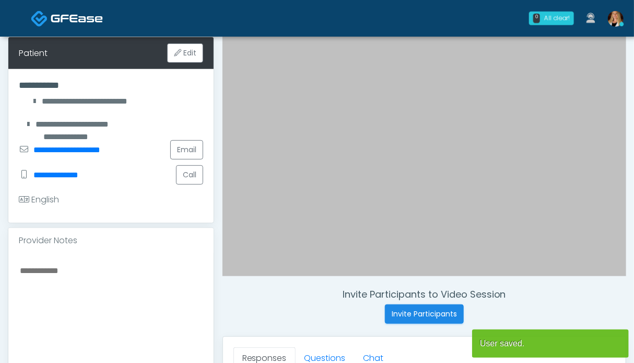
scroll to position [366, 0]
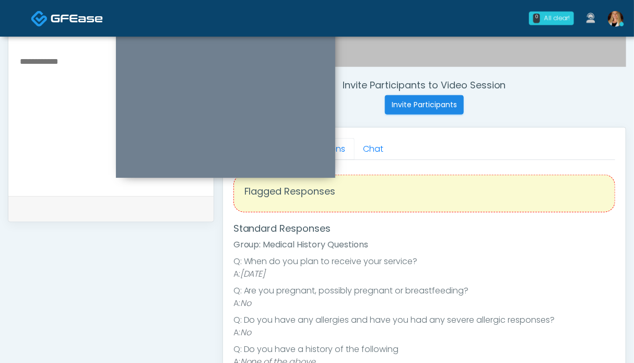
drag, startPoint x: 345, startPoint y: 151, endPoint x: 334, endPoint y: 155, distance: 11.7
click at [345, 151] on link "Questions" at bounding box center [325, 149] width 59 height 22
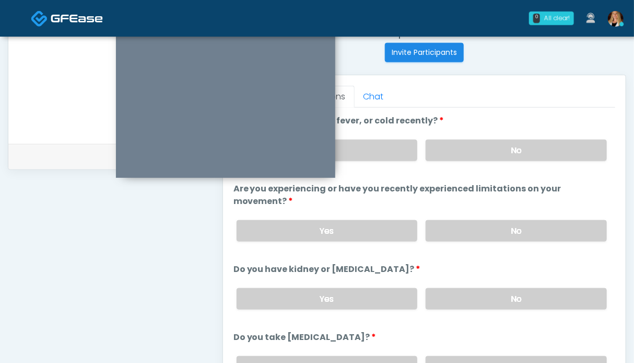
scroll to position [522, 0]
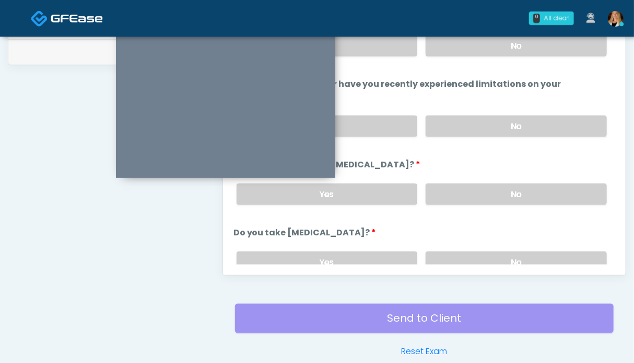
drag, startPoint x: 528, startPoint y: 263, endPoint x: 524, endPoint y: 247, distance: 16.5
click at [527, 263] on label "No" at bounding box center [516, 261] width 181 height 21
click at [522, 191] on label "No" at bounding box center [516, 193] width 181 height 21
click at [513, 118] on label "No" at bounding box center [516, 125] width 181 height 21
click at [504, 44] on label "No" at bounding box center [516, 45] width 181 height 21
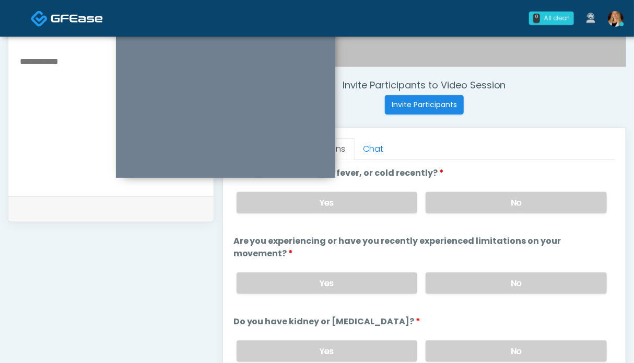
scroll to position [209, 0]
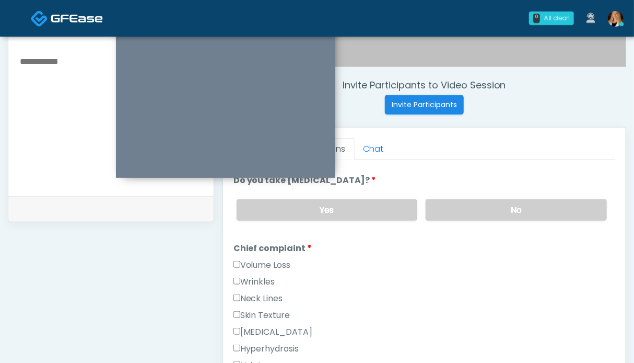
click at [257, 283] on label "Wrinkles" at bounding box center [255, 281] width 42 height 13
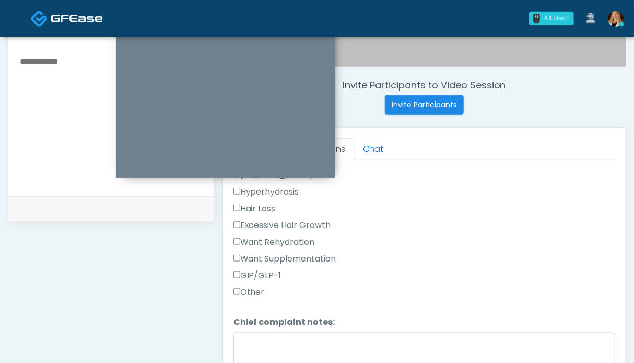
scroll to position [418, 0]
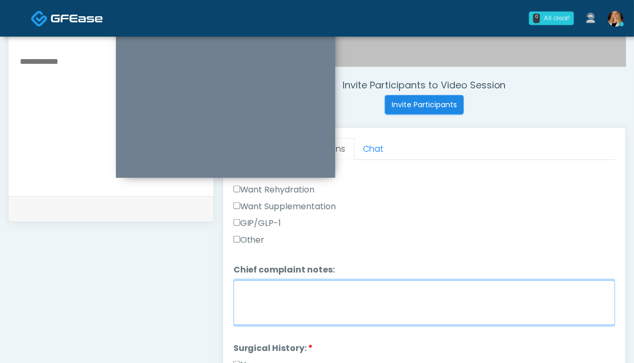
drag, startPoint x: 346, startPoint y: 303, endPoint x: 346, endPoint y: 297, distance: 6.3
click at [346, 302] on textarea "Chief complaint notes:" at bounding box center [425, 302] width 382 height 45
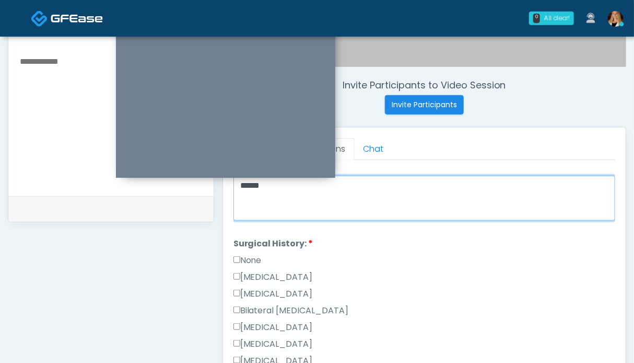
type textarea "*****"
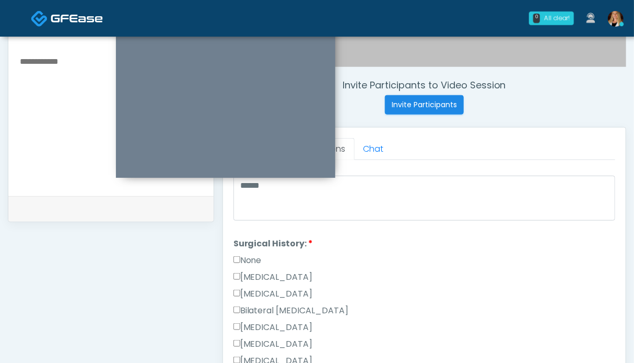
click at [240, 254] on label "None" at bounding box center [248, 260] width 28 height 13
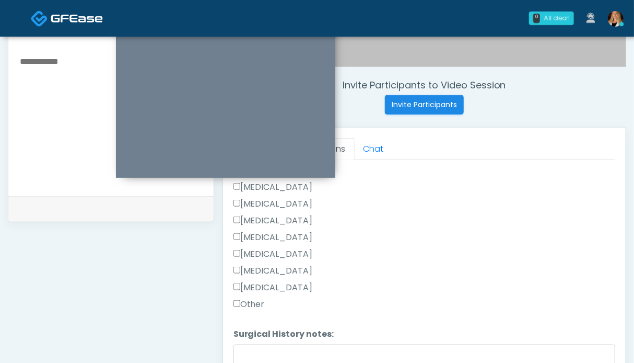
scroll to position [470, 0]
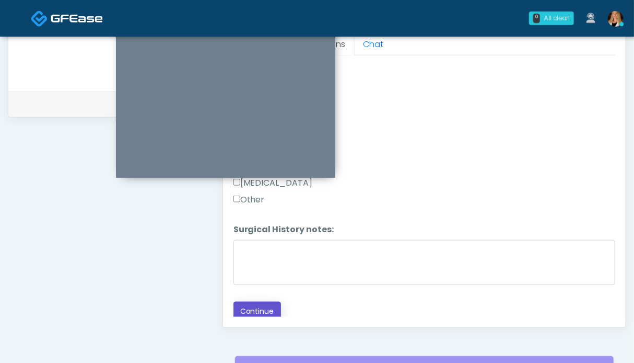
click at [242, 310] on button "Continue" at bounding box center [258, 310] width 48 height 19
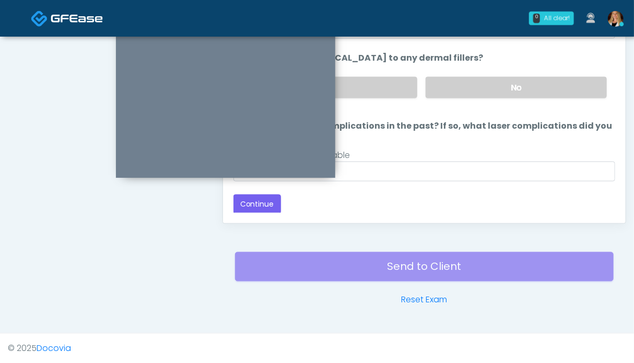
scroll to position [470, 0]
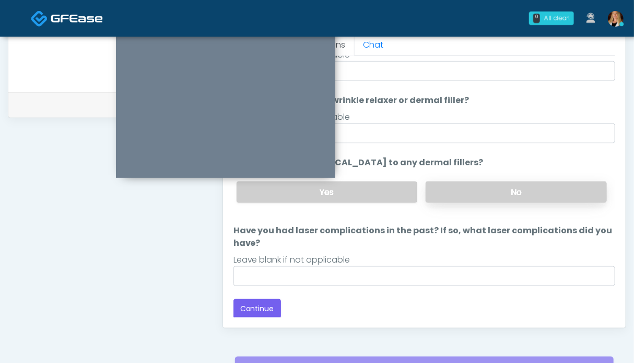
drag, startPoint x: 542, startPoint y: 191, endPoint x: 534, endPoint y: 193, distance: 7.6
click at [541, 192] on label "No" at bounding box center [516, 191] width 181 height 21
click at [267, 306] on button "Continue" at bounding box center [258, 308] width 48 height 19
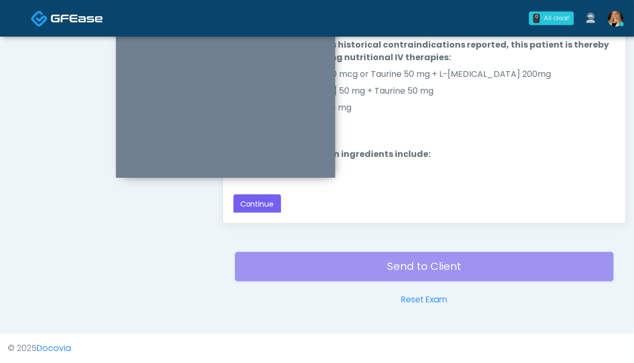
scroll to position [522, 0]
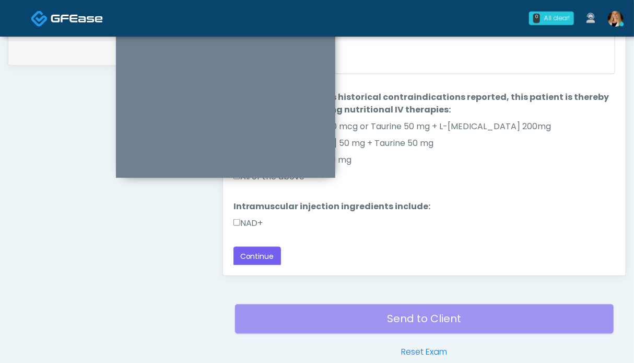
drag, startPoint x: 250, startPoint y: 219, endPoint x: 188, endPoint y: 247, distance: 68.1
click at [250, 219] on label "NAD+" at bounding box center [249, 223] width 30 height 13
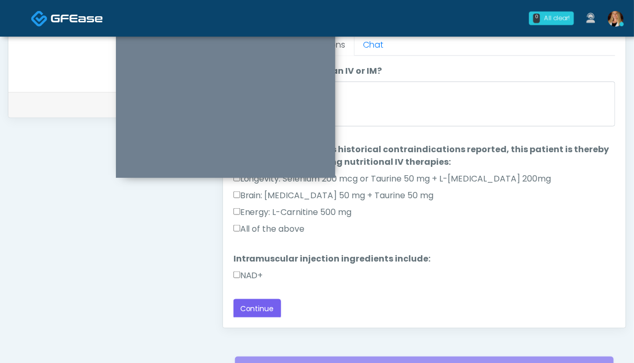
click at [262, 223] on label "All of the above" at bounding box center [270, 229] width 72 height 13
click at [255, 299] on button "Continue" at bounding box center [258, 308] width 48 height 19
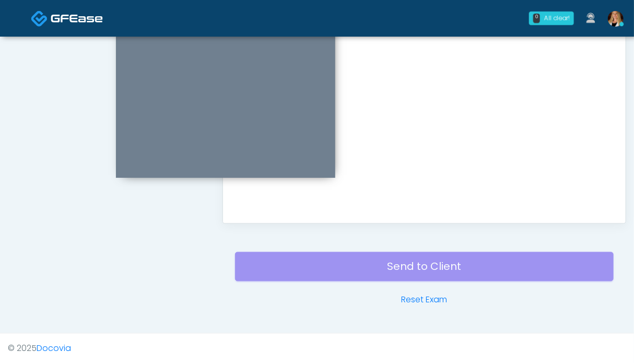
scroll to position [417, 0]
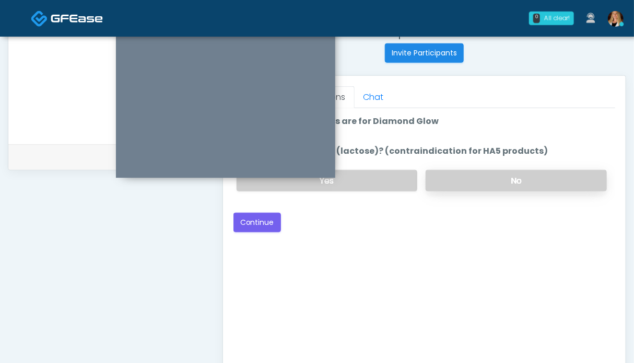
click at [466, 172] on label "No" at bounding box center [516, 180] width 181 height 21
click at [251, 220] on button "Continue" at bounding box center [258, 222] width 48 height 19
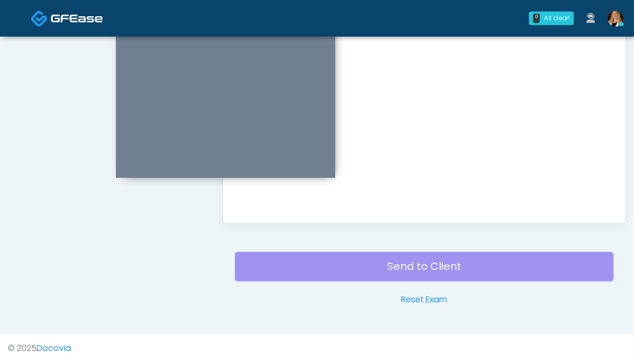
scroll to position [470, 0]
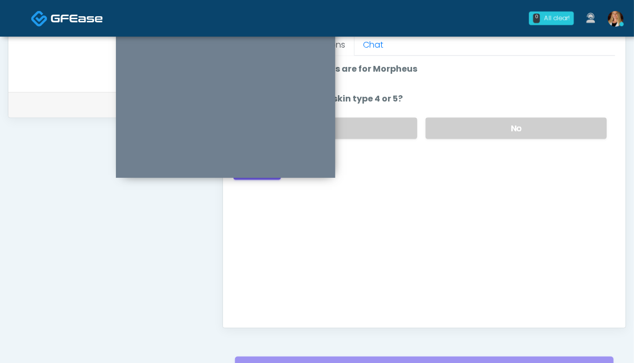
drag, startPoint x: 516, startPoint y: 125, endPoint x: 456, endPoint y: 150, distance: 65.1
click at [515, 125] on label "No" at bounding box center [516, 128] width 181 height 21
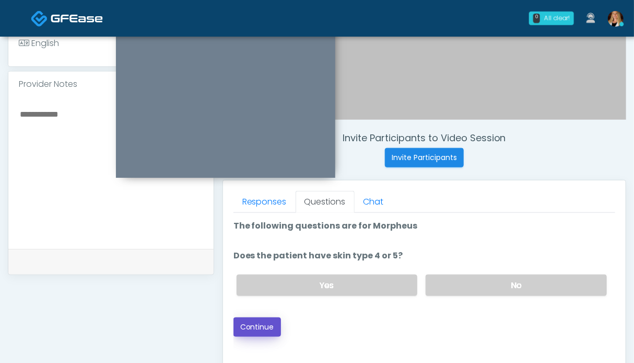
click at [265, 319] on button "Continue" at bounding box center [258, 326] width 48 height 19
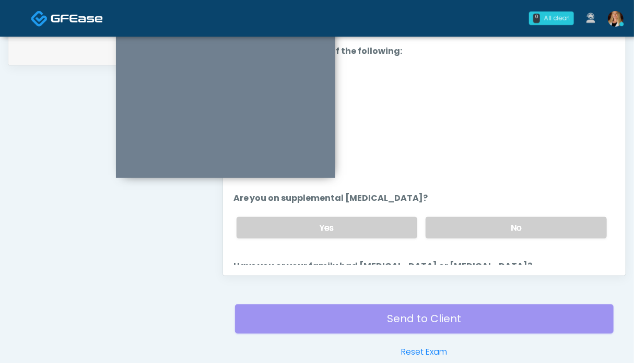
scroll to position [470, 0]
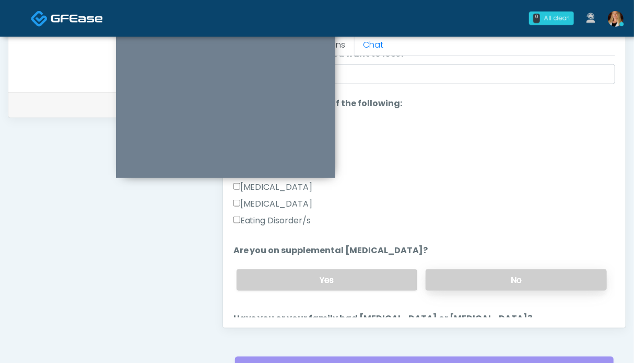
click at [474, 285] on label "No" at bounding box center [516, 279] width 181 height 21
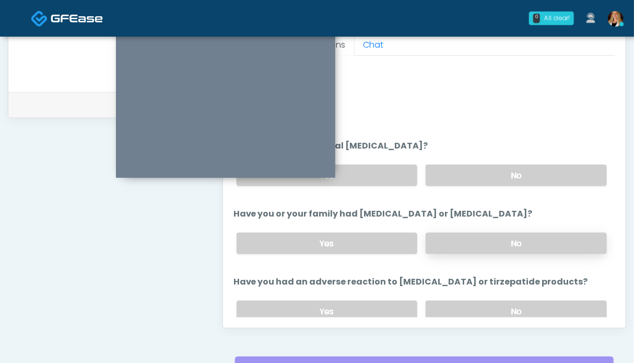
click at [487, 238] on label "No" at bounding box center [516, 242] width 181 height 21
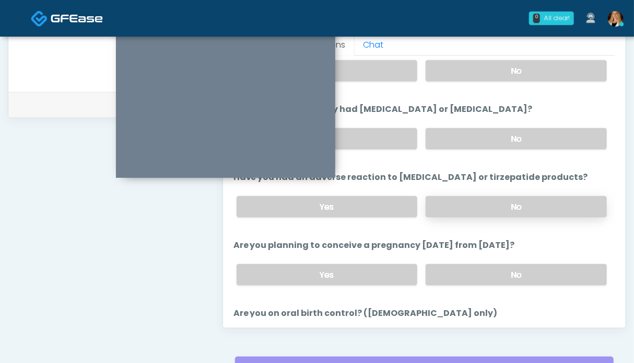
click at [487, 201] on label "No" at bounding box center [516, 206] width 181 height 21
click at [477, 264] on label "No" at bounding box center [516, 274] width 181 height 21
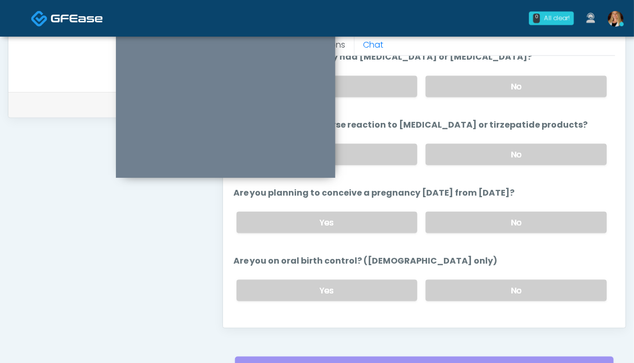
drag, startPoint x: 516, startPoint y: 281, endPoint x: 472, endPoint y: 229, distance: 67.4
click at [514, 281] on label "No" at bounding box center [516, 289] width 181 height 21
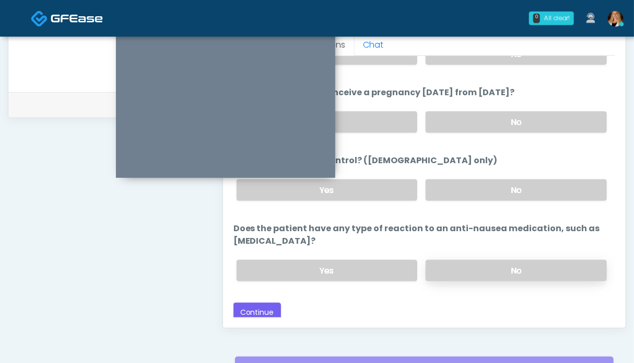
click at [497, 267] on label "No" at bounding box center [516, 270] width 181 height 21
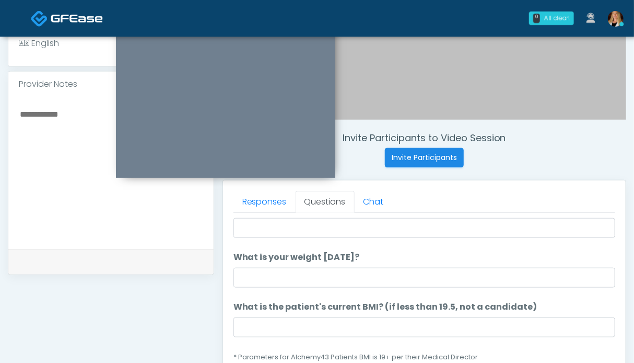
scroll to position [0, 0]
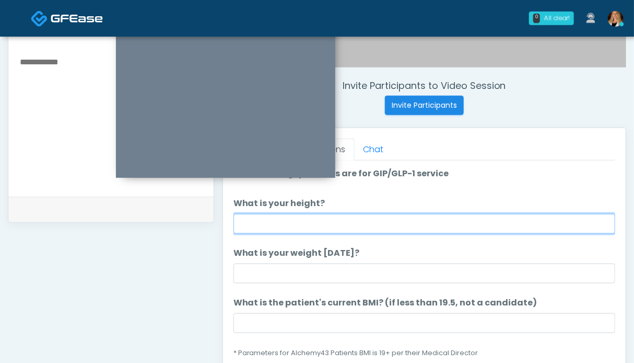
click at [312, 226] on input "What is your height?" at bounding box center [425, 224] width 382 height 20
type input "***"
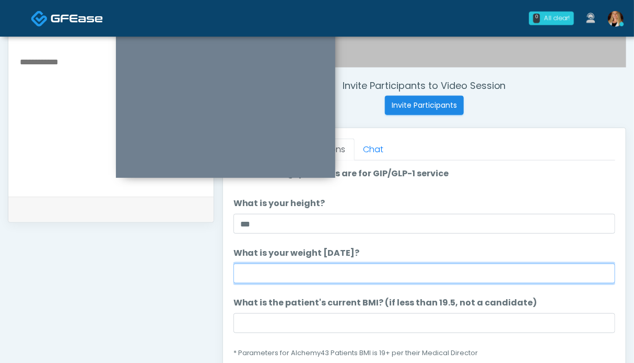
click at [281, 272] on input "What is your weight today?" at bounding box center [425, 273] width 382 height 20
type input "******"
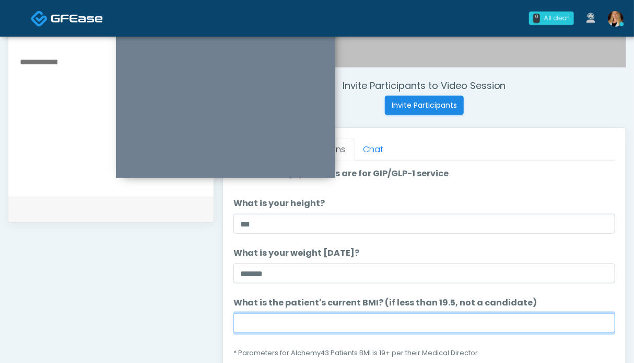
click at [307, 330] on input "What is the patient's current BMI? (if less than 19.5, not a candidate)" at bounding box center [425, 323] width 382 height 20
type input "****"
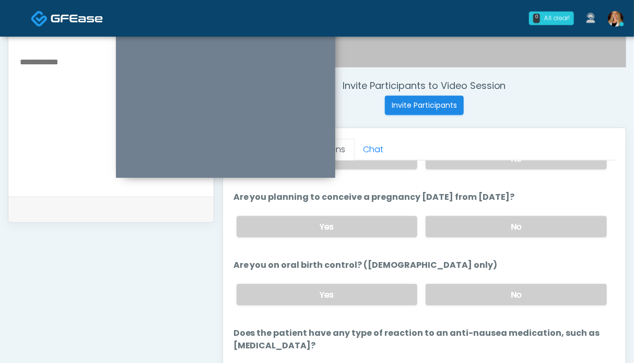
scroll to position [470, 0]
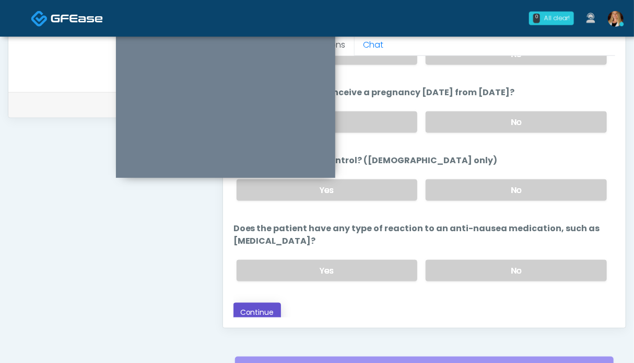
click at [247, 306] on button "Continue" at bounding box center [258, 311] width 48 height 19
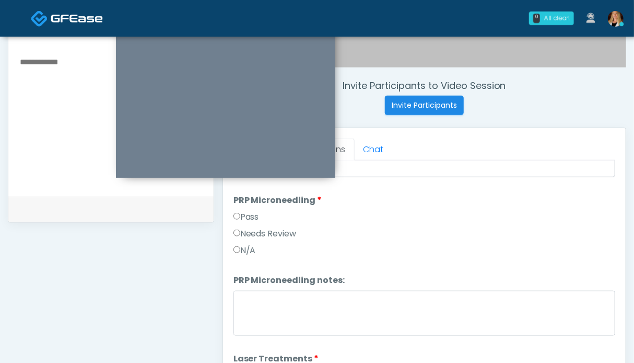
scroll to position [0, 0]
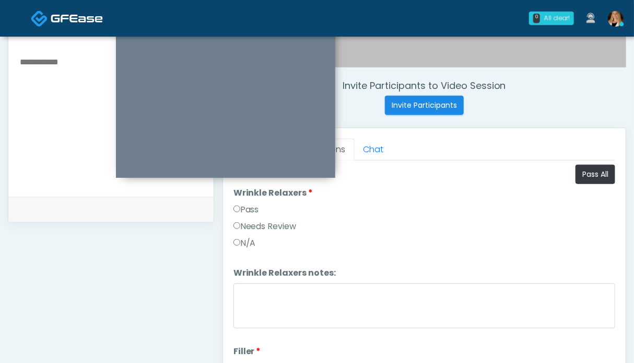
drag, startPoint x: 253, startPoint y: 207, endPoint x: 240, endPoint y: 211, distance: 12.9
click at [252, 207] on label "Pass" at bounding box center [247, 209] width 26 height 13
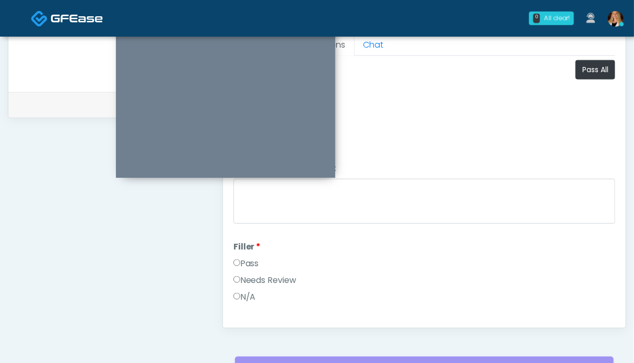
scroll to position [104, 0]
click at [250, 259] on label "Pass" at bounding box center [247, 265] width 26 height 13
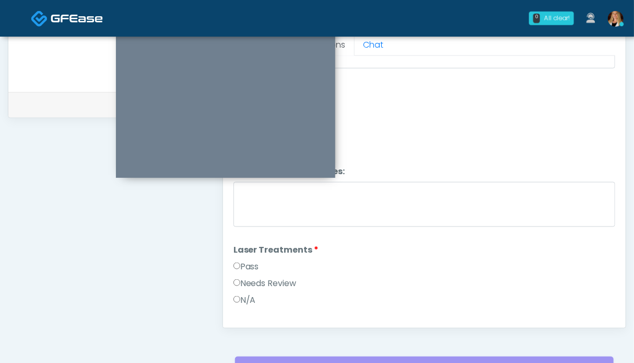
click at [251, 262] on label "Pass" at bounding box center [247, 266] width 26 height 13
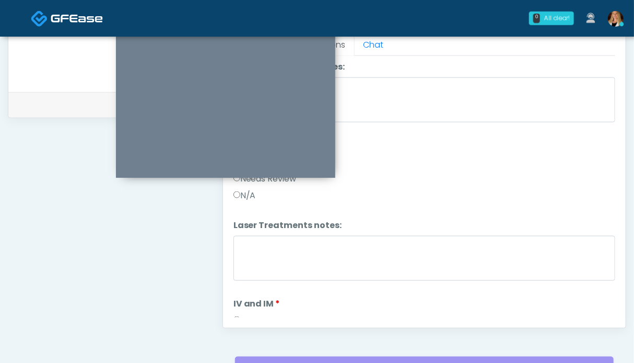
scroll to position [470, 0]
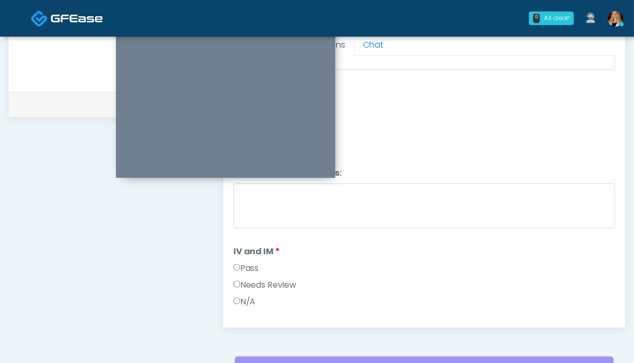
click at [252, 265] on label "Pass" at bounding box center [247, 268] width 26 height 13
click at [253, 264] on label "Pass" at bounding box center [247, 269] width 26 height 13
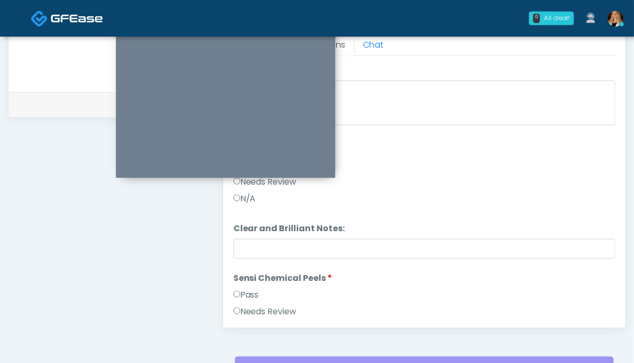
scroll to position [784, 0]
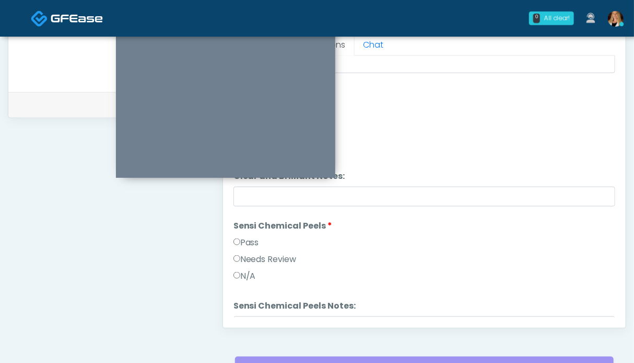
click at [251, 238] on label "Pass" at bounding box center [247, 242] width 26 height 13
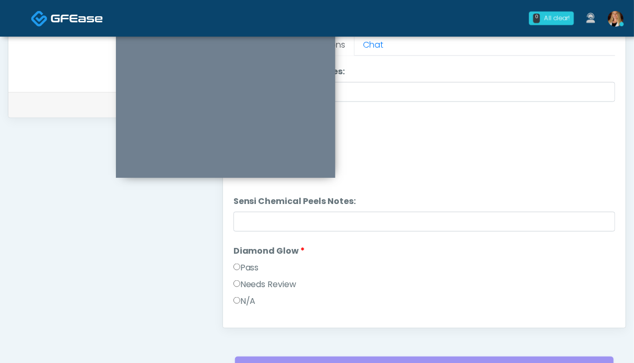
click at [250, 263] on label "Pass" at bounding box center [247, 267] width 26 height 13
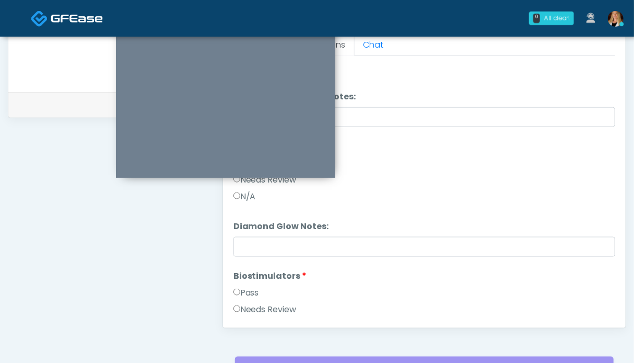
click at [251, 286] on label "Pass" at bounding box center [247, 292] width 26 height 13
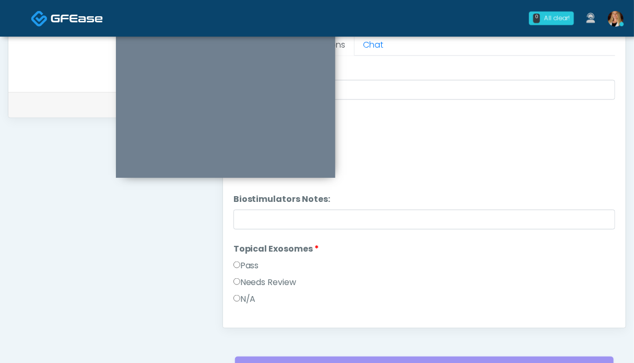
click at [253, 266] on label "Pass" at bounding box center [247, 265] width 26 height 13
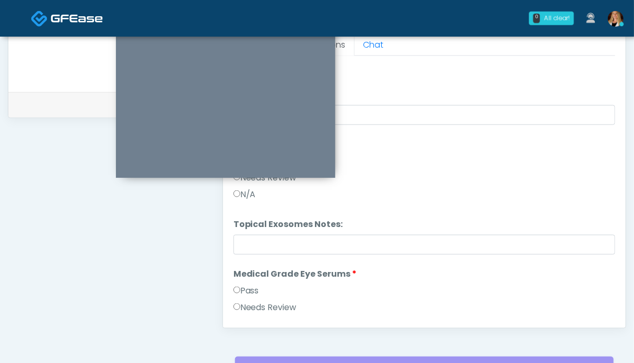
click at [251, 288] on label "Pass" at bounding box center [247, 290] width 26 height 13
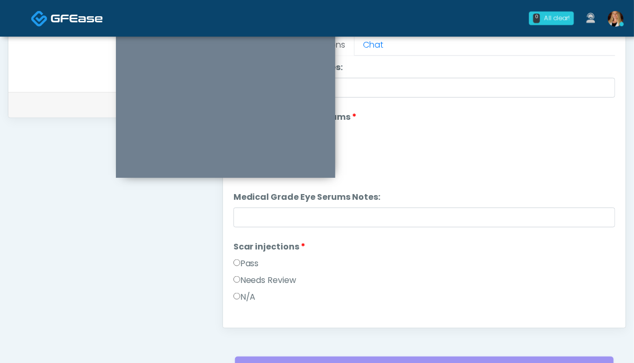
click at [258, 258] on label "Pass" at bounding box center [247, 263] width 26 height 13
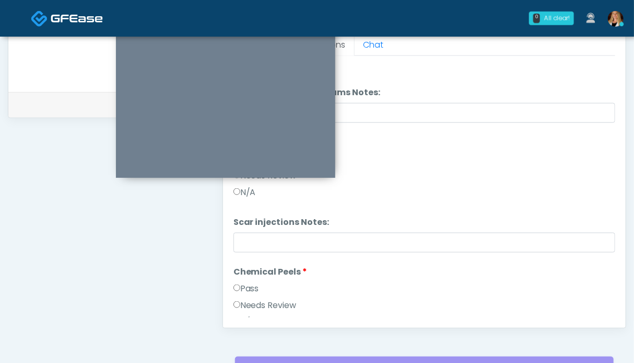
click at [252, 283] on label "Pass" at bounding box center [247, 288] width 26 height 13
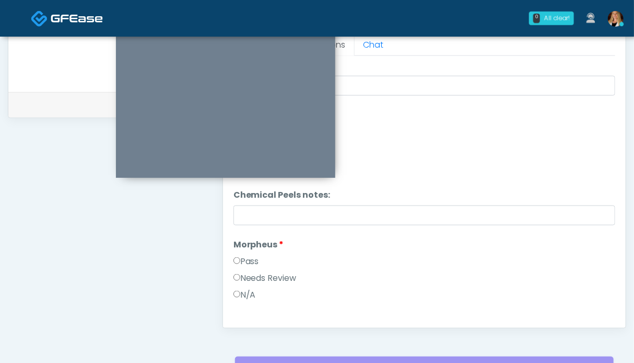
click at [253, 260] on label "Pass" at bounding box center [247, 261] width 26 height 13
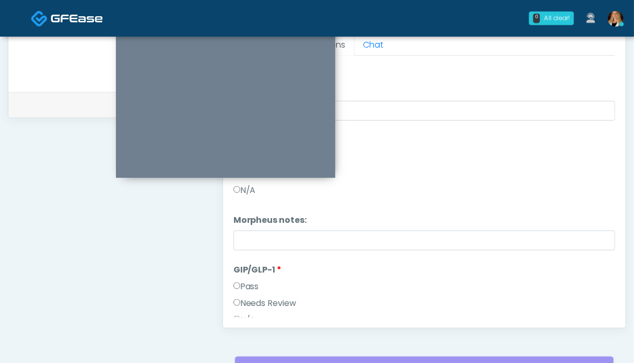
click at [253, 281] on label "Pass" at bounding box center [247, 286] width 26 height 13
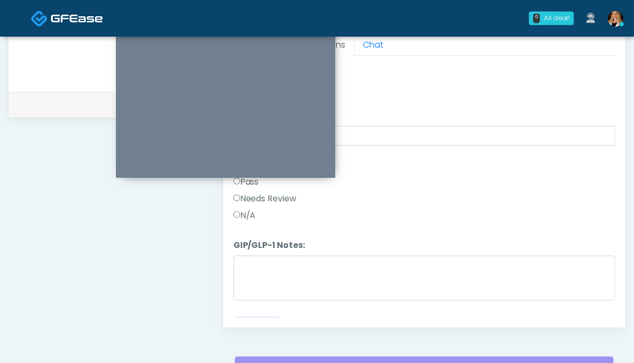
scroll to position [1896, 0]
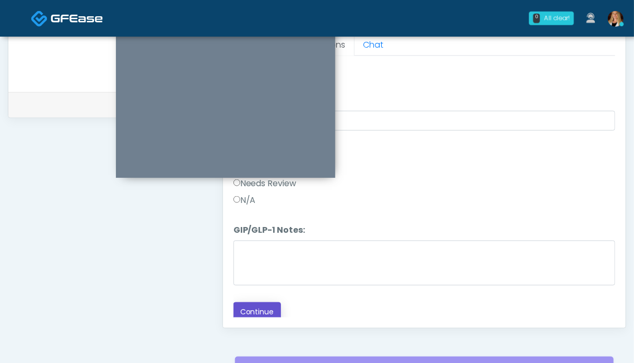
click at [259, 309] on button "Continue" at bounding box center [258, 311] width 48 height 19
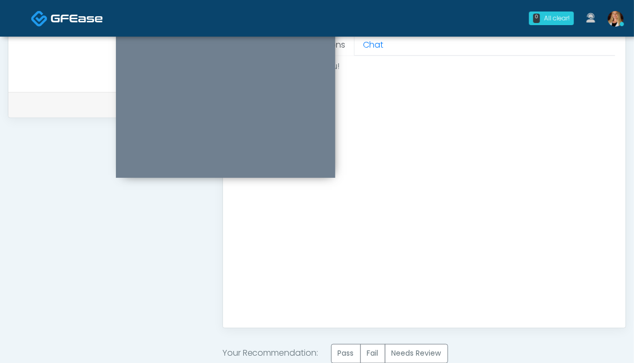
scroll to position [522, 0]
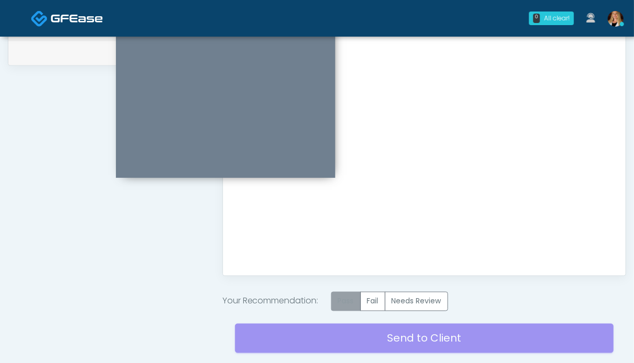
click at [345, 300] on label "Pass" at bounding box center [346, 300] width 30 height 19
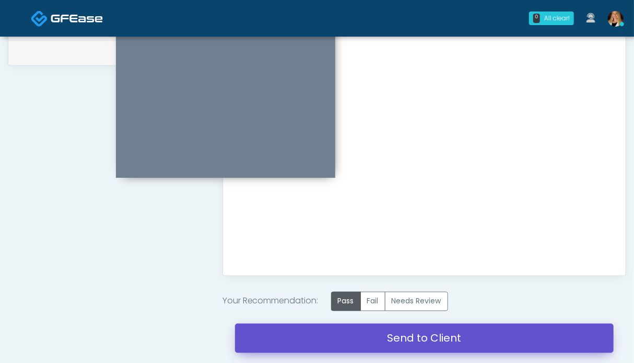
click at [372, 335] on link "Send to Client" at bounding box center [424, 337] width 379 height 29
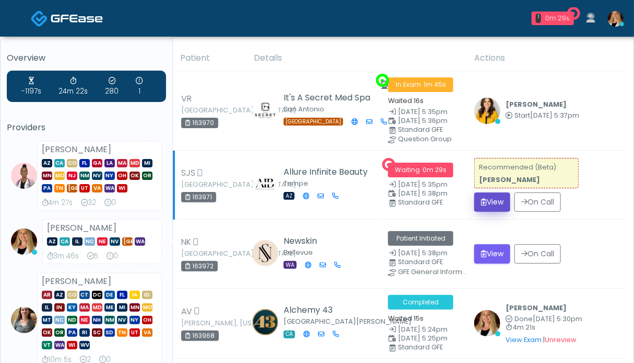
click at [497, 201] on button "View" at bounding box center [492, 201] width 36 height 19
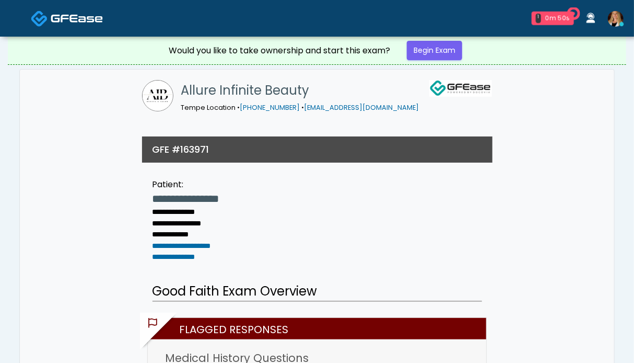
scroll to position [209, 0]
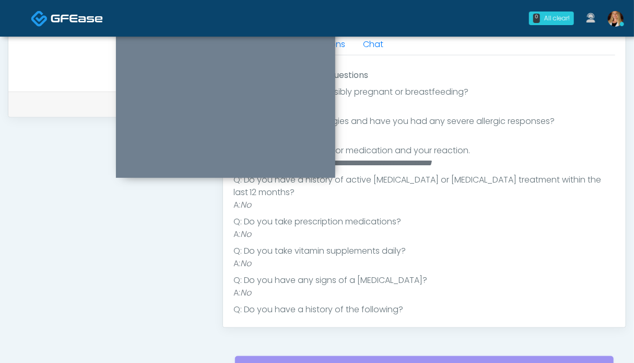
scroll to position [261, 0]
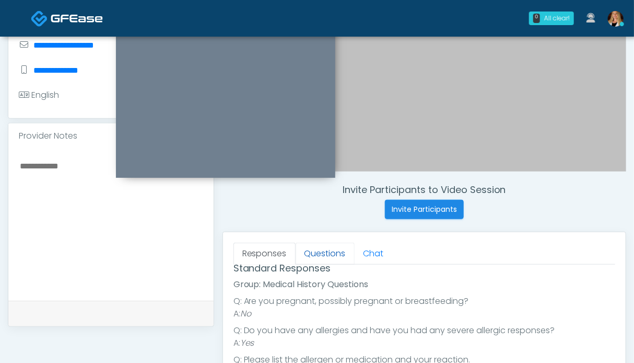
click at [325, 252] on link "Questions" at bounding box center [325, 253] width 59 height 22
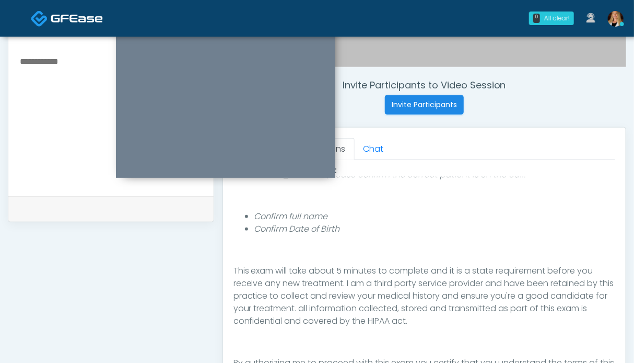
scroll to position [522, 0]
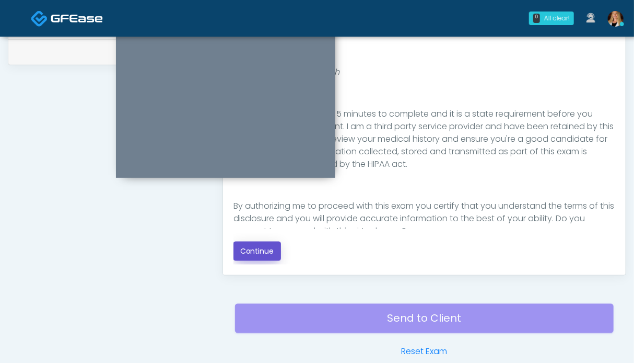
click at [266, 251] on button "Continue" at bounding box center [258, 250] width 48 height 19
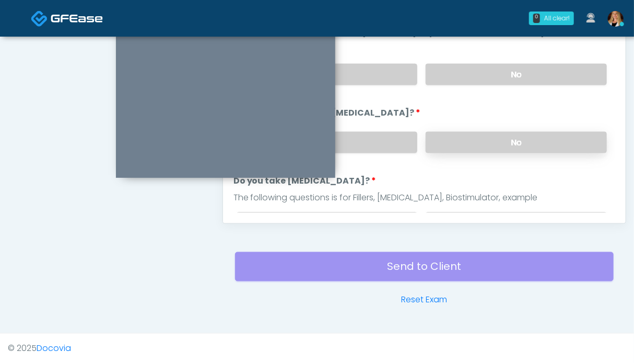
click at [527, 139] on label "No" at bounding box center [516, 142] width 181 height 21
click at [518, 75] on label "No" at bounding box center [516, 74] width 181 height 21
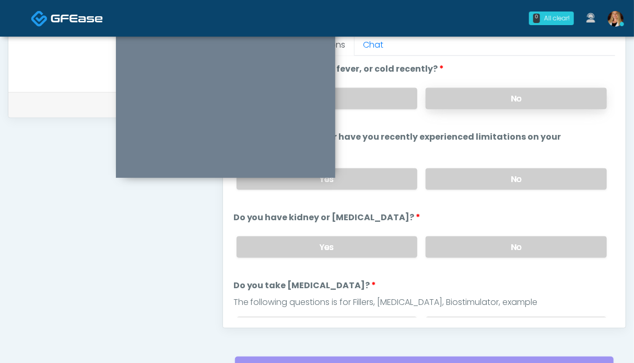
click at [510, 98] on label "No" at bounding box center [516, 98] width 181 height 21
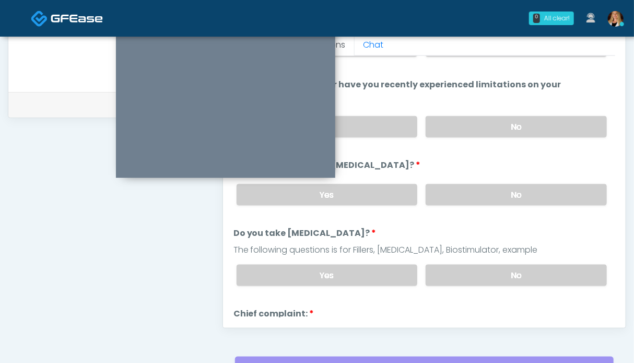
scroll to position [104, 0]
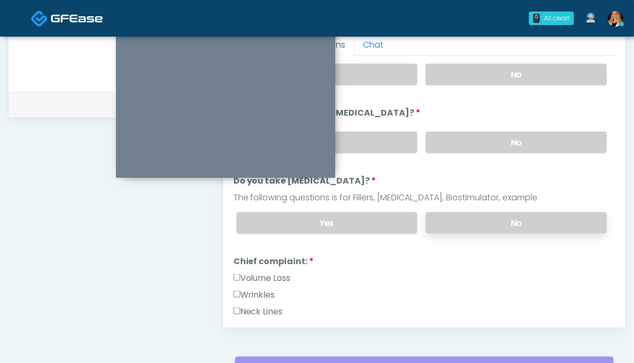
click at [509, 220] on label "No" at bounding box center [516, 222] width 181 height 21
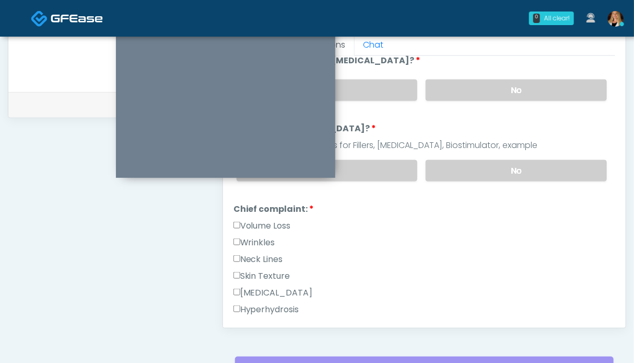
click at [262, 236] on label "Wrinkles" at bounding box center [255, 242] width 42 height 13
click at [263, 258] on label "Neck Lines" at bounding box center [259, 259] width 50 height 13
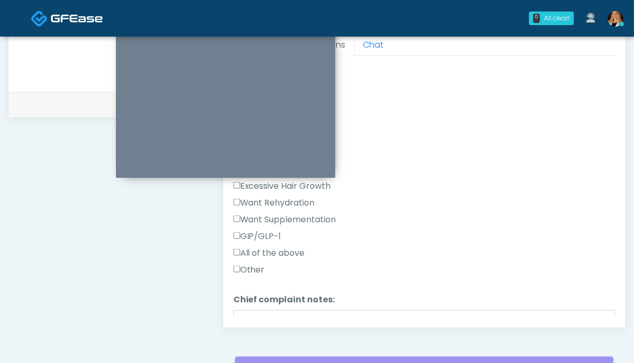
scroll to position [418, 0]
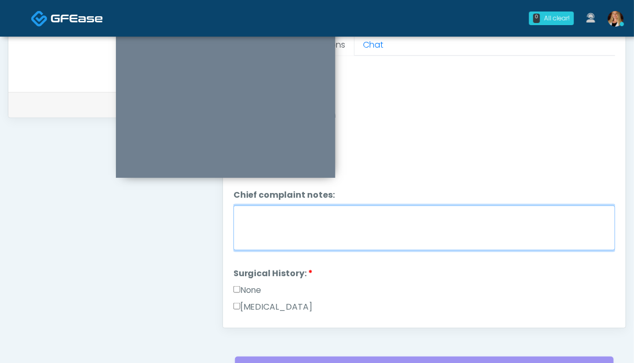
drag, startPoint x: 328, startPoint y: 226, endPoint x: 332, endPoint y: 175, distance: 51.4
click at [328, 226] on textarea "Chief complaint notes:" at bounding box center [425, 227] width 382 height 45
type textarea "******"
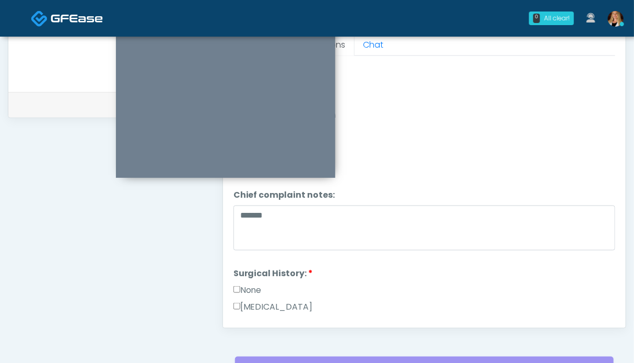
click at [249, 289] on label "None" at bounding box center [248, 290] width 28 height 13
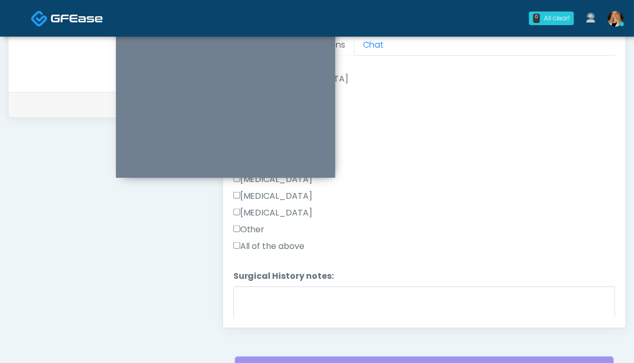
scroll to position [725, 0]
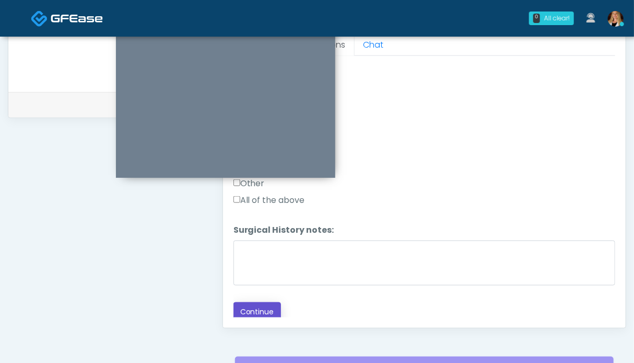
click at [255, 314] on button "Continue" at bounding box center [258, 311] width 48 height 19
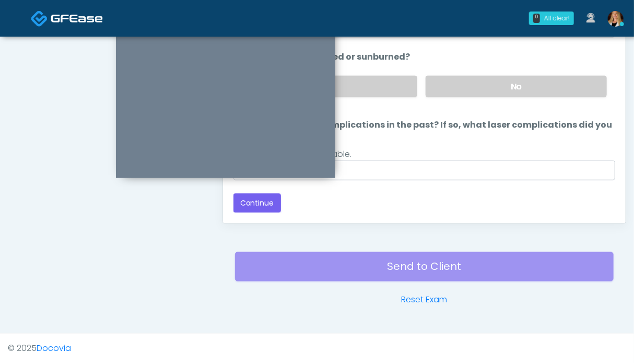
scroll to position [110, 0]
click at [509, 85] on label "No" at bounding box center [516, 87] width 181 height 21
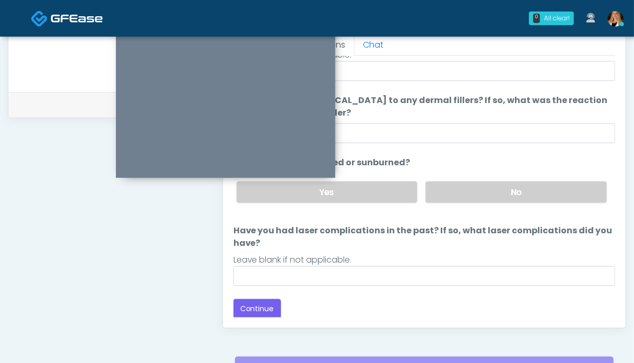
scroll to position [522, 0]
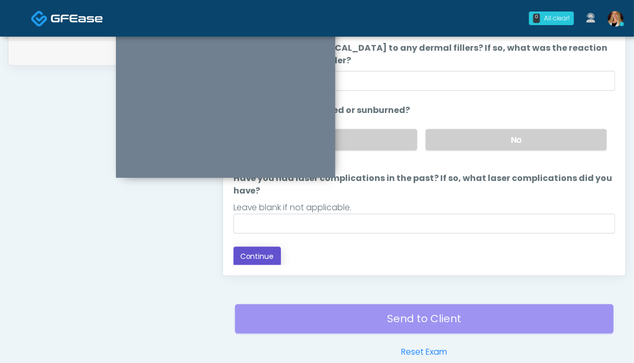
click at [234, 254] on button "Continue" at bounding box center [258, 256] width 48 height 19
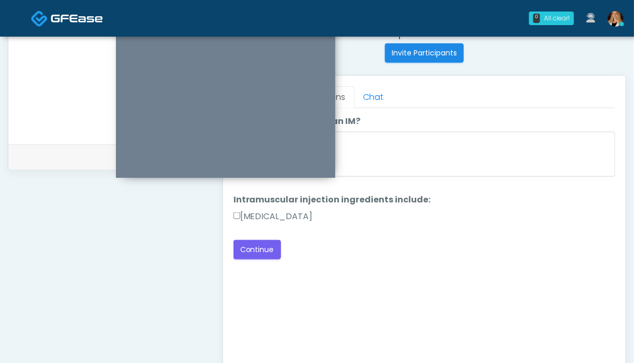
scroll to position [365, 0]
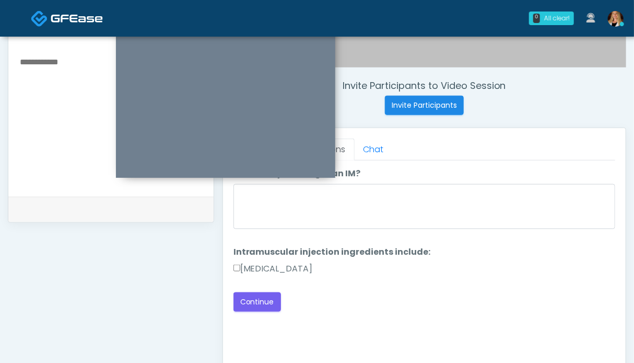
click at [267, 268] on label "Methylcobalamin" at bounding box center [273, 268] width 79 height 13
click at [261, 301] on button "Continue" at bounding box center [258, 301] width 48 height 19
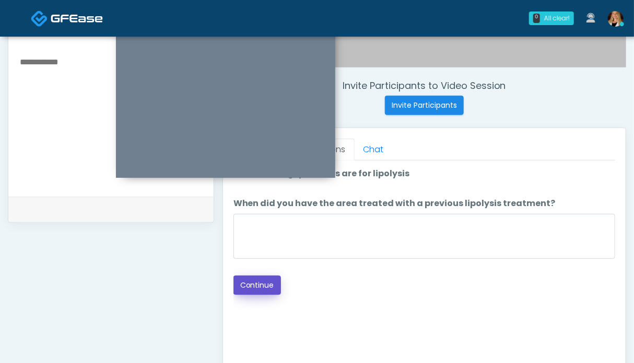
click at [249, 283] on button "Continue" at bounding box center [258, 284] width 48 height 19
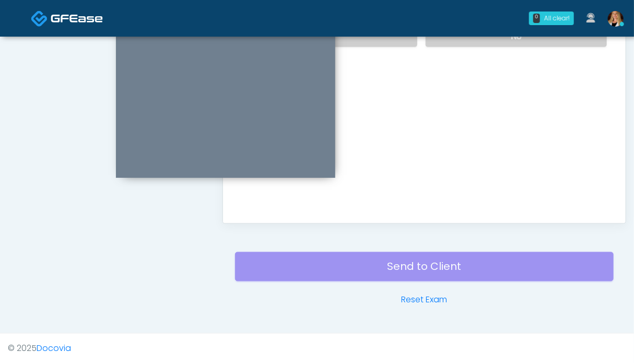
scroll to position [417, 0]
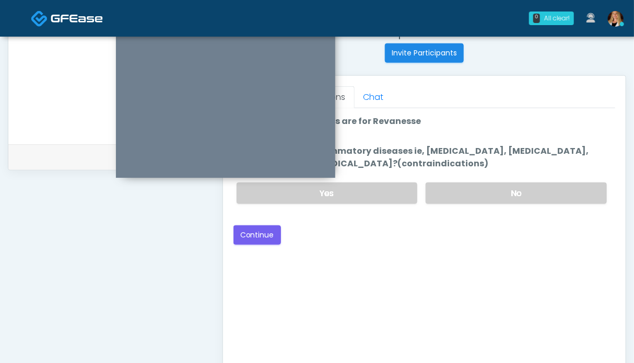
drag, startPoint x: 503, startPoint y: 189, endPoint x: 374, endPoint y: 203, distance: 129.8
click at [501, 189] on label "No" at bounding box center [516, 192] width 181 height 21
click at [279, 227] on button "Continue" at bounding box center [258, 234] width 48 height 19
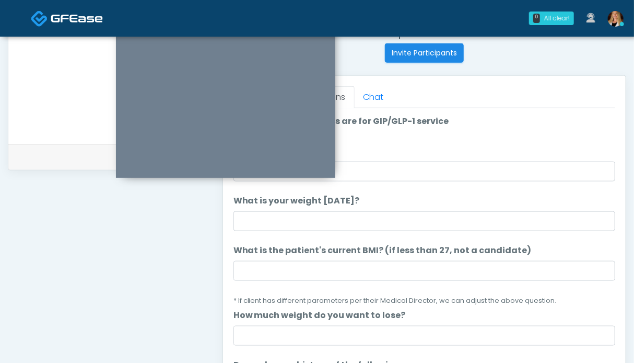
scroll to position [0, 0]
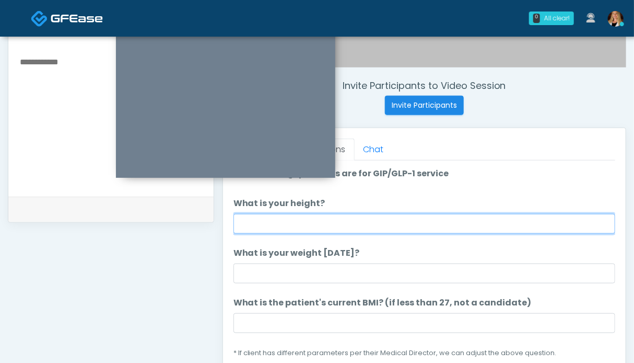
click at [322, 224] on input "What is your height?" at bounding box center [425, 224] width 382 height 20
type input "***"
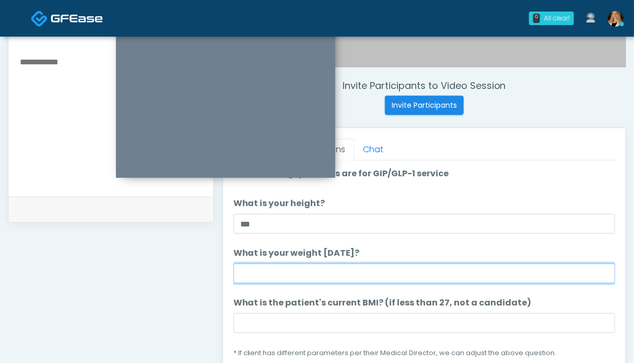
click at [318, 272] on input "What is your weight today?" at bounding box center [425, 273] width 382 height 20
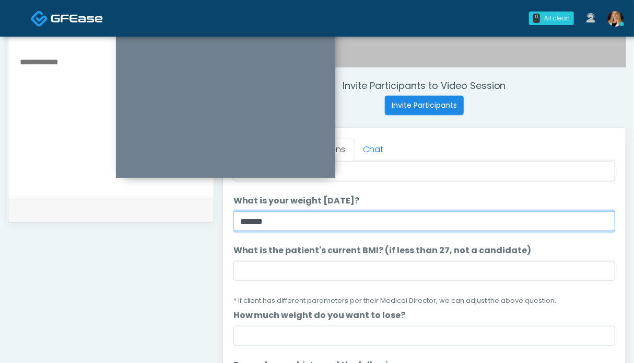
type input "******"
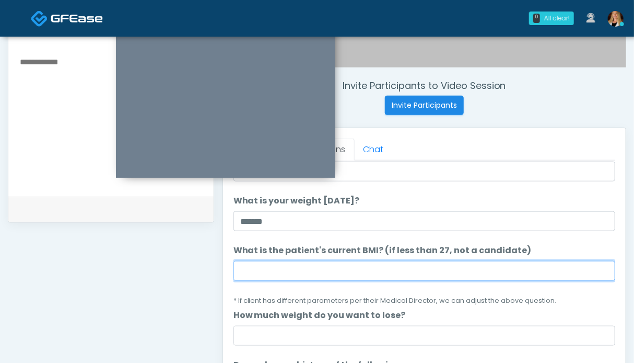
click at [341, 274] on input "What is the patient's current BMI? (if less than 27, not a candidate)" at bounding box center [425, 271] width 382 height 20
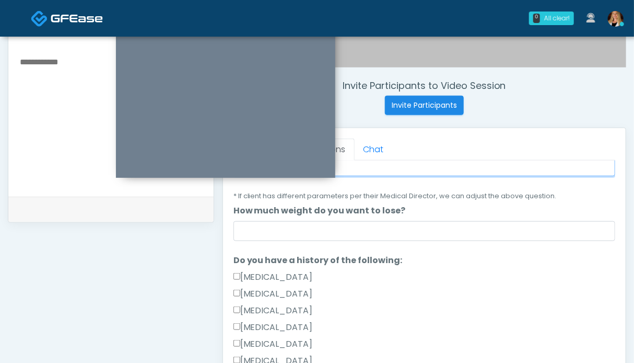
scroll to position [209, 0]
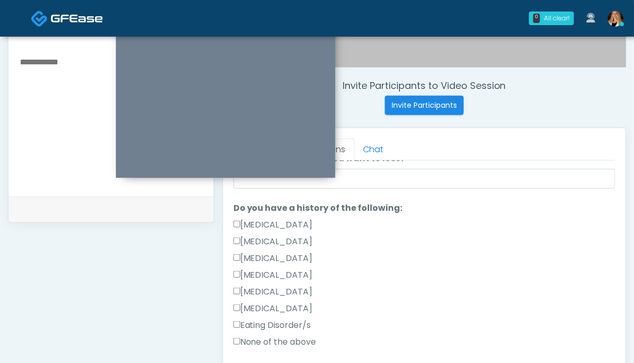
type input "****"
click at [267, 337] on label "None of the above" at bounding box center [275, 341] width 83 height 13
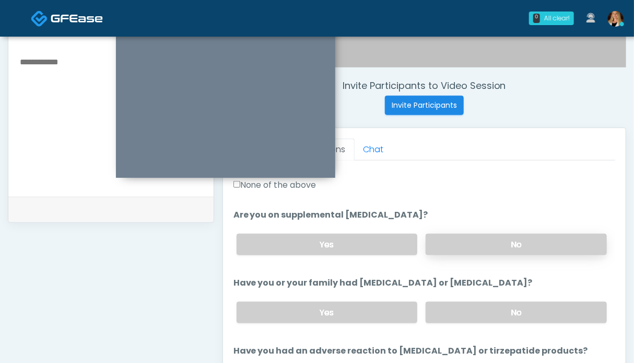
click at [464, 248] on label "No" at bounding box center [516, 244] width 181 height 21
click at [466, 305] on label "No" at bounding box center [516, 311] width 181 height 21
click at [42, 151] on textarea at bounding box center [111, 118] width 184 height 127
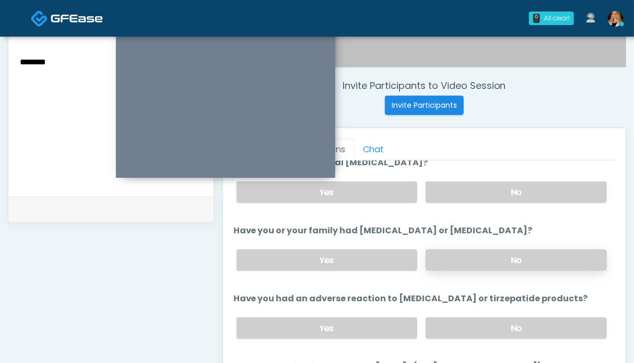
scroll to position [470, 0]
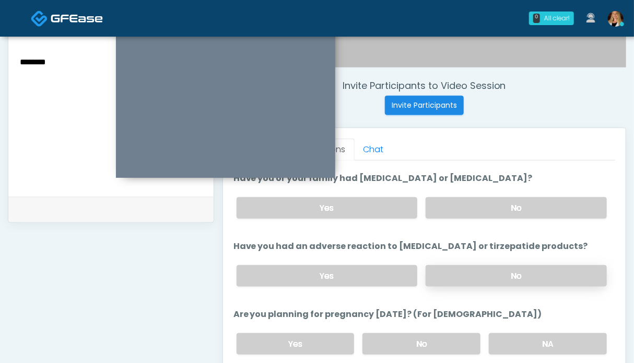
type textarea "*******"
click at [479, 268] on label "No" at bounding box center [516, 275] width 181 height 21
drag, startPoint x: 544, startPoint y: 341, endPoint x: 493, endPoint y: 306, distance: 62.3
click at [543, 341] on label "NA" at bounding box center [548, 343] width 118 height 21
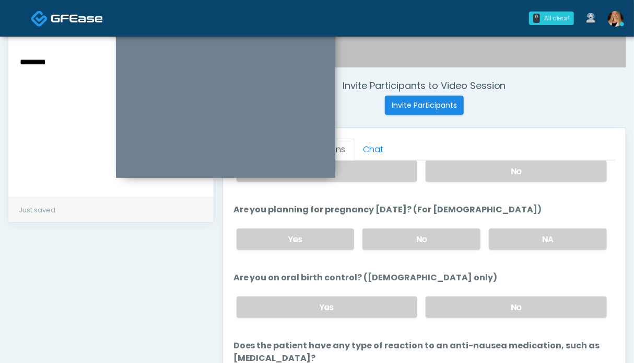
scroll to position [587, 0]
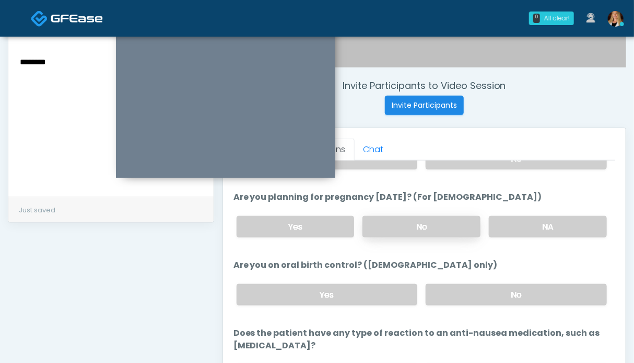
click at [447, 226] on label "No" at bounding box center [422, 226] width 118 height 21
click at [472, 289] on label "No" at bounding box center [516, 294] width 181 height 21
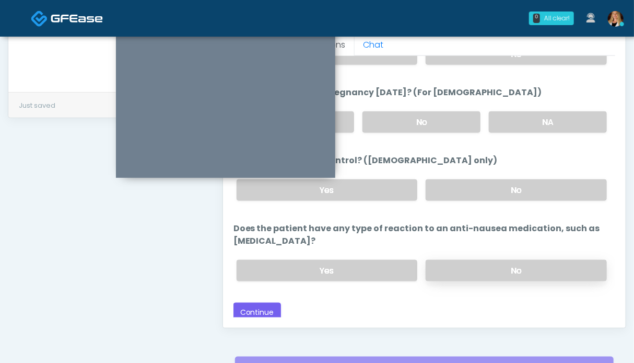
click at [472, 264] on label "No" at bounding box center [516, 270] width 181 height 21
click at [268, 304] on button "Continue" at bounding box center [258, 311] width 48 height 19
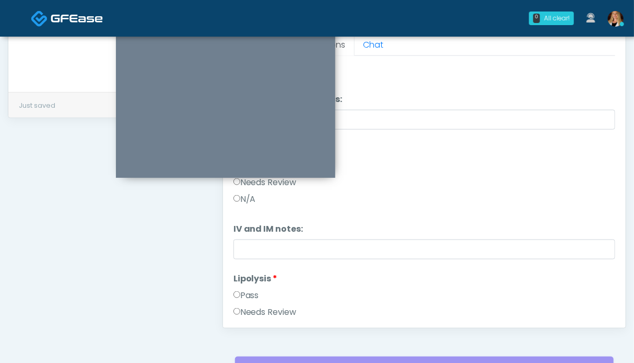
click at [248, 295] on label "Pass" at bounding box center [247, 295] width 26 height 13
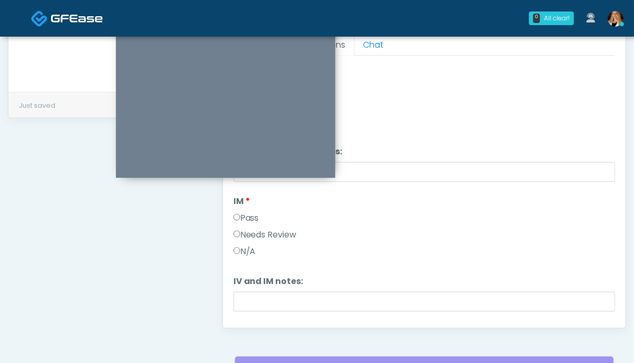
click at [254, 218] on label "Pass" at bounding box center [247, 218] width 26 height 13
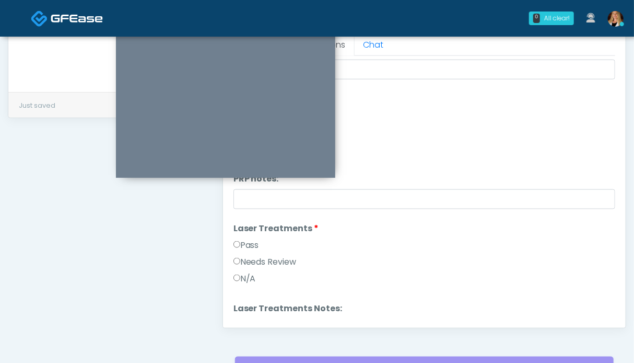
click at [252, 245] on label "Pass" at bounding box center [247, 245] width 26 height 13
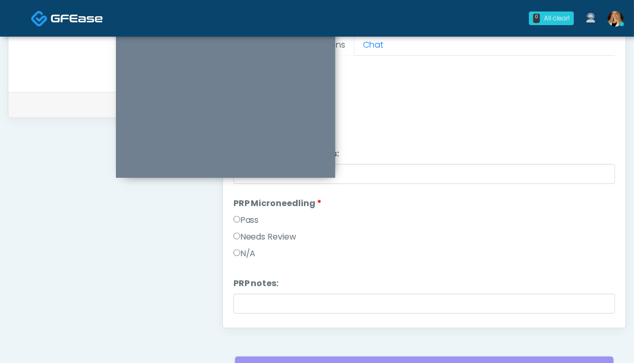
click at [259, 221] on label "Pass" at bounding box center [247, 220] width 26 height 13
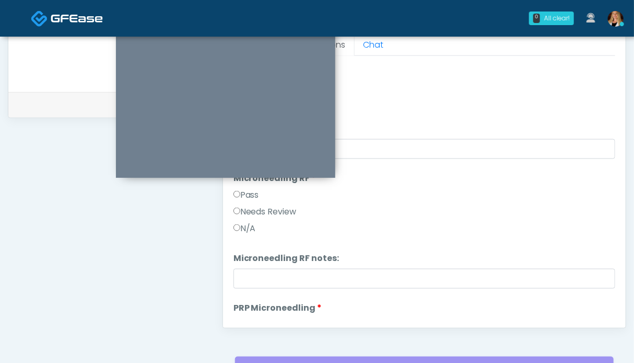
click at [257, 194] on label "Pass" at bounding box center [247, 195] width 26 height 13
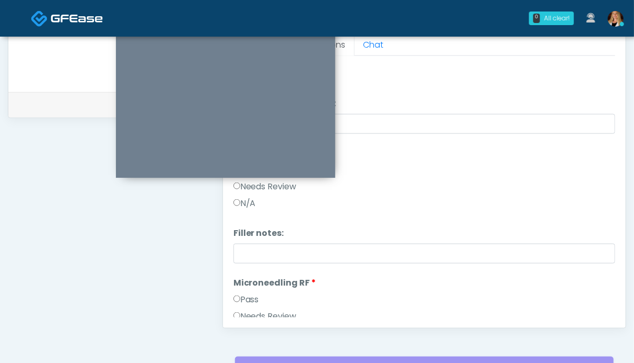
scroll to position [13, 0]
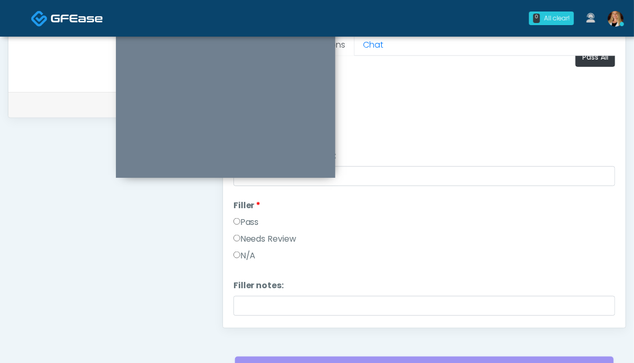
click at [259, 218] on label "Pass" at bounding box center [247, 222] width 26 height 13
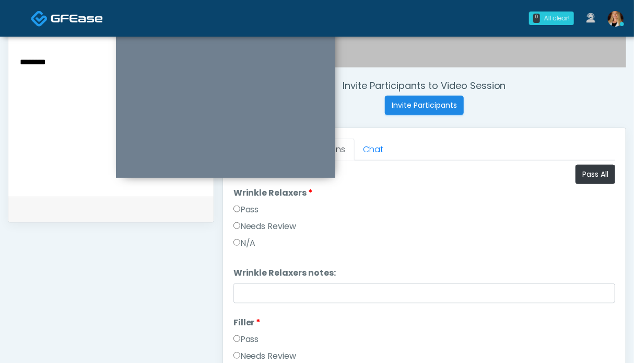
scroll to position [313, 0]
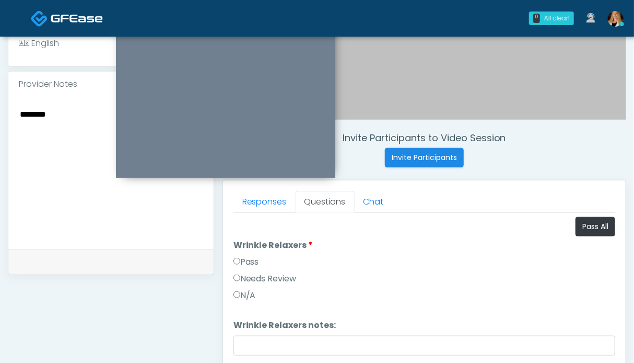
drag, startPoint x: 254, startPoint y: 261, endPoint x: 151, endPoint y: 249, distance: 103.6
click at [254, 261] on label "Pass" at bounding box center [247, 261] width 26 height 13
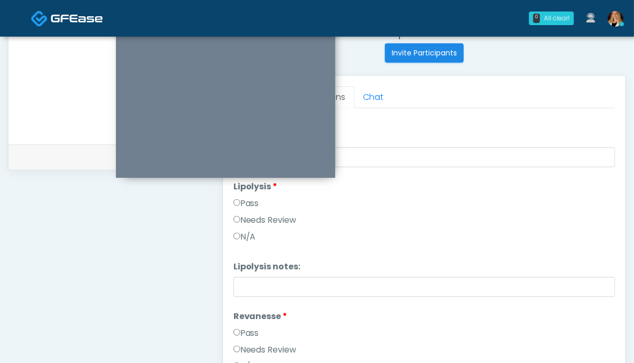
scroll to position [784, 0]
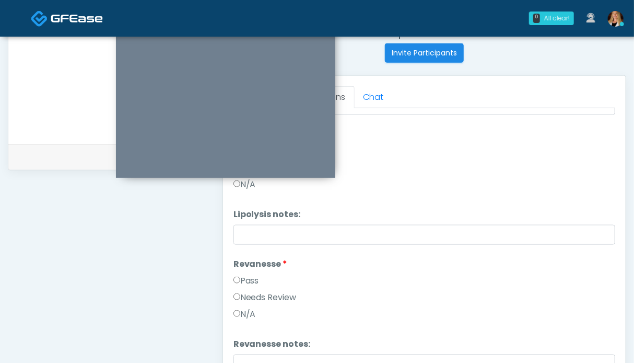
click at [248, 277] on label "Pass" at bounding box center [247, 280] width 26 height 13
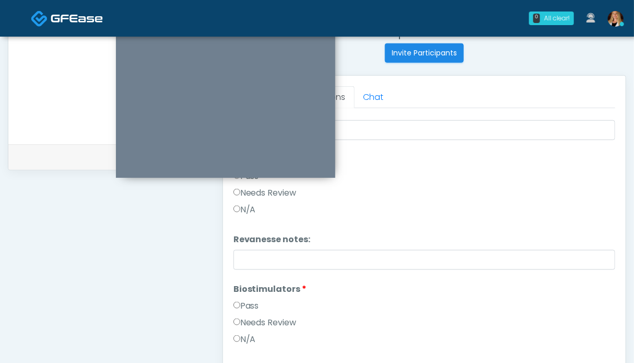
click at [251, 301] on label "Pass" at bounding box center [247, 305] width 26 height 13
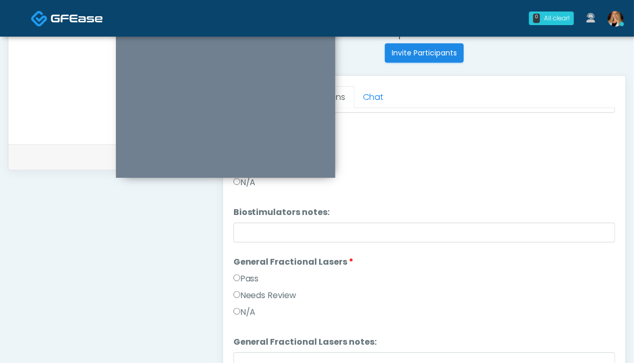
click at [255, 272] on label "Pass" at bounding box center [247, 278] width 26 height 13
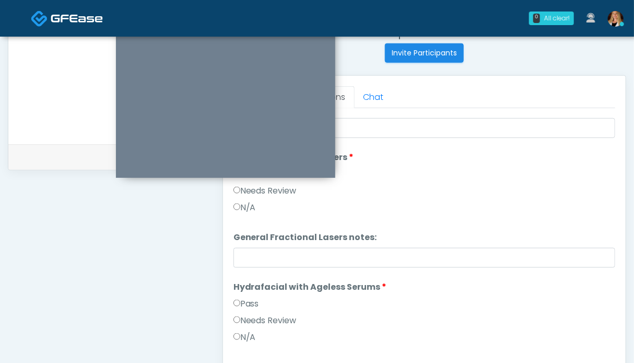
click at [258, 305] on label "Pass" at bounding box center [247, 303] width 26 height 13
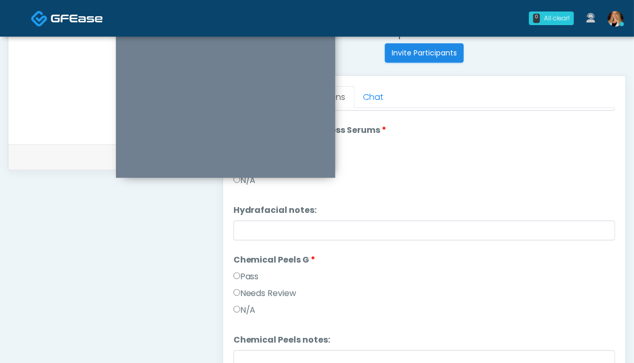
click at [255, 276] on label "Pass" at bounding box center [247, 276] width 26 height 13
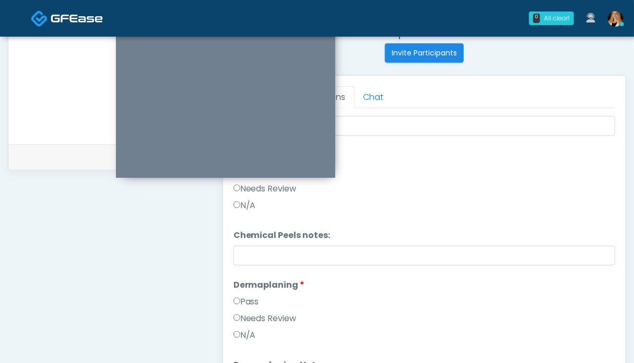
click at [254, 300] on label "Pass" at bounding box center [247, 301] width 26 height 13
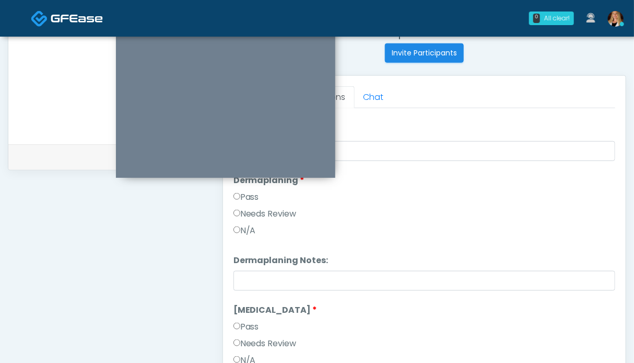
click at [256, 323] on label "Pass" at bounding box center [247, 326] width 26 height 13
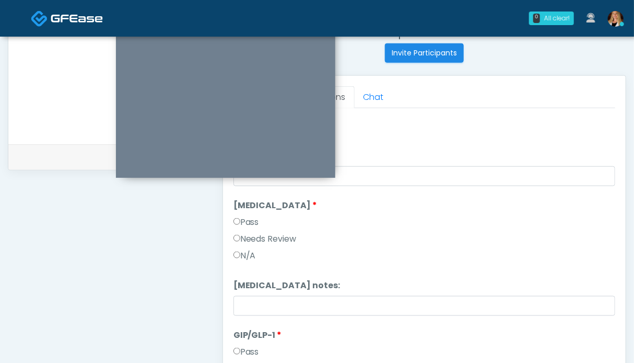
scroll to position [1672, 0]
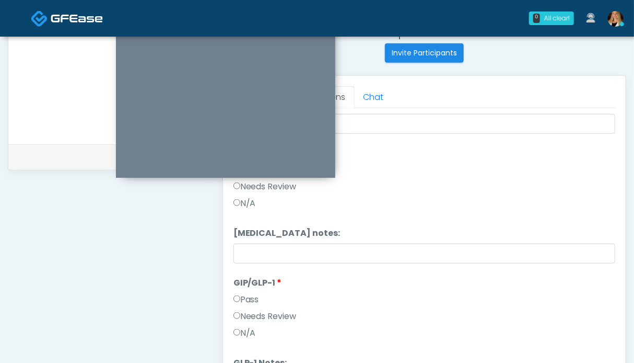
click at [254, 319] on label "Needs Review" at bounding box center [265, 316] width 63 height 13
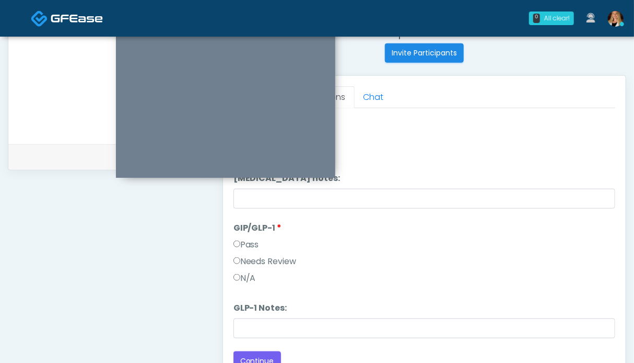
scroll to position [470, 0]
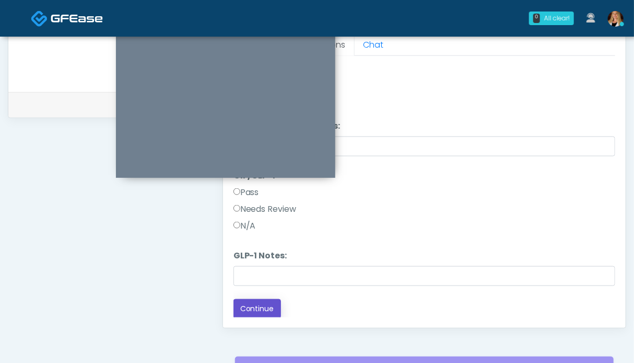
click at [269, 310] on button "Continue" at bounding box center [258, 308] width 48 height 19
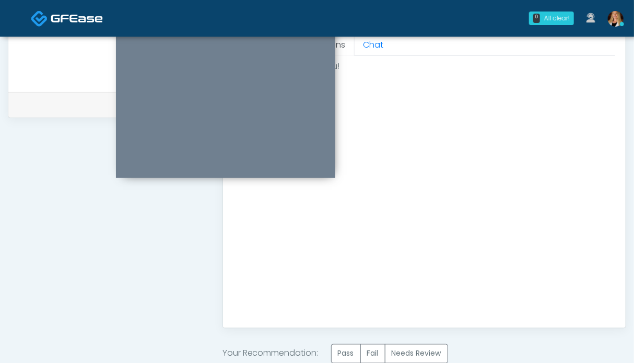
scroll to position [522, 0]
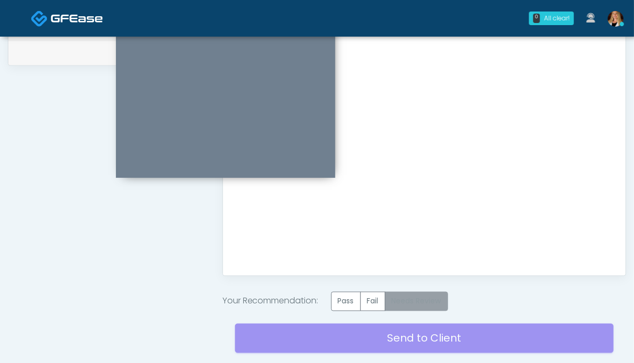
click at [413, 306] on label "Needs Review" at bounding box center [416, 300] width 63 height 19
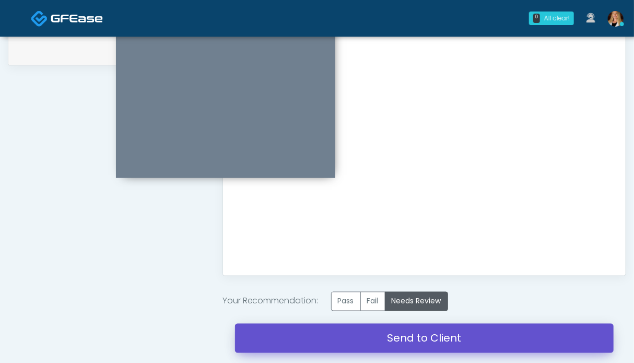
click at [400, 346] on link "Send to Client" at bounding box center [424, 337] width 379 height 29
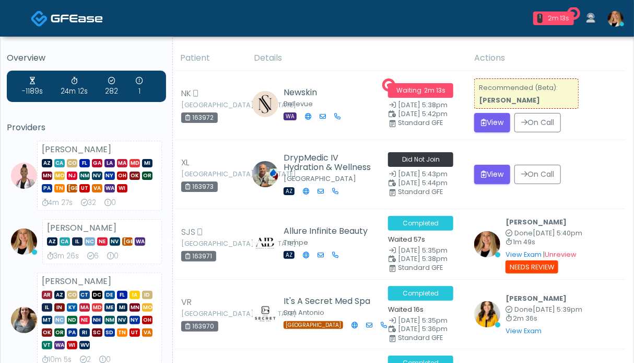
click at [51, 15] on img at bounding box center [77, 18] width 52 height 10
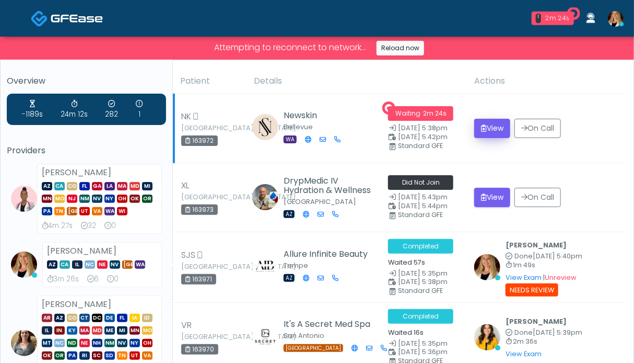
click at [490, 130] on td "View On Call" at bounding box center [547, 128] width 158 height 69
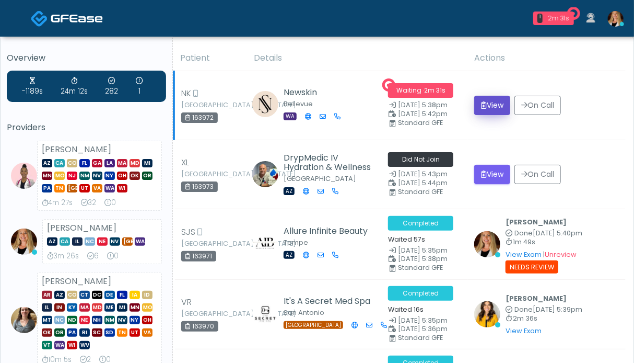
click at [494, 104] on button "View" at bounding box center [492, 105] width 36 height 19
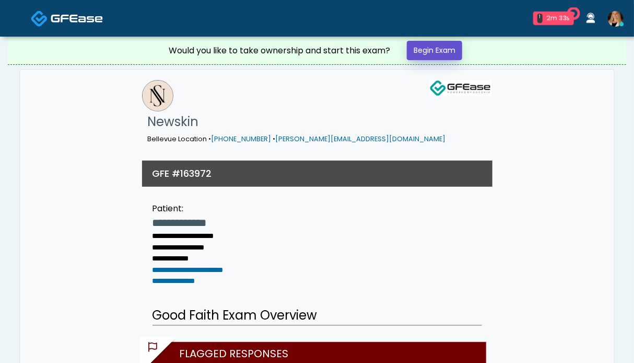
click at [423, 54] on link "Begin Exam" at bounding box center [434, 50] width 55 height 19
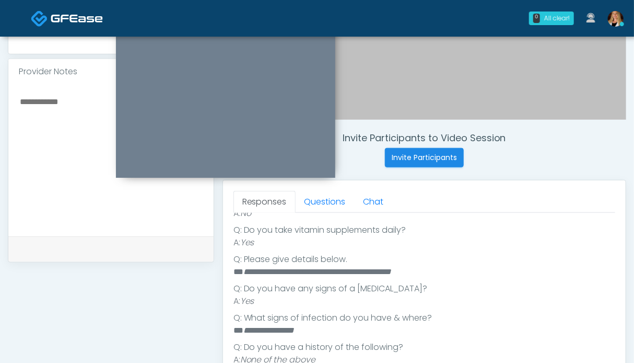
scroll to position [299, 0]
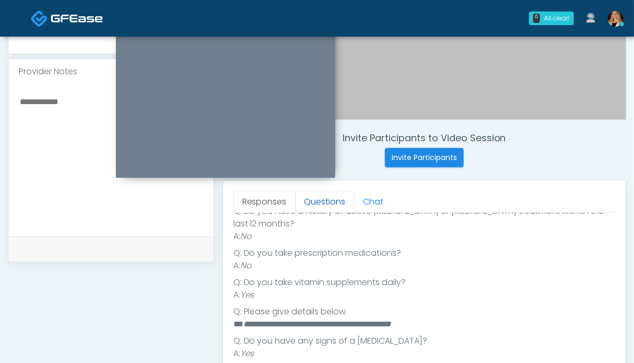
click at [309, 201] on link "Questions" at bounding box center [325, 202] width 59 height 22
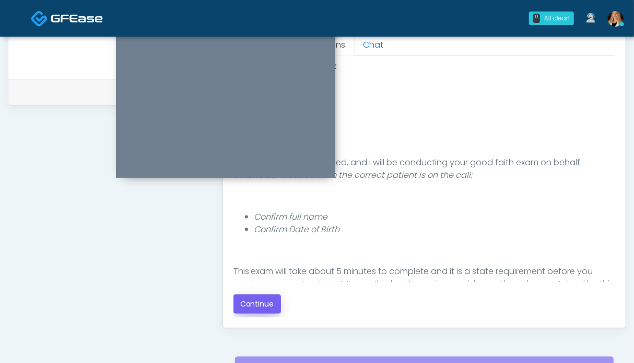
scroll to position [522, 0]
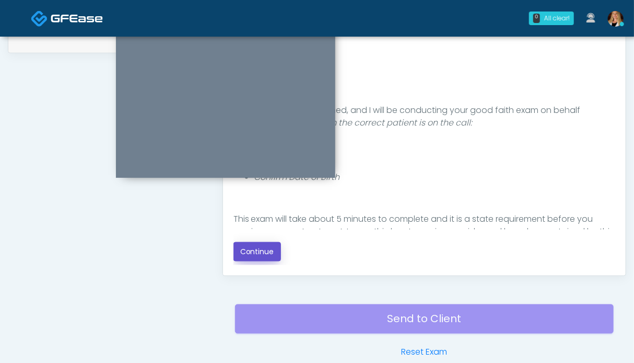
click at [271, 255] on button "Continue" at bounding box center [258, 251] width 48 height 19
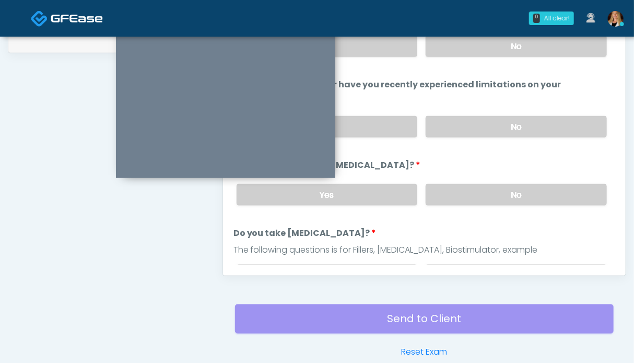
drag, startPoint x: 464, startPoint y: 197, endPoint x: 463, endPoint y: 156, distance: 40.8
click at [464, 196] on label "No" at bounding box center [516, 194] width 181 height 21
click at [464, 130] on label "No" at bounding box center [516, 126] width 181 height 21
click at [469, 45] on label "No" at bounding box center [516, 46] width 181 height 21
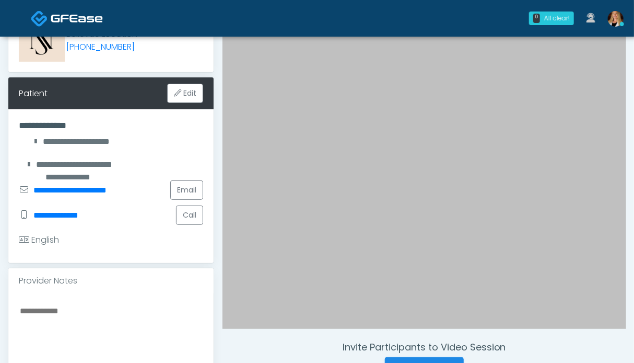
scroll to position [313, 0]
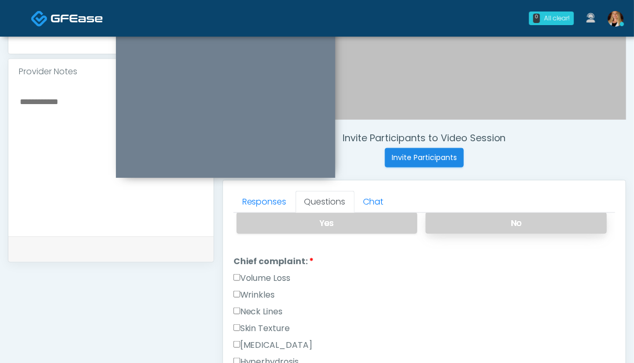
click at [496, 214] on label "No" at bounding box center [516, 222] width 181 height 21
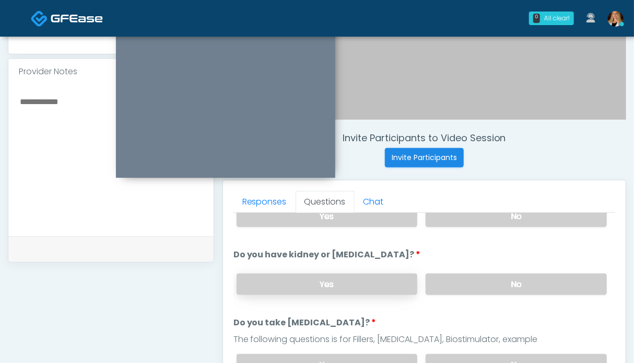
scroll to position [224, 0]
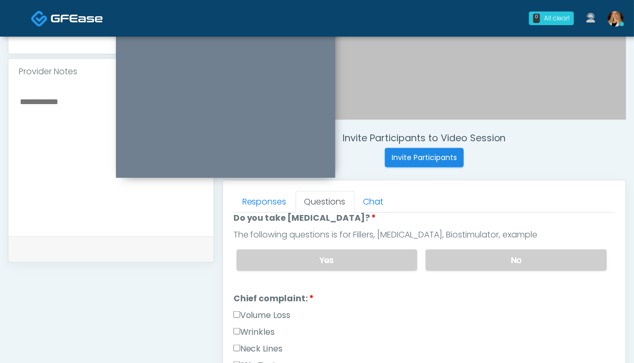
click at [257, 328] on label "Wrinkles" at bounding box center [255, 331] width 42 height 13
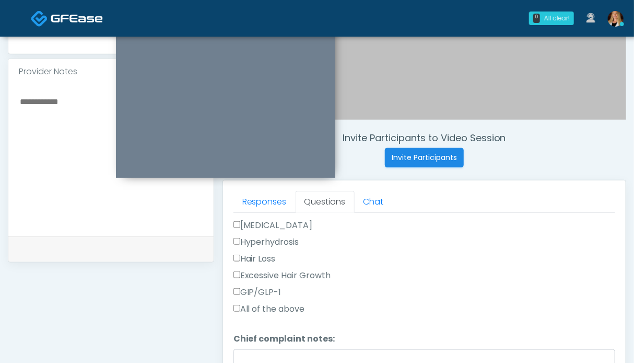
scroll to position [433, 0]
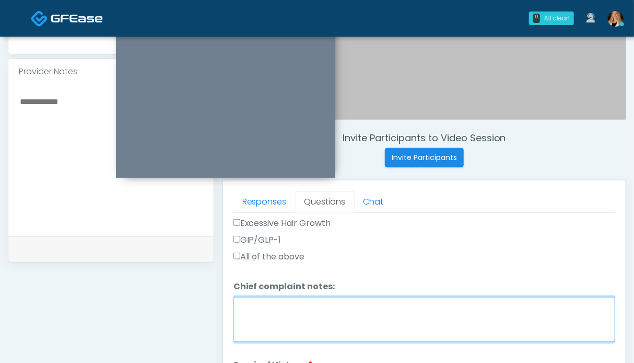
click at [303, 307] on textarea "Chief complaint notes:" at bounding box center [425, 319] width 382 height 45
type textarea "**********"
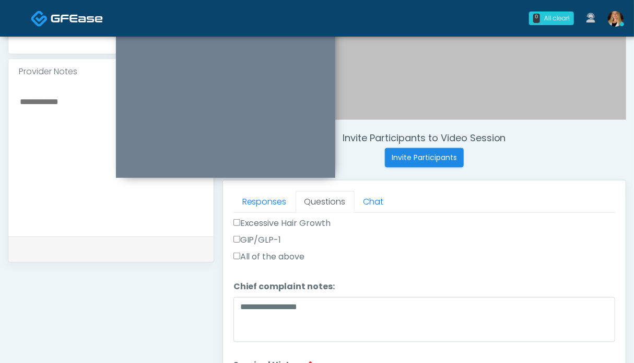
click at [59, 109] on textarea at bounding box center [111, 158] width 184 height 127
click at [40, 101] on textarea "**********" at bounding box center [111, 158] width 184 height 127
click at [100, 103] on textarea "**********" at bounding box center [111, 158] width 184 height 127
click at [29, 139] on textarea "**********" at bounding box center [111, 158] width 184 height 127
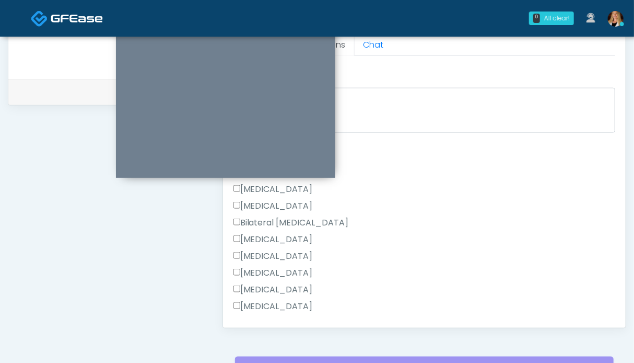
scroll to position [381, 0]
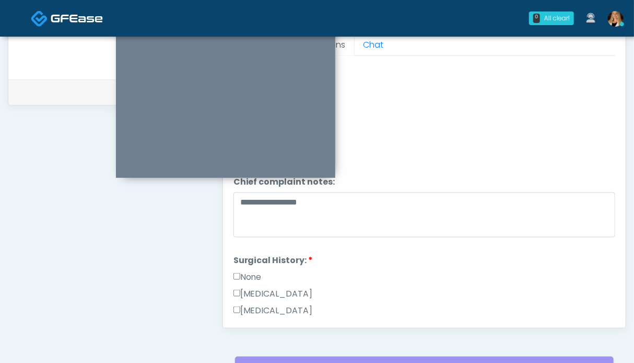
click at [250, 271] on label "None" at bounding box center [248, 277] width 28 height 13
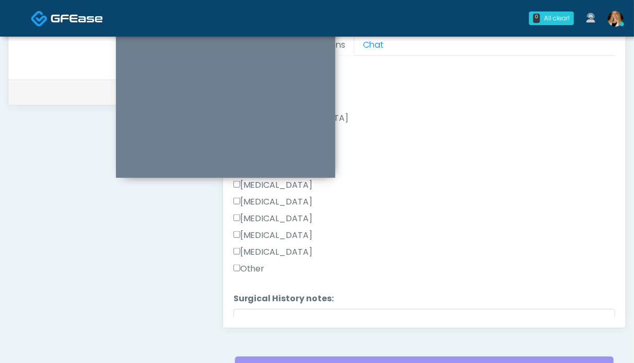
scroll to position [658, 0]
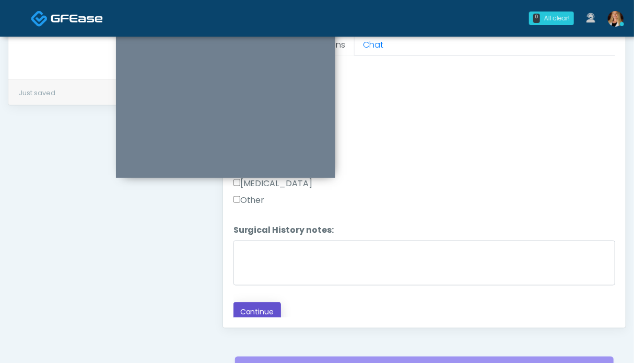
click at [257, 304] on button "Continue" at bounding box center [258, 311] width 48 height 19
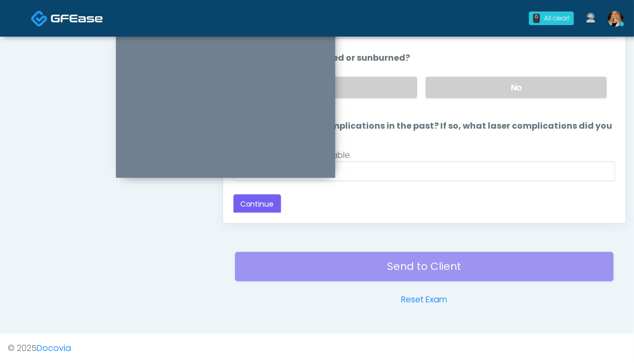
scroll to position [470, 0]
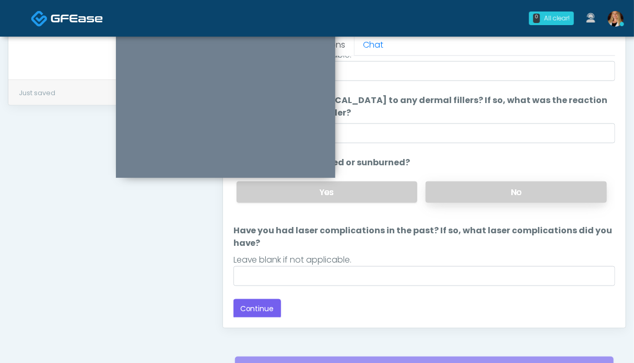
drag, startPoint x: 510, startPoint y: 193, endPoint x: 500, endPoint y: 191, distance: 10.1
click at [510, 193] on label "No" at bounding box center [516, 191] width 181 height 21
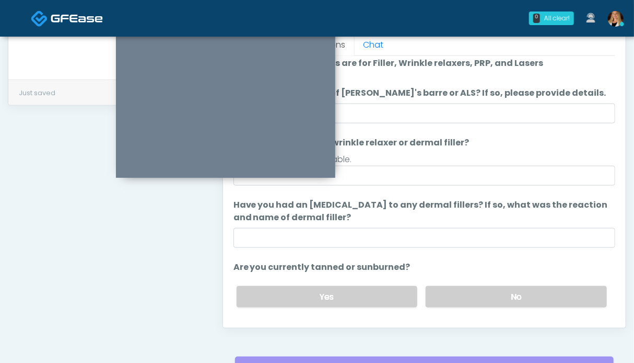
scroll to position [110, 0]
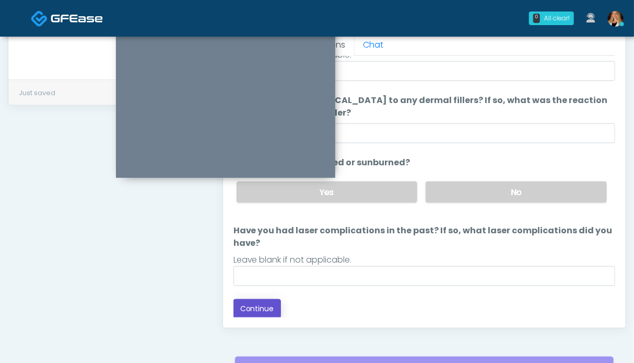
click at [265, 299] on button "Continue" at bounding box center [258, 308] width 48 height 19
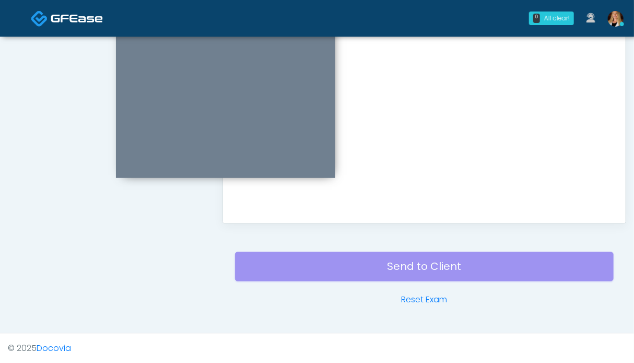
scroll to position [417, 0]
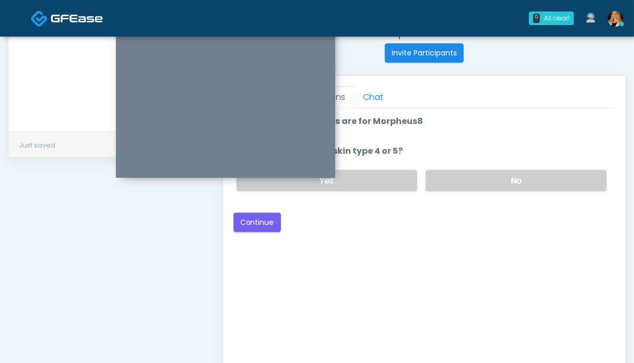
drag, startPoint x: 500, startPoint y: 187, endPoint x: 464, endPoint y: 191, distance: 36.7
click at [500, 185] on label "No" at bounding box center [516, 180] width 181 height 21
click at [254, 227] on button "Continue" at bounding box center [258, 222] width 48 height 19
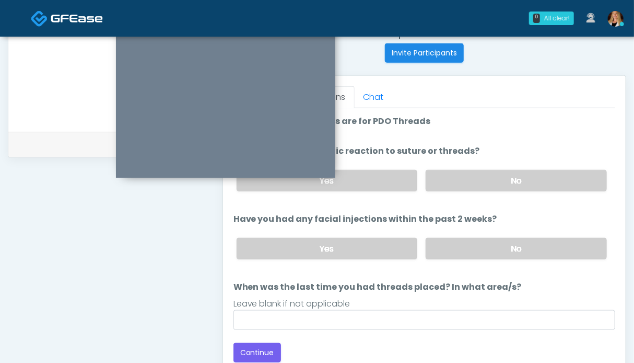
drag, startPoint x: 512, startPoint y: 257, endPoint x: 507, endPoint y: 198, distance: 59.3
click at [512, 256] on div "Yes No" at bounding box center [421, 248] width 387 height 38
click at [500, 176] on label "No" at bounding box center [516, 180] width 181 height 21
click at [504, 246] on label "No" at bounding box center [516, 248] width 181 height 21
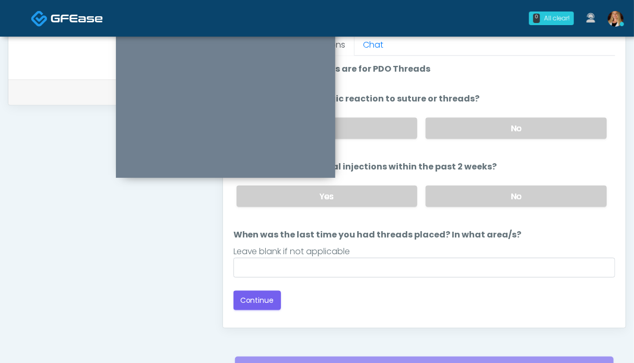
scroll to position [522, 0]
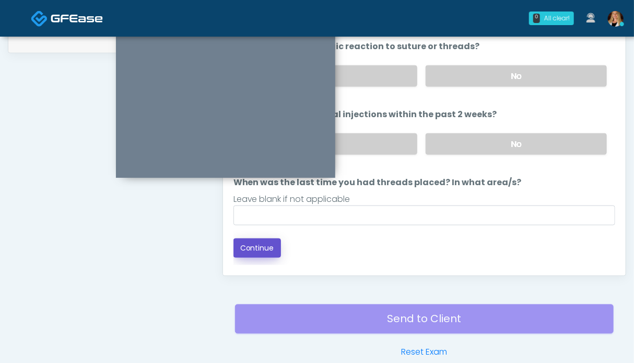
click at [259, 239] on button "Continue" at bounding box center [258, 247] width 48 height 19
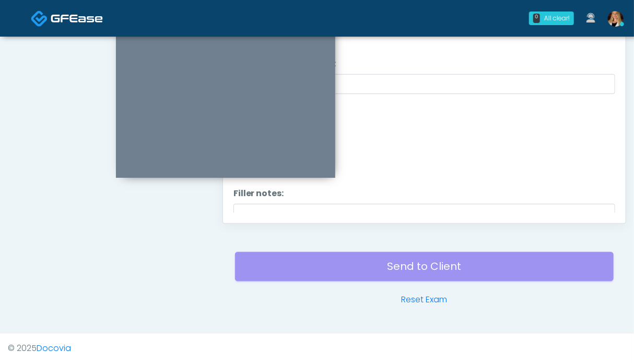
scroll to position [470, 0]
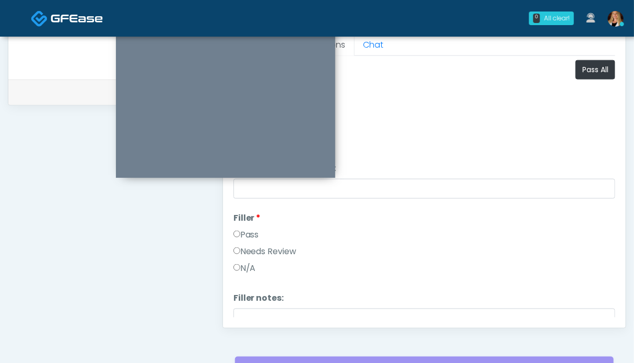
click at [247, 234] on label "Pass" at bounding box center [247, 234] width 26 height 13
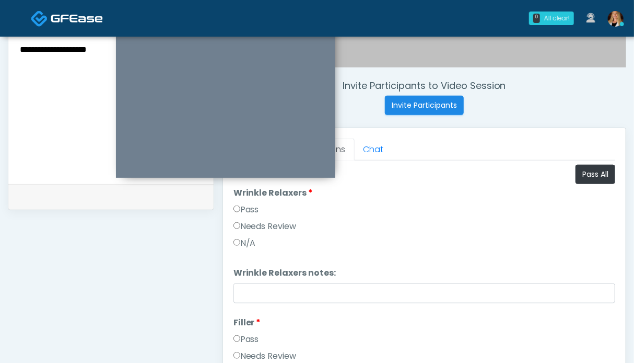
click at [252, 207] on label "Pass" at bounding box center [247, 209] width 26 height 13
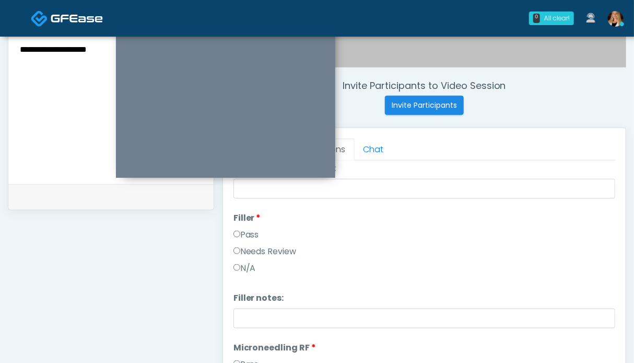
scroll to position [157, 0]
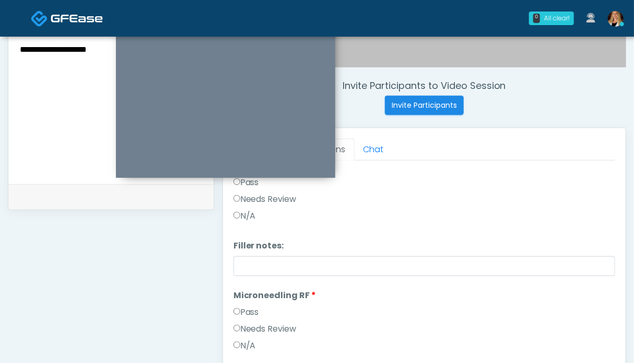
click at [251, 316] on label "Pass" at bounding box center [247, 312] width 26 height 13
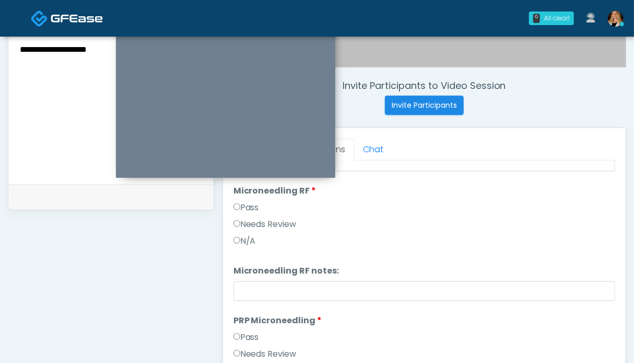
scroll to position [366, 0]
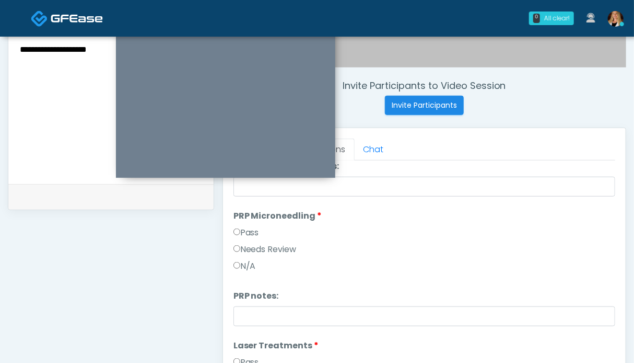
click at [256, 232] on label "Pass" at bounding box center [247, 232] width 26 height 13
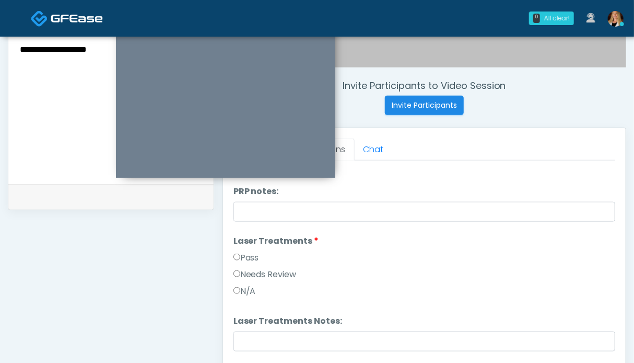
click at [251, 256] on label "Pass" at bounding box center [247, 257] width 26 height 13
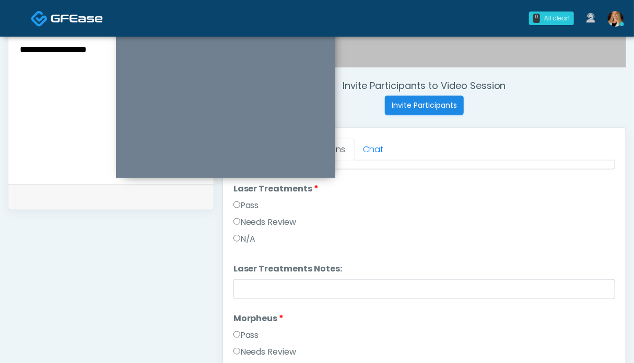
click at [243, 326] on li "Morpheus Morpheus Pass Needs Review N/A" at bounding box center [425, 345] width 382 height 67
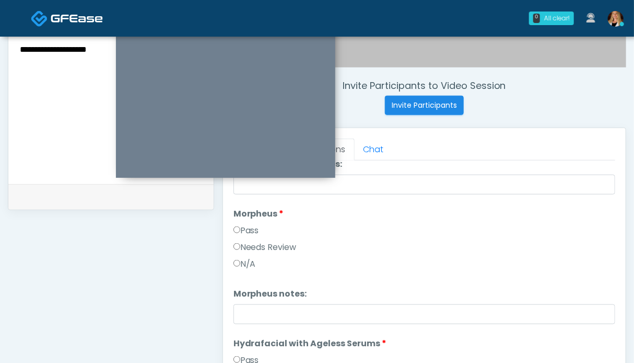
click at [251, 225] on label "Pass" at bounding box center [247, 230] width 26 height 13
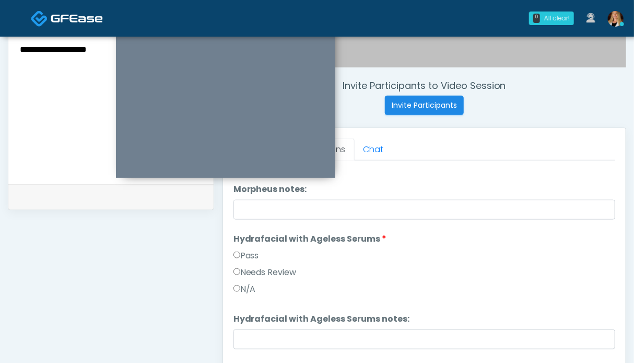
click at [247, 256] on label "Pass" at bounding box center [247, 255] width 26 height 13
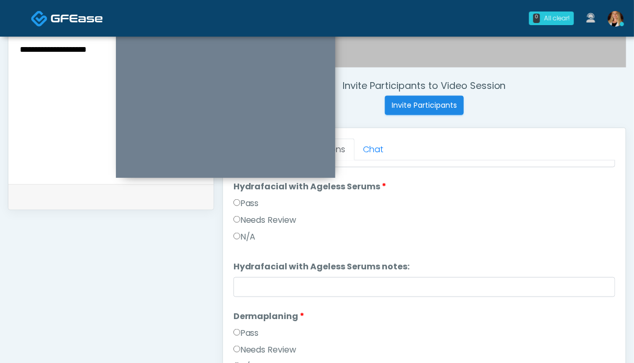
click at [246, 323] on li "Dermaplaning Dermaplaning Pass Needs Review N/A" at bounding box center [425, 343] width 382 height 67
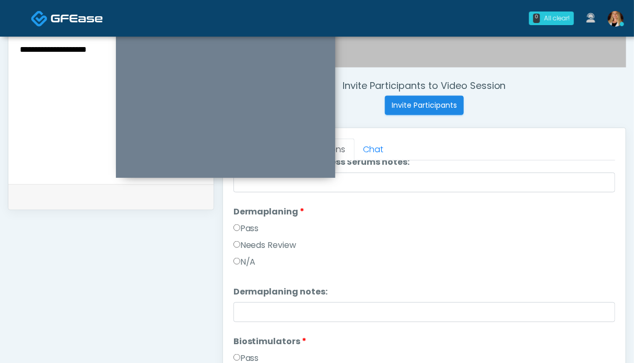
scroll to position [940, 0]
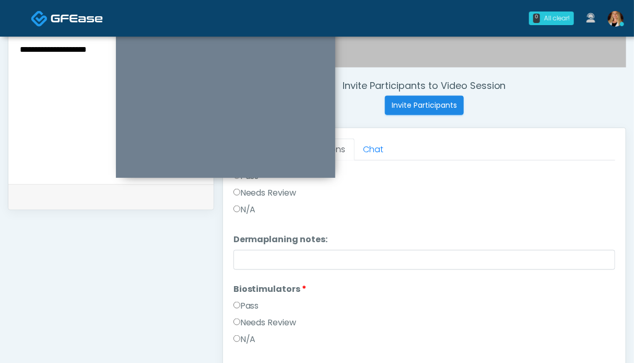
drag, startPoint x: 243, startPoint y: 314, endPoint x: 249, endPoint y: 301, distance: 13.8
click at [243, 314] on div "Pass" at bounding box center [425, 307] width 382 height 17
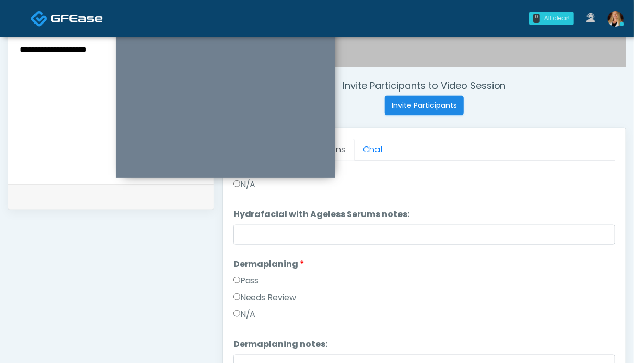
click at [244, 282] on label "Pass" at bounding box center [247, 280] width 26 height 13
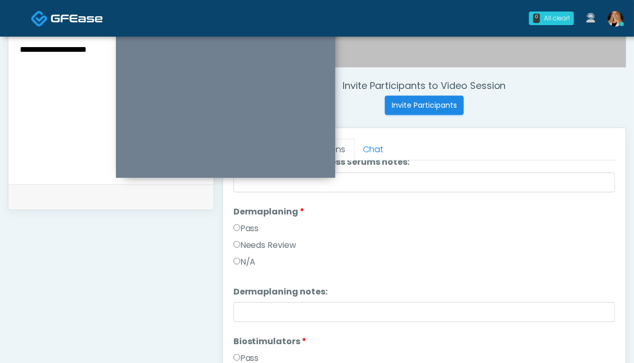
scroll to position [993, 0]
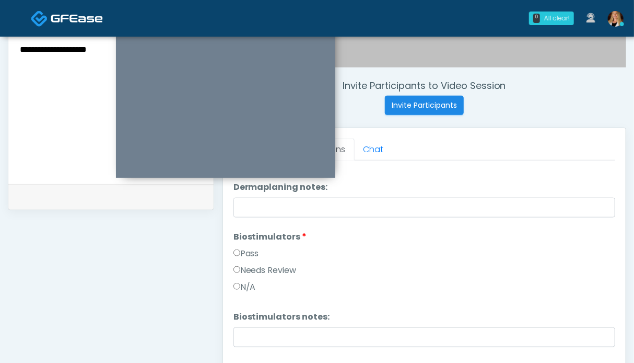
click at [252, 250] on label "Pass" at bounding box center [247, 253] width 26 height 13
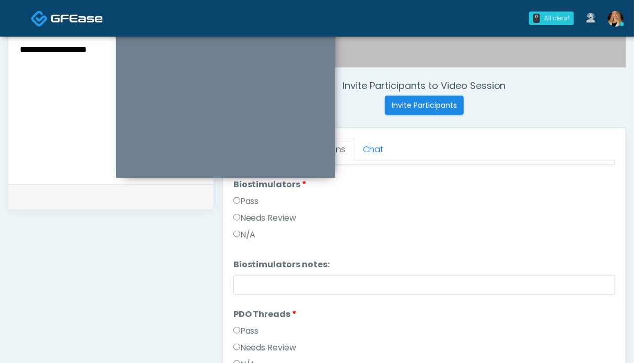
scroll to position [1097, 0]
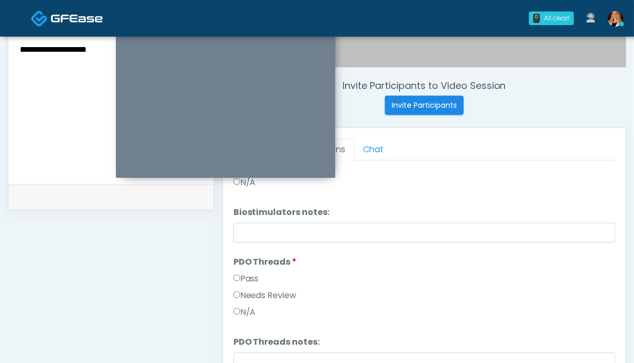
click at [251, 276] on label "Pass" at bounding box center [247, 278] width 26 height 13
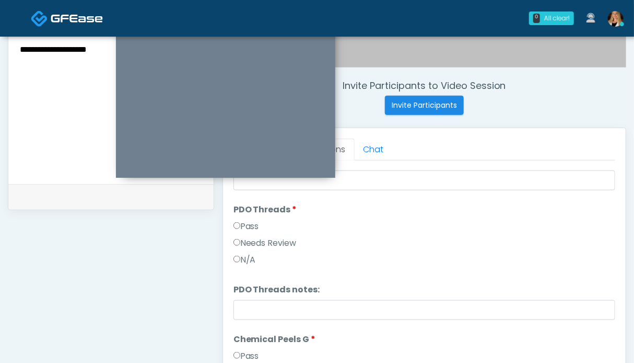
scroll to position [1201, 0]
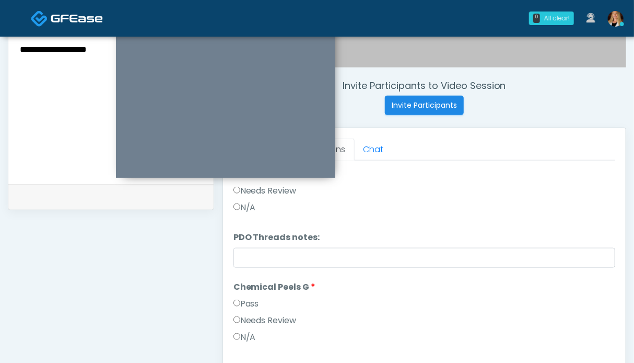
click at [247, 295] on li "Chemical Peels G Chemical Peels G Pass Needs Review N/A" at bounding box center [425, 314] width 382 height 67
click at [245, 297] on label "Pass" at bounding box center [247, 303] width 26 height 13
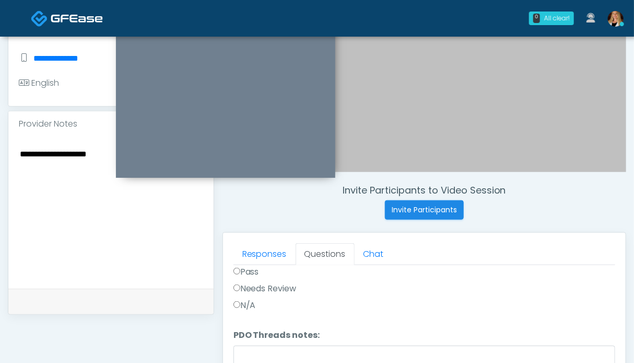
scroll to position [0, 0]
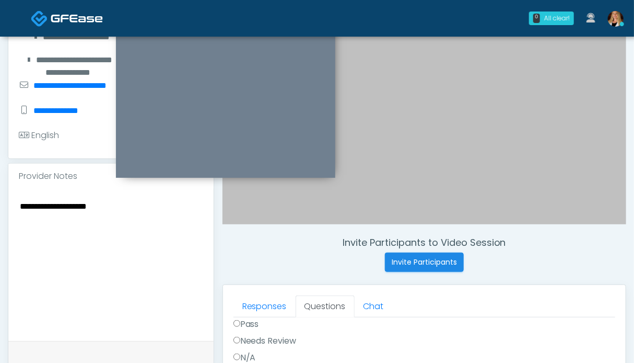
click at [109, 207] on textarea "**********" at bounding box center [111, 262] width 184 height 127
click at [125, 213] on textarea "**********" at bounding box center [111, 262] width 184 height 127
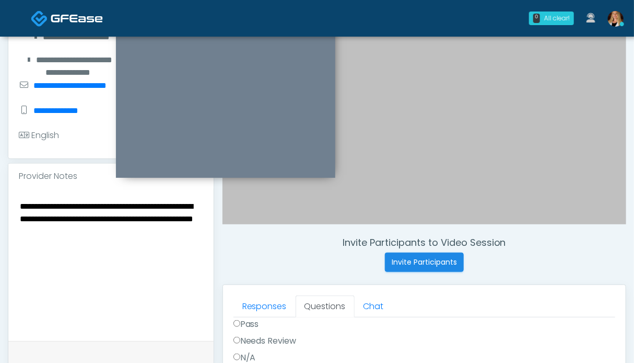
click at [100, 201] on textarea "**********" at bounding box center [111, 262] width 184 height 127
drag, startPoint x: 60, startPoint y: 249, endPoint x: 13, endPoint y: 207, distance: 63.6
click at [13, 207] on div "**********" at bounding box center [110, 265] width 205 height 152
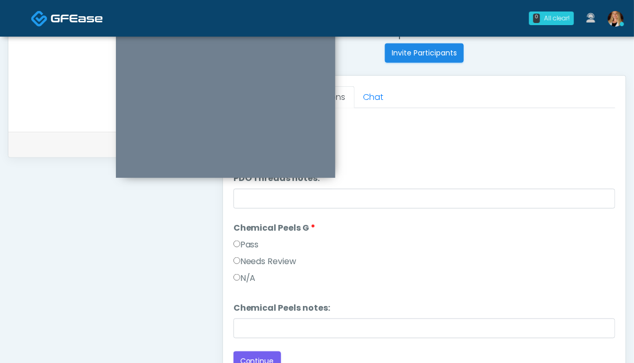
scroll to position [470, 0]
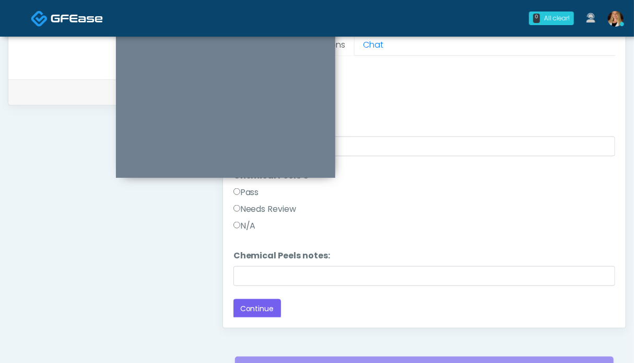
type textarea "**********"
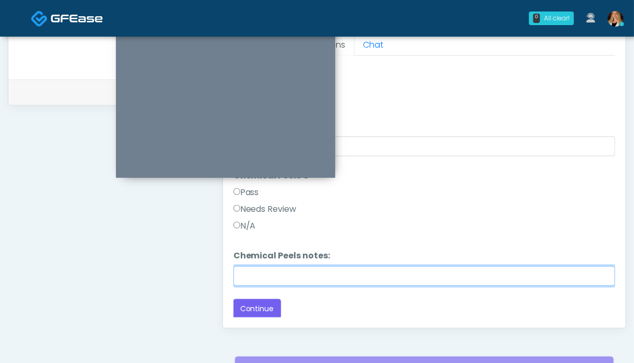
click at [297, 273] on input "Chemical Peels notes:" at bounding box center [425, 276] width 382 height 20
paste input "**********"
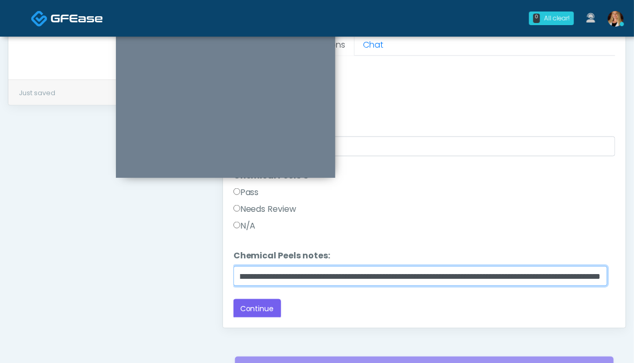
scroll to position [1156, 0]
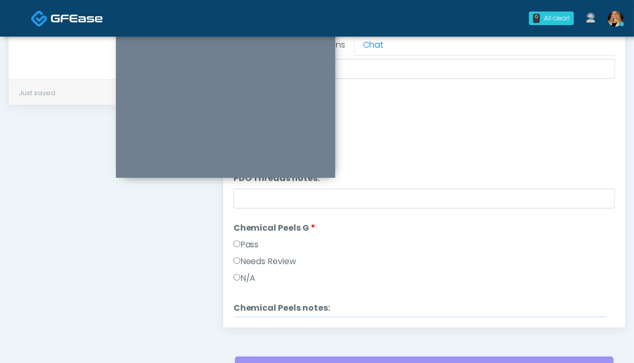
type input "**********"
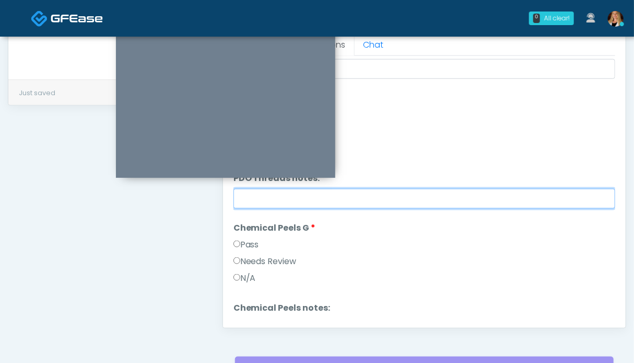
scroll to position [0, 0]
click at [330, 194] on input "PDO Threads notes:" at bounding box center [425, 199] width 382 height 20
paste input "**********"
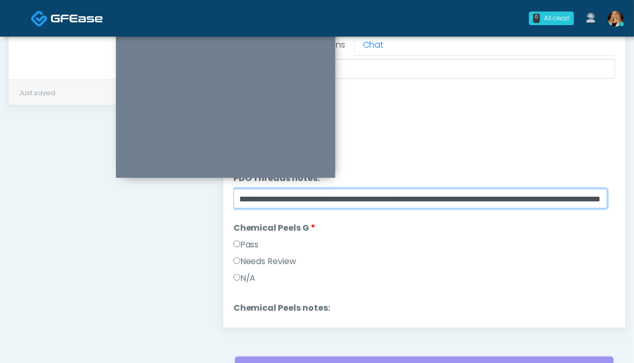
scroll to position [999, 0]
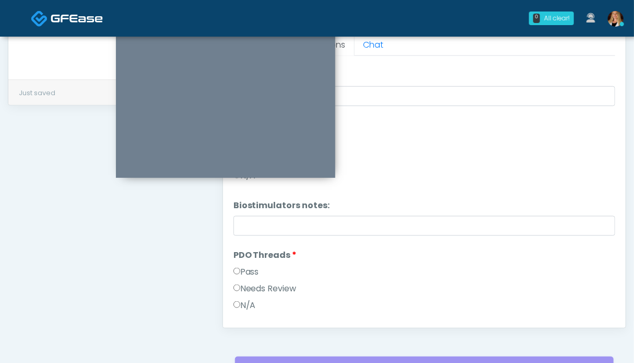
type input "**********"
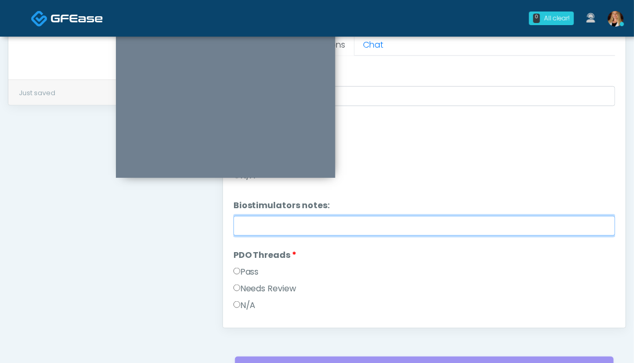
click at [339, 221] on input "Biostimulators notes:" at bounding box center [425, 226] width 382 height 20
paste input "**********"
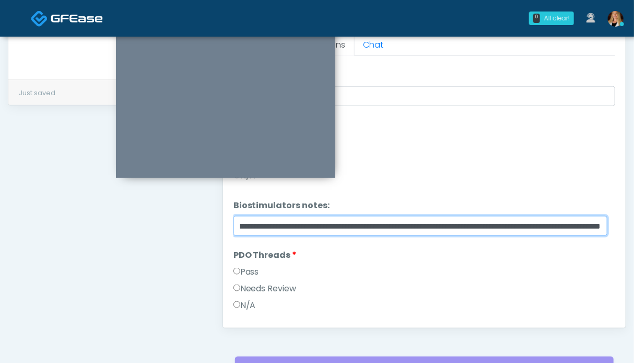
scroll to position [895, 0]
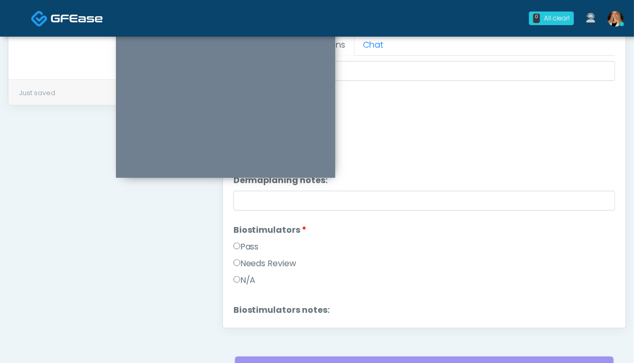
type input "**********"
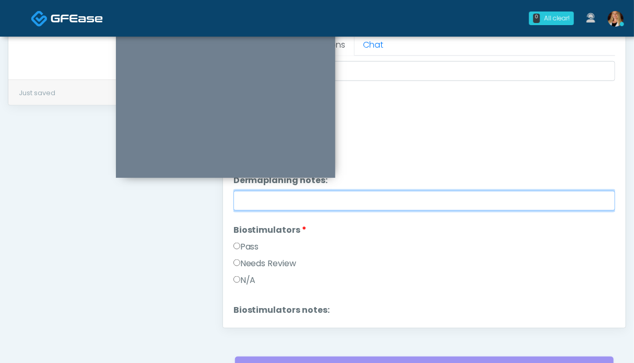
scroll to position [0, 0]
click at [349, 199] on input "Dermaplaning notes:" at bounding box center [425, 201] width 382 height 20
paste input "**********"
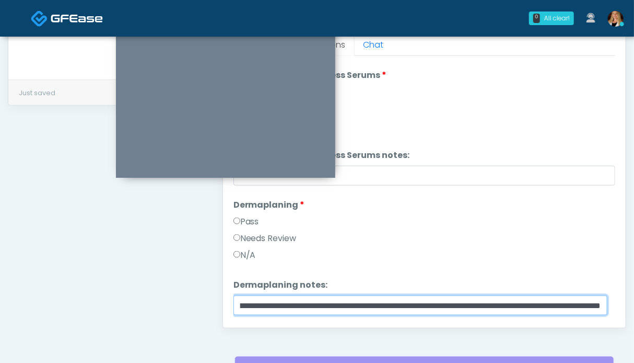
scroll to position [738, 0]
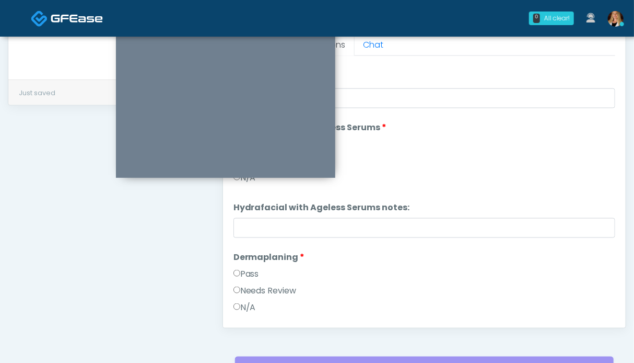
type input "**********"
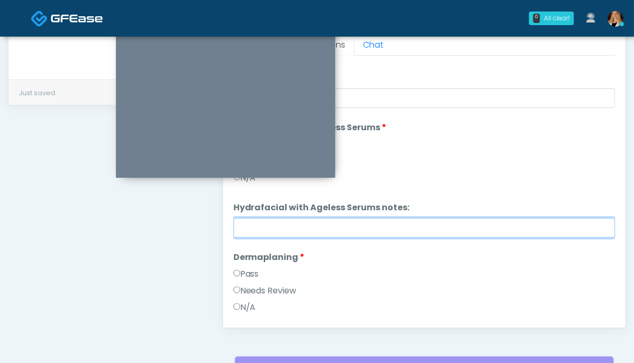
scroll to position [0, 0]
click at [391, 219] on input "Hydrafacial with Ageless Serums notes:" at bounding box center [425, 228] width 382 height 20
paste input "**********"
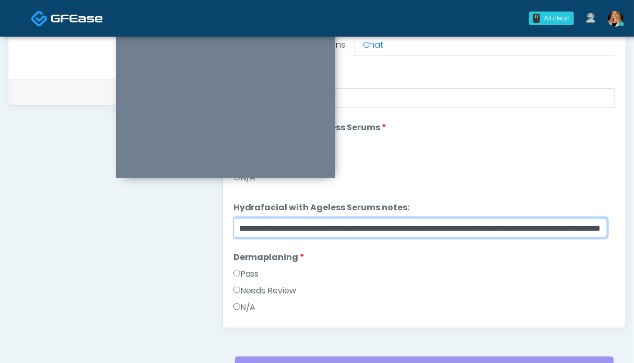
scroll to position [634, 0]
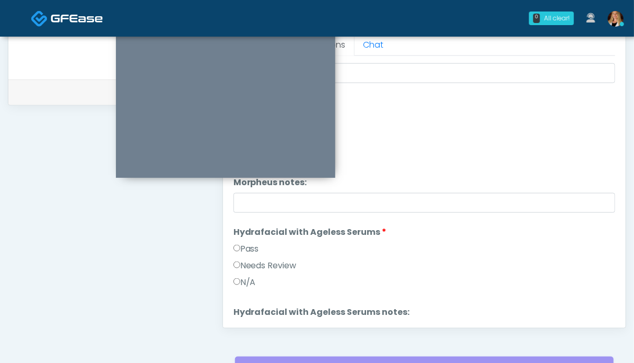
type input "**********"
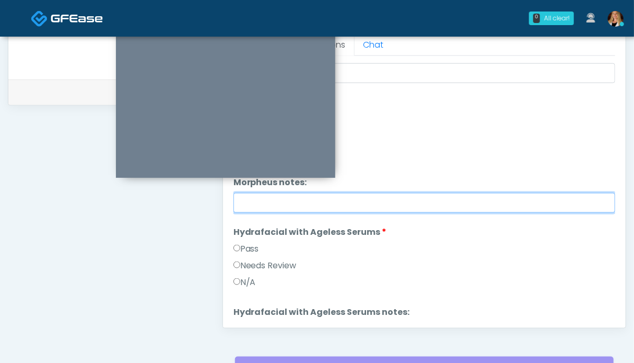
scroll to position [0, 0]
click at [404, 197] on input "Morpheus notes:" at bounding box center [425, 203] width 382 height 20
paste input "**********"
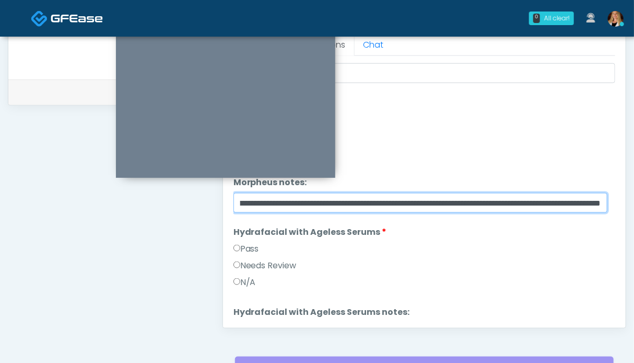
scroll to position [529, 0]
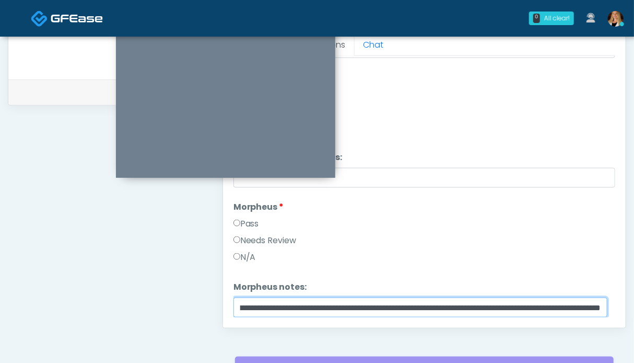
type input "**********"
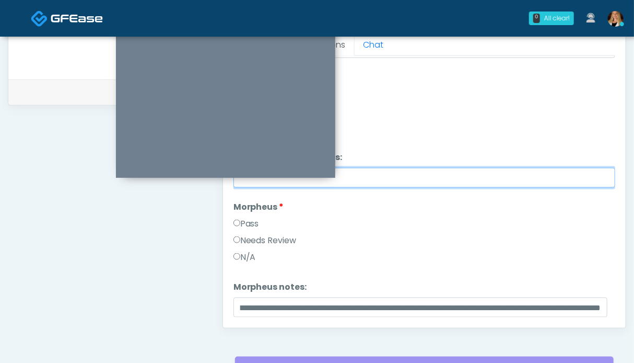
click at [387, 179] on input "Laser Treatments Notes:" at bounding box center [425, 178] width 382 height 20
paste input "**********"
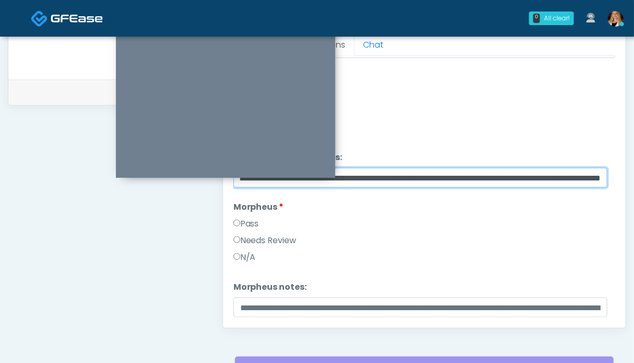
scroll to position [372, 0]
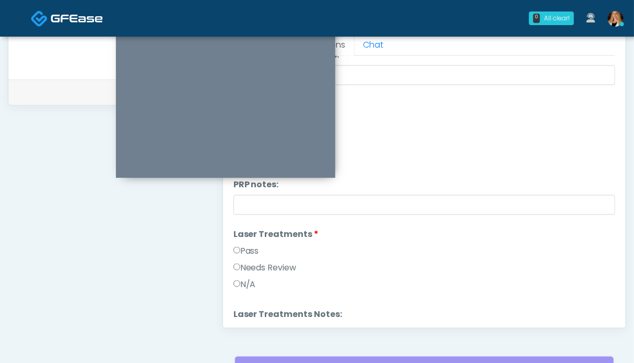
type input "**********"
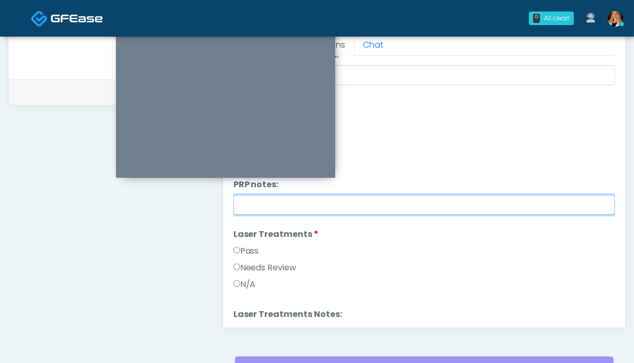
scroll to position [0, 0]
click at [388, 196] on input "PRP notes:" at bounding box center [425, 205] width 382 height 20
paste input "**********"
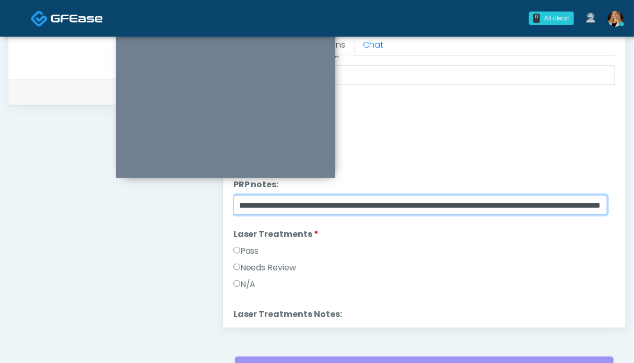
scroll to position [268, 0]
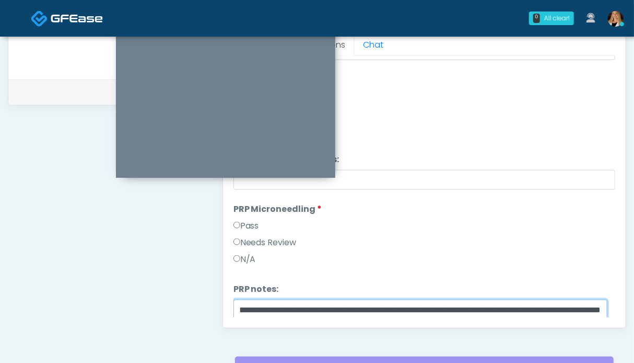
type input "**********"
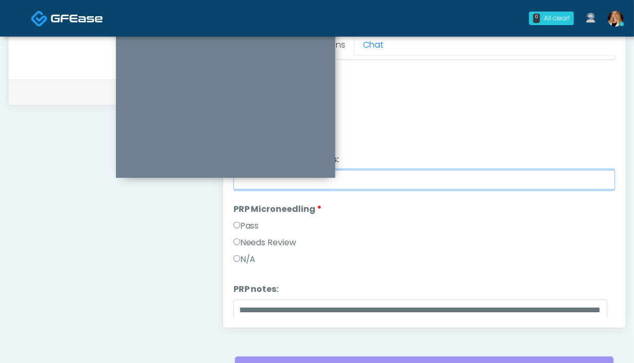
scroll to position [0, 0]
click at [400, 176] on input "Microneedling RF notes:" at bounding box center [425, 180] width 382 height 20
paste input "**********"
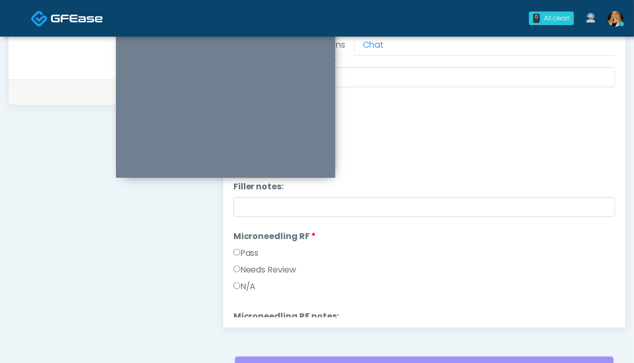
scroll to position [59, 0]
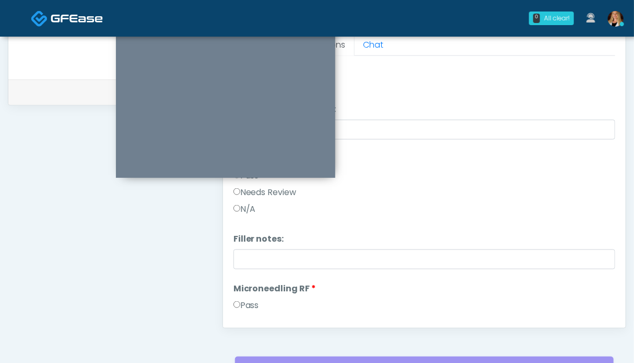
type input "**********"
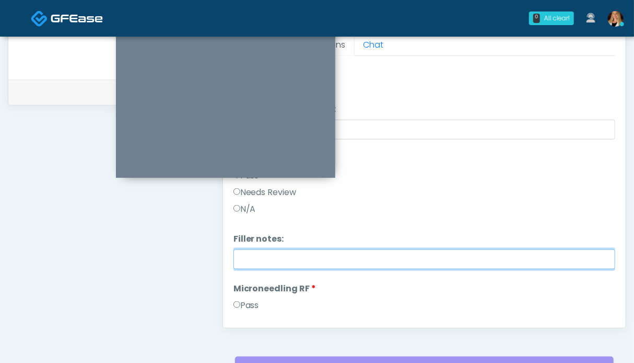
scroll to position [0, 0]
click at [407, 262] on input "Filler notes:" at bounding box center [425, 259] width 382 height 20
paste input "**********"
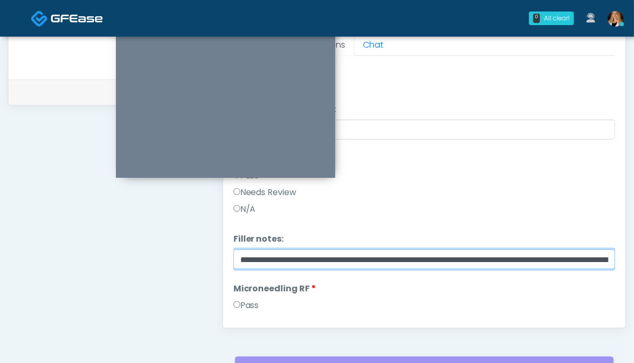
scroll to position [0, 181]
type input "**********"
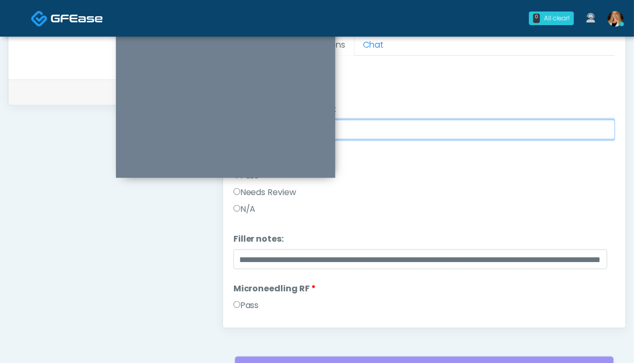
scroll to position [0, 0]
click at [456, 134] on input "Wrinkle Relaxers notes:" at bounding box center [425, 130] width 382 height 20
paste input "**********"
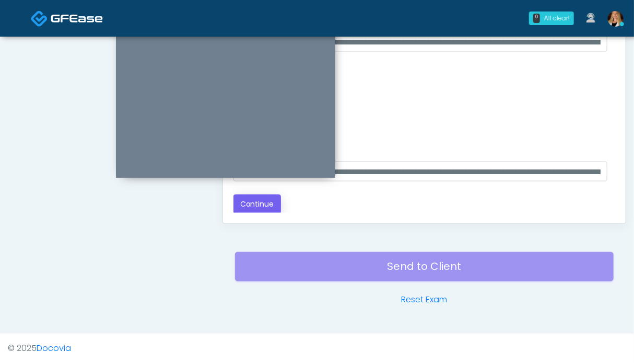
type input "**********"
click at [249, 207] on button "Continue" at bounding box center [258, 203] width 48 height 19
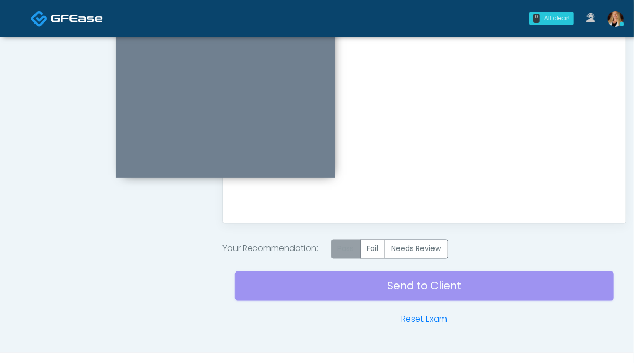
click at [358, 251] on label "Pass" at bounding box center [346, 248] width 30 height 19
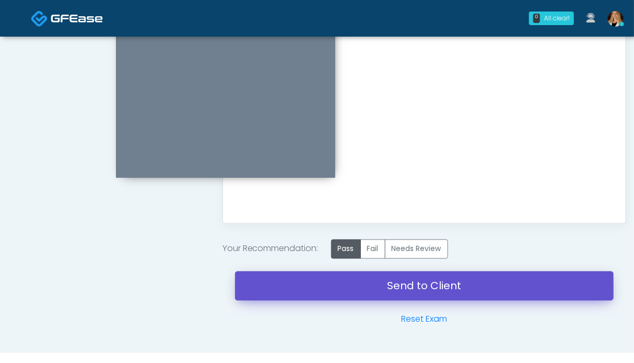
click at [378, 290] on link "Send to Client" at bounding box center [424, 285] width 379 height 29
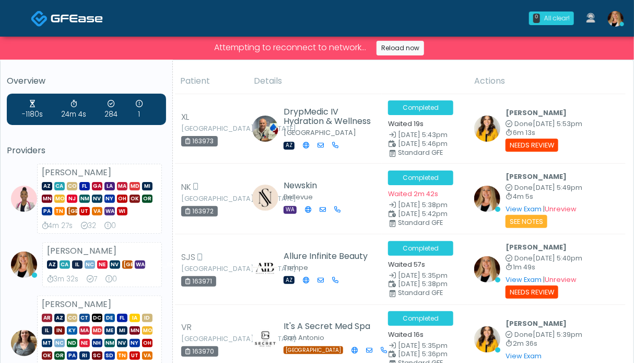
click at [59, 20] on img at bounding box center [77, 18] width 52 height 10
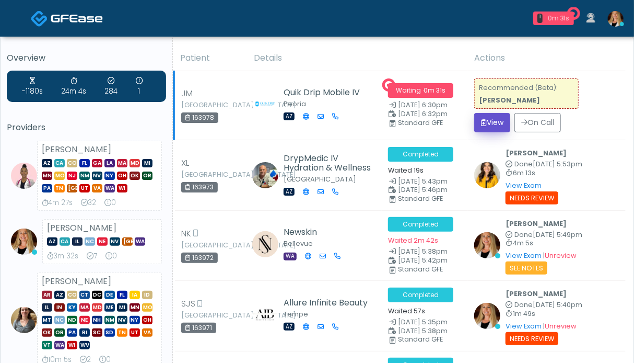
click at [490, 118] on button "View" at bounding box center [492, 122] width 36 height 19
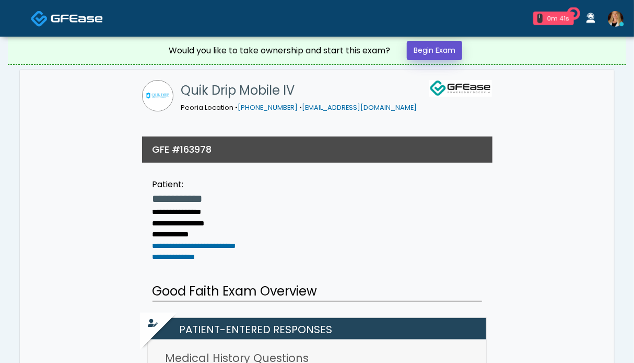
click at [451, 50] on link "Begin Exam" at bounding box center [434, 50] width 55 height 19
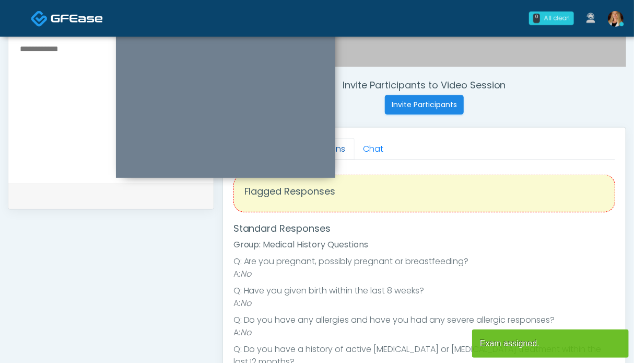
click at [345, 150] on link "Questions" at bounding box center [325, 149] width 59 height 22
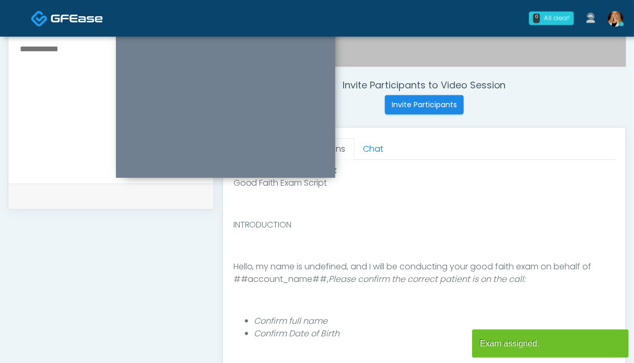
scroll to position [522, 0]
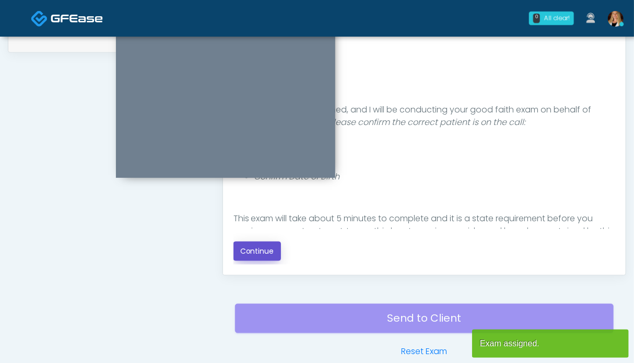
click at [260, 252] on button "Continue" at bounding box center [258, 250] width 48 height 19
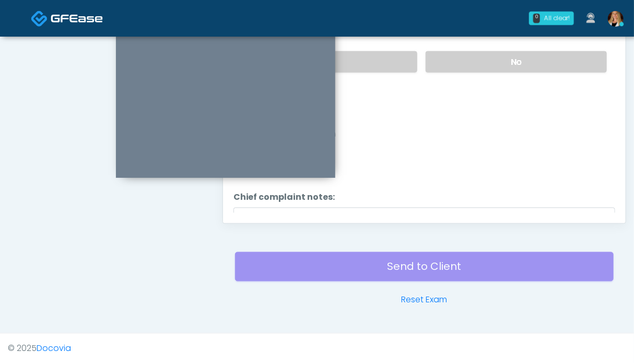
scroll to position [470, 0]
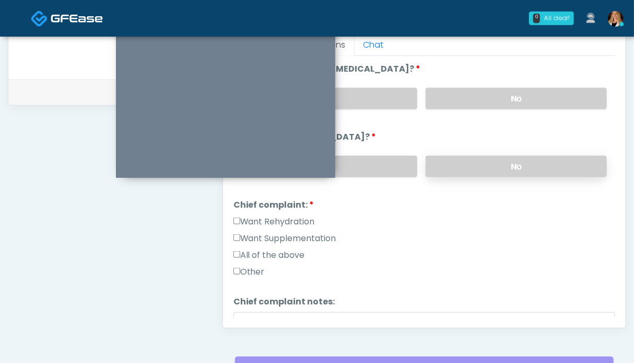
click at [518, 164] on label "No" at bounding box center [516, 166] width 181 height 21
click at [510, 93] on label "No" at bounding box center [516, 98] width 181 height 21
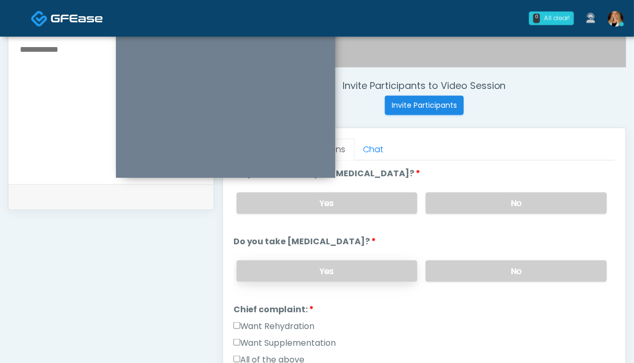
scroll to position [104, 0]
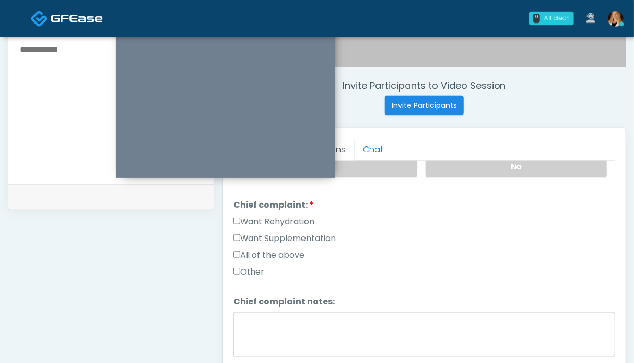
drag, startPoint x: 273, startPoint y: 218, endPoint x: 271, endPoint y: 224, distance: 6.0
click at [273, 218] on label "Want Rehydration" at bounding box center [274, 221] width 81 height 13
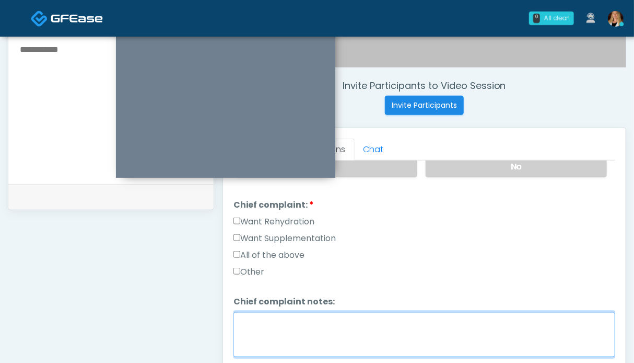
click at [272, 327] on textarea "Chief complaint notes:" at bounding box center [425, 334] width 382 height 45
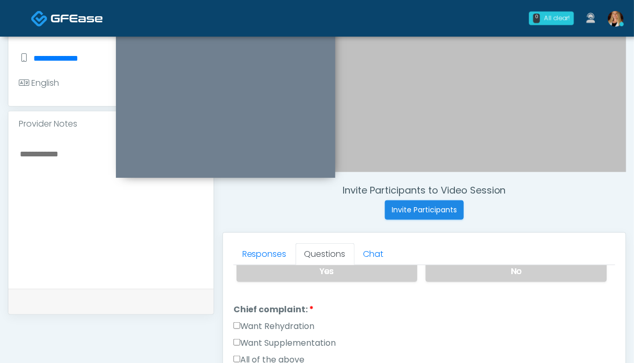
type textarea "**"
click at [50, 201] on textarea at bounding box center [111, 210] width 184 height 127
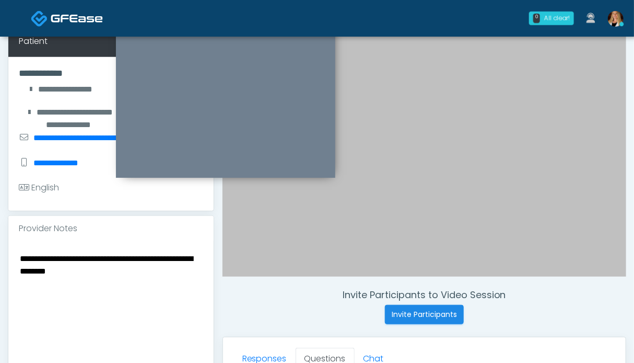
type textarea "**********"
click at [140, 258] on div "**********" at bounding box center [110, 317] width 205 height 152
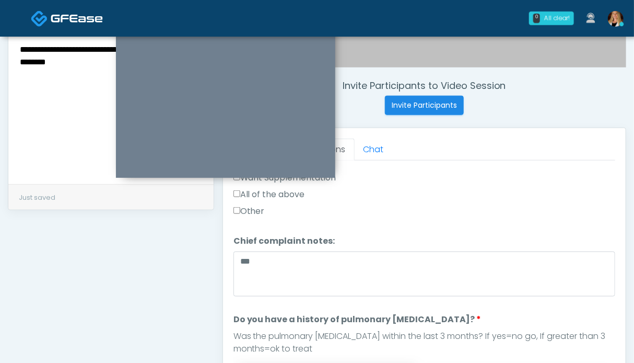
scroll to position [470, 0]
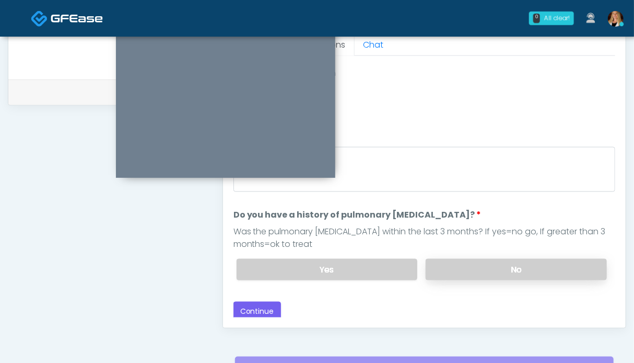
click at [497, 259] on label "No" at bounding box center [516, 269] width 181 height 21
click at [248, 302] on button "Continue" at bounding box center [258, 310] width 48 height 19
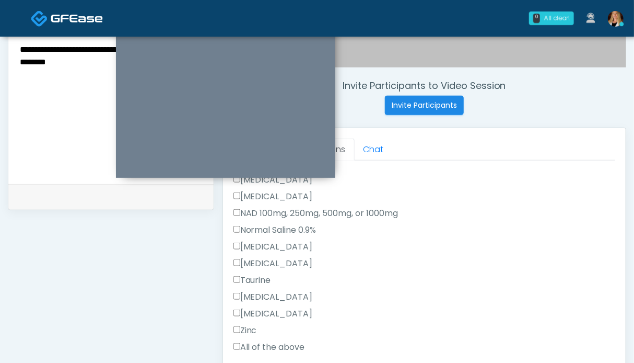
scroll to position [522, 0]
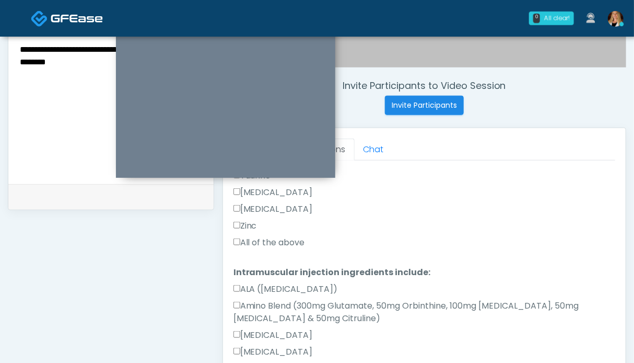
click at [275, 241] on label "All of the above" at bounding box center [270, 242] width 72 height 13
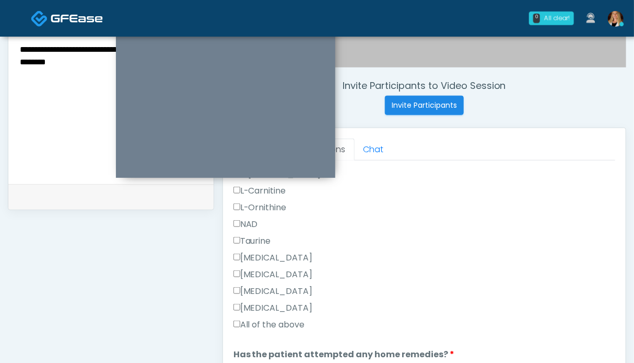
click at [281, 323] on label "All of the above" at bounding box center [270, 324] width 72 height 13
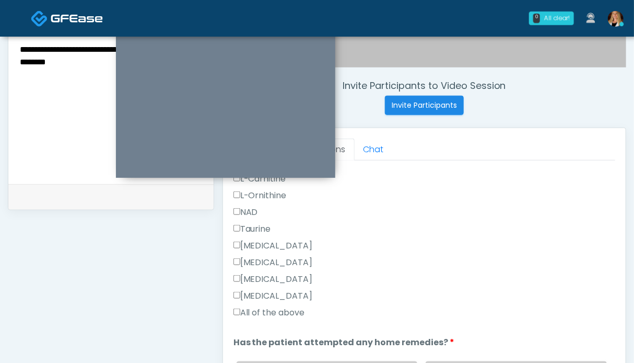
scroll to position [470, 0]
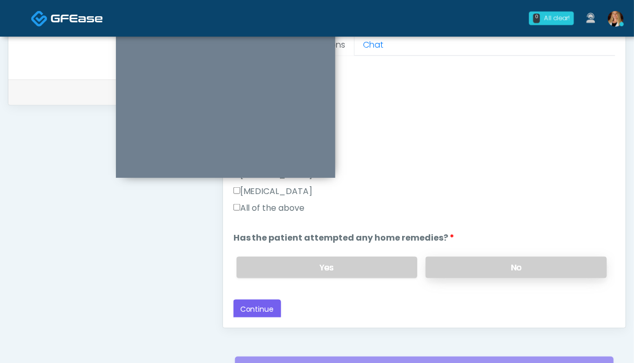
click at [471, 264] on label "No" at bounding box center [516, 266] width 181 height 21
click at [259, 313] on button "Continue" at bounding box center [258, 308] width 48 height 19
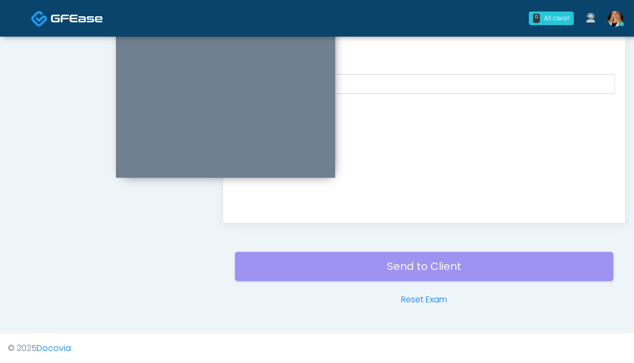
scroll to position [0, 0]
drag, startPoint x: 168, startPoint y: 255, endPoint x: 173, endPoint y: 254, distance: 5.3
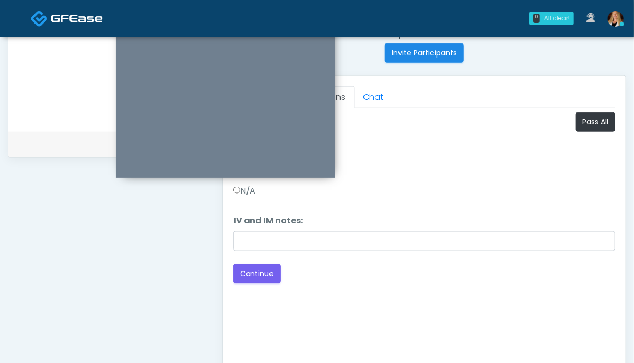
click at [461, 205] on ol "Pass All IV and IM IV and IM Pass Needs Review N/A IV and IM notes: IV and IM n…" at bounding box center [425, 181] width 382 height 138
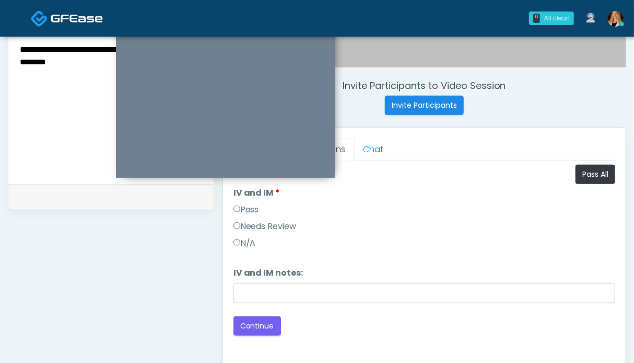
click at [255, 209] on label "Pass" at bounding box center [247, 209] width 26 height 13
click at [264, 320] on button "Continue" at bounding box center [258, 325] width 48 height 19
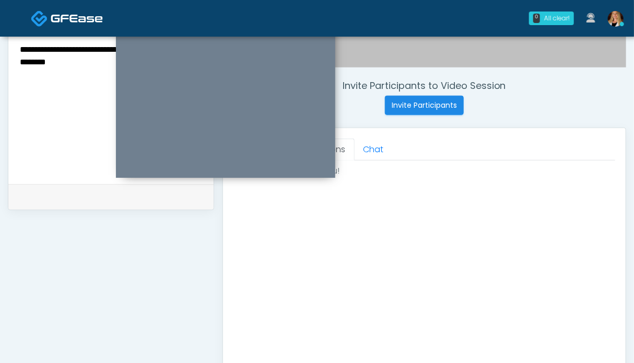
scroll to position [545, 0]
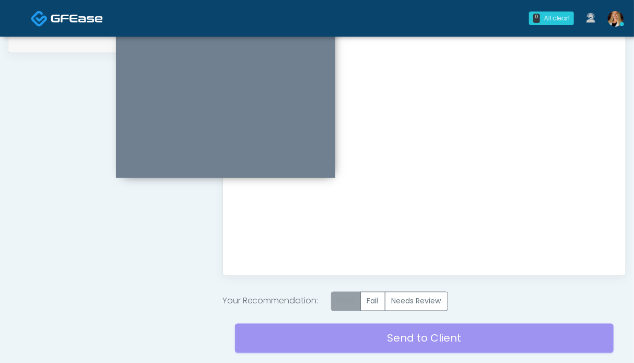
click at [354, 304] on label "Pass" at bounding box center [346, 300] width 30 height 19
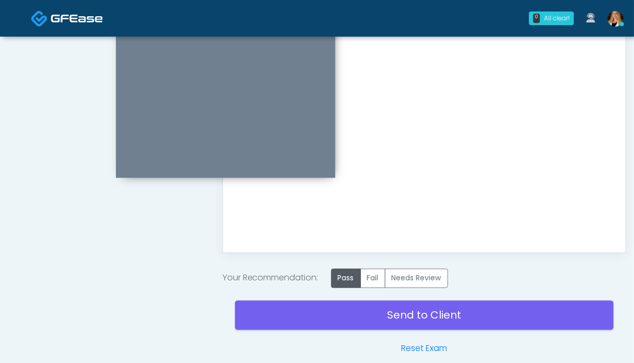
scroll to position [522, 0]
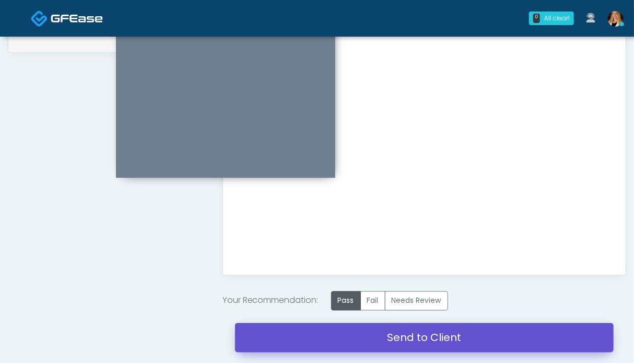
click at [426, 334] on link "Send to Client" at bounding box center [424, 337] width 379 height 29
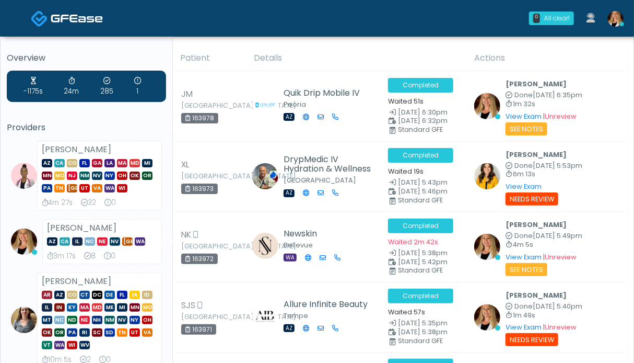
click at [60, 18] on img at bounding box center [77, 18] width 52 height 10
click at [68, 19] on img at bounding box center [77, 18] width 52 height 10
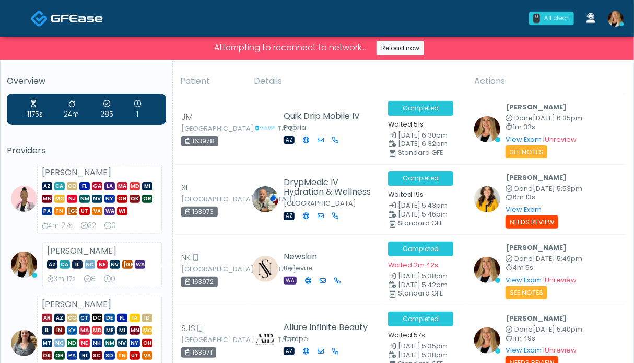
click at [615, 20] on img at bounding box center [616, 19] width 16 height 16
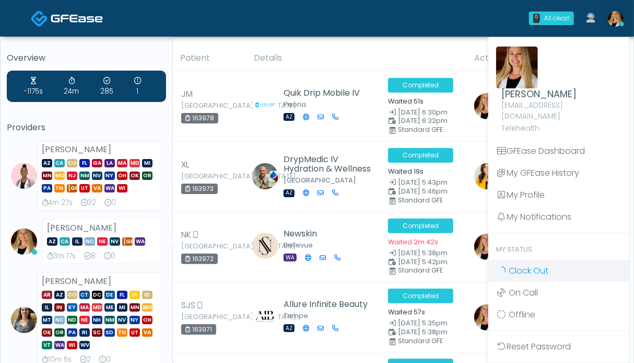
click at [552, 260] on link "Clock Out" at bounding box center [558, 271] width 141 height 22
